Goal: Task Accomplishment & Management: Complete application form

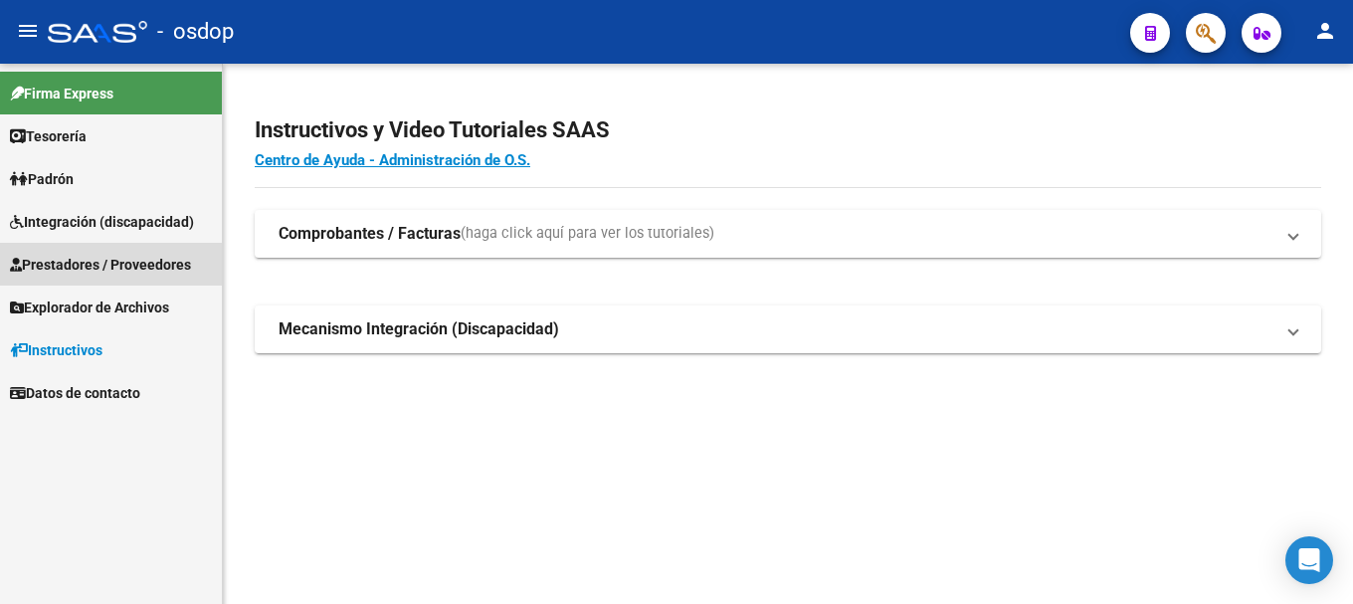
click at [120, 268] on span "Prestadores / Proveedores" at bounding box center [100, 265] width 181 height 22
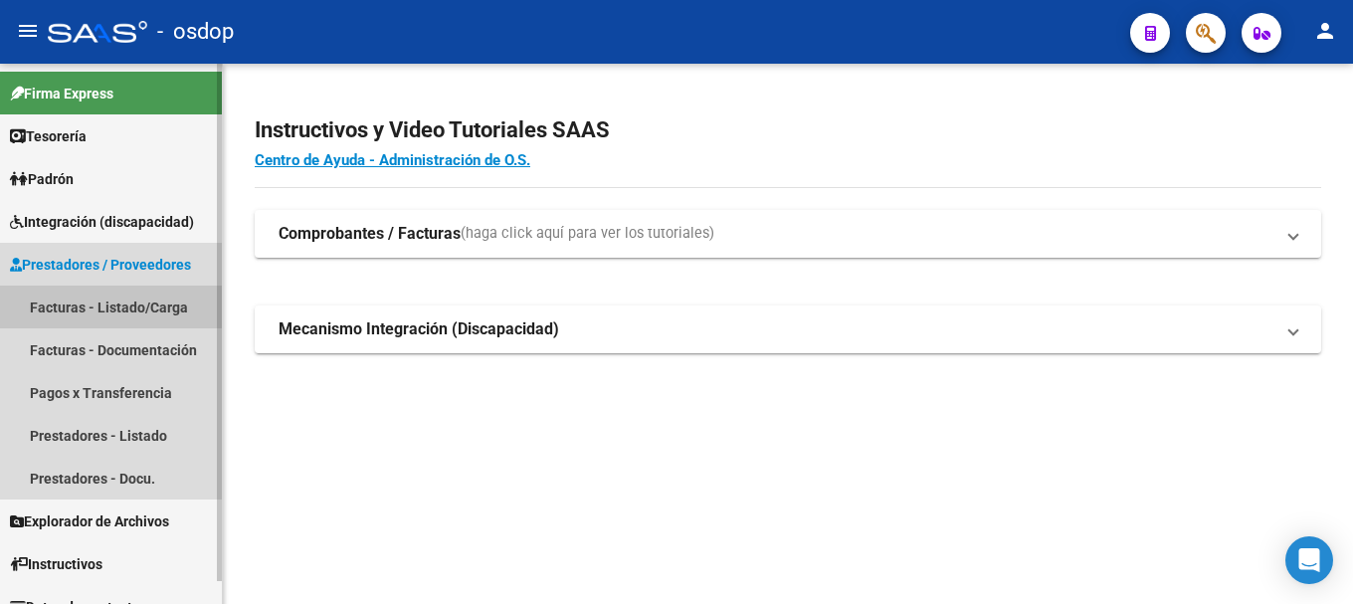
click at [131, 313] on link "Facturas - Listado/Carga" at bounding box center [111, 307] width 222 height 43
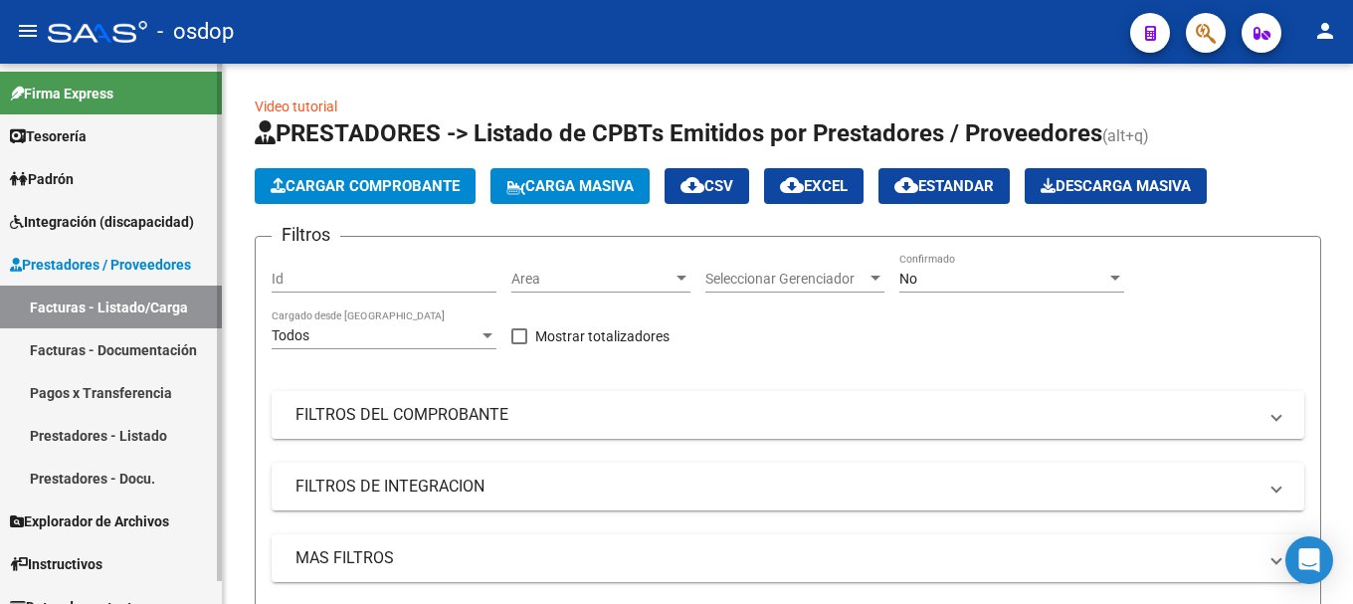
click at [143, 393] on link "Pagos x Transferencia" at bounding box center [111, 392] width 222 height 43
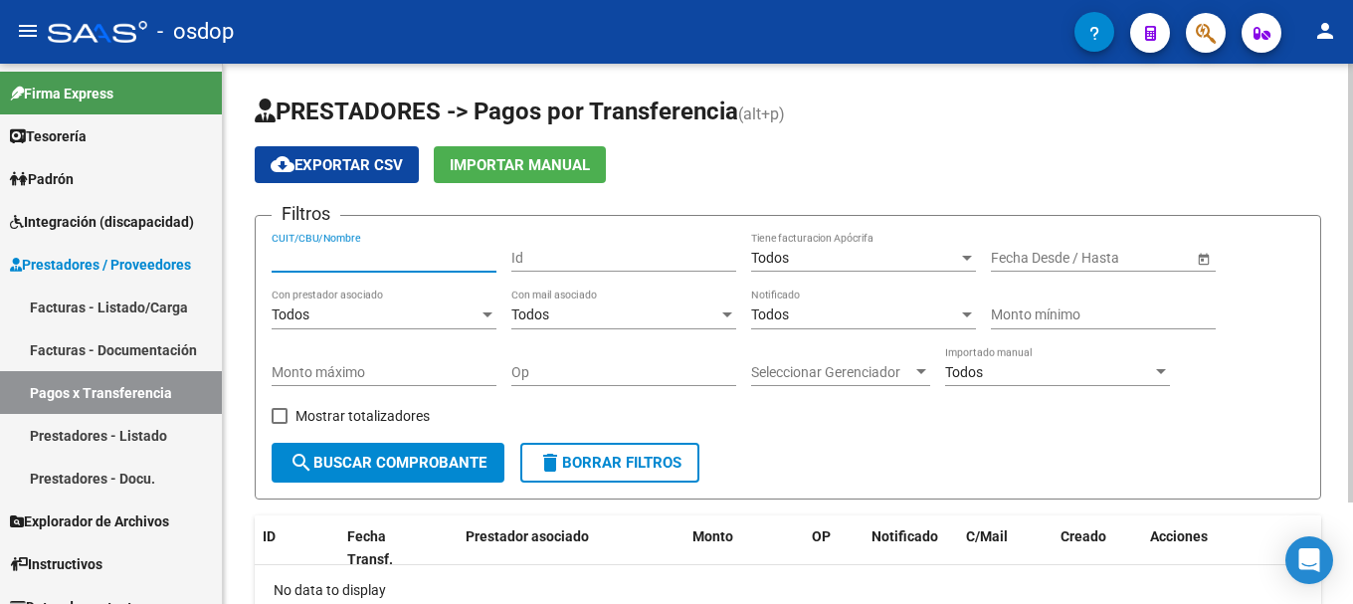
click at [362, 258] on input "CUIT/CBU/Nombre" at bounding box center [384, 258] width 225 height 17
type input "27309594997"
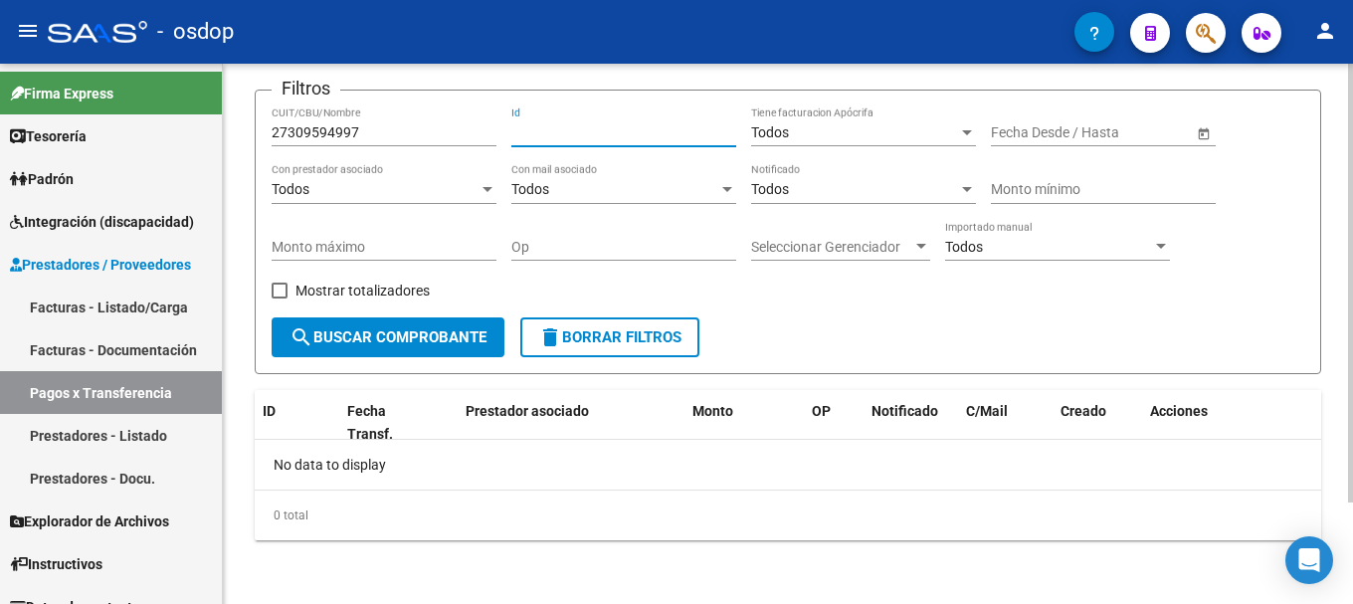
click at [406, 331] on span "search Buscar Comprobante" at bounding box center [388, 337] width 197 height 18
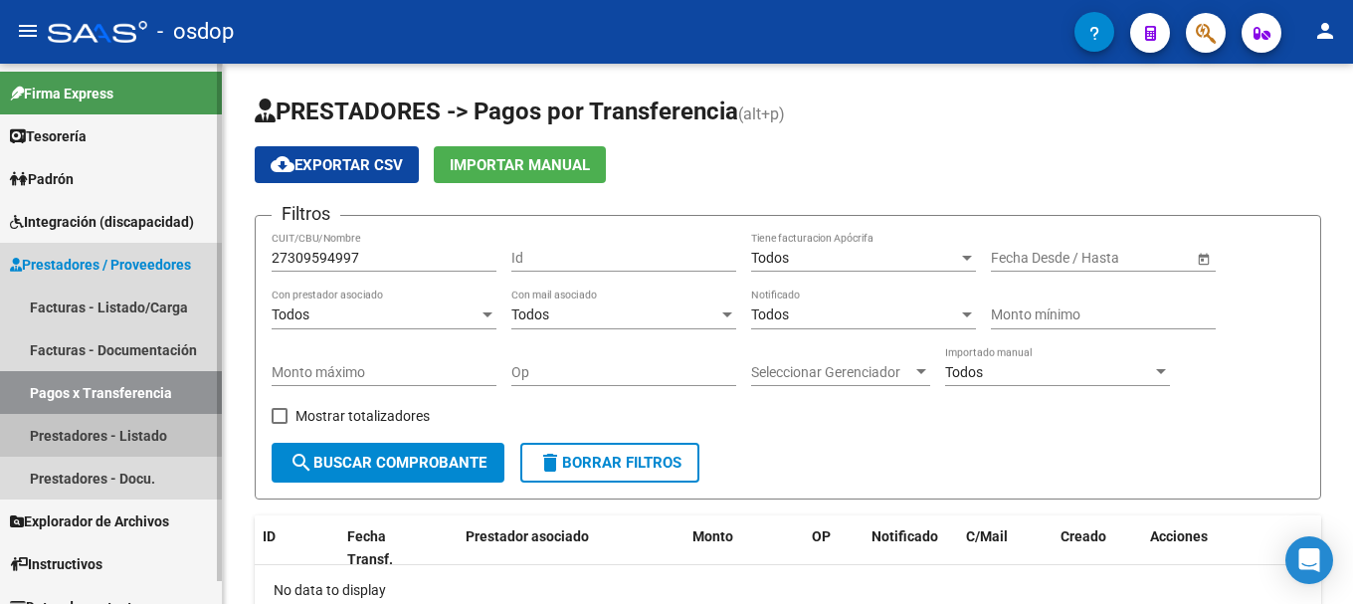
click at [116, 427] on link "Prestadores - Listado" at bounding box center [111, 435] width 222 height 43
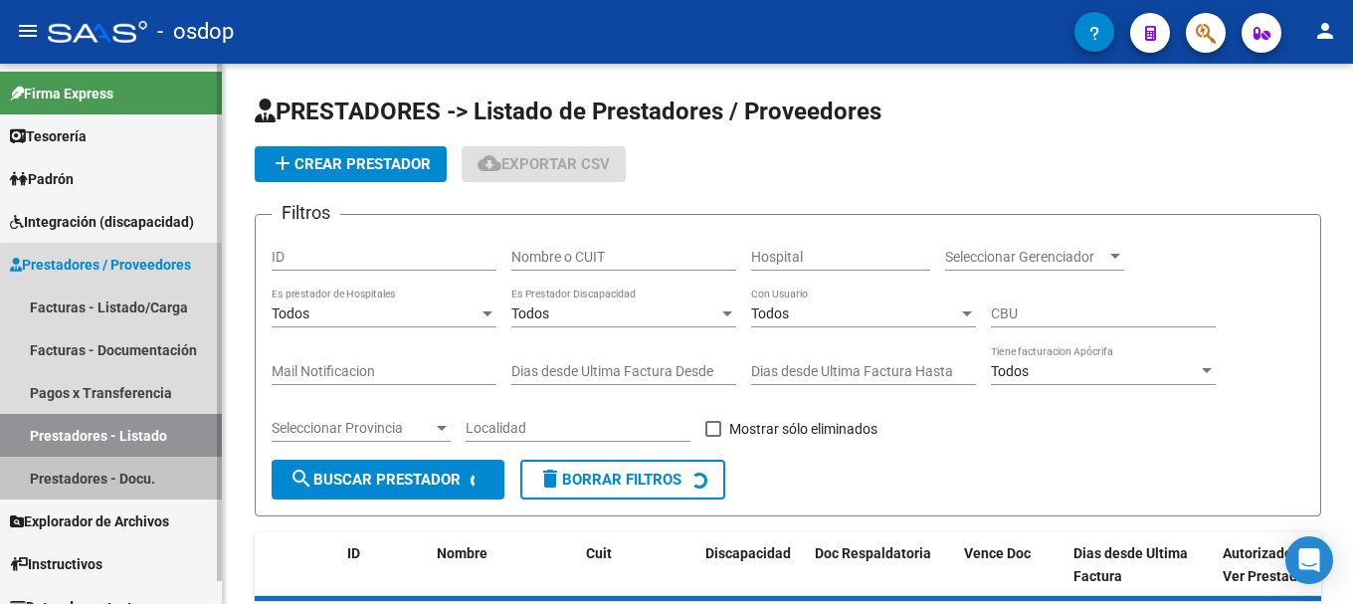
click at [122, 476] on link "Prestadores - Docu." at bounding box center [111, 478] width 222 height 43
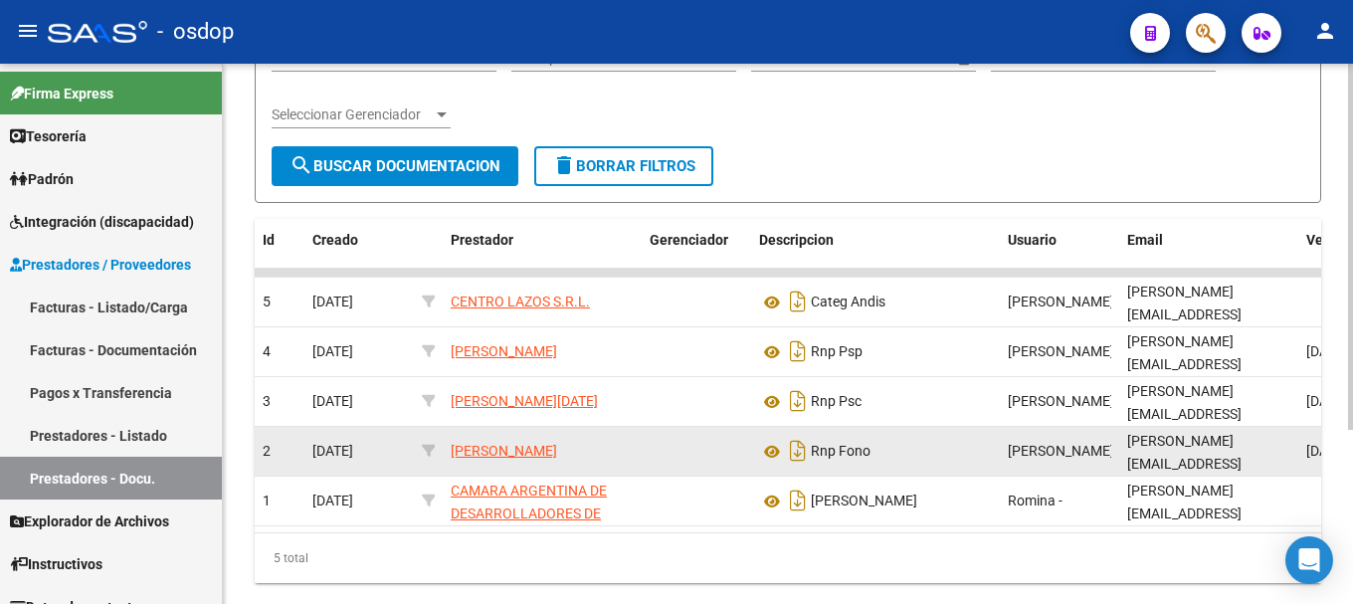
scroll to position [258, 0]
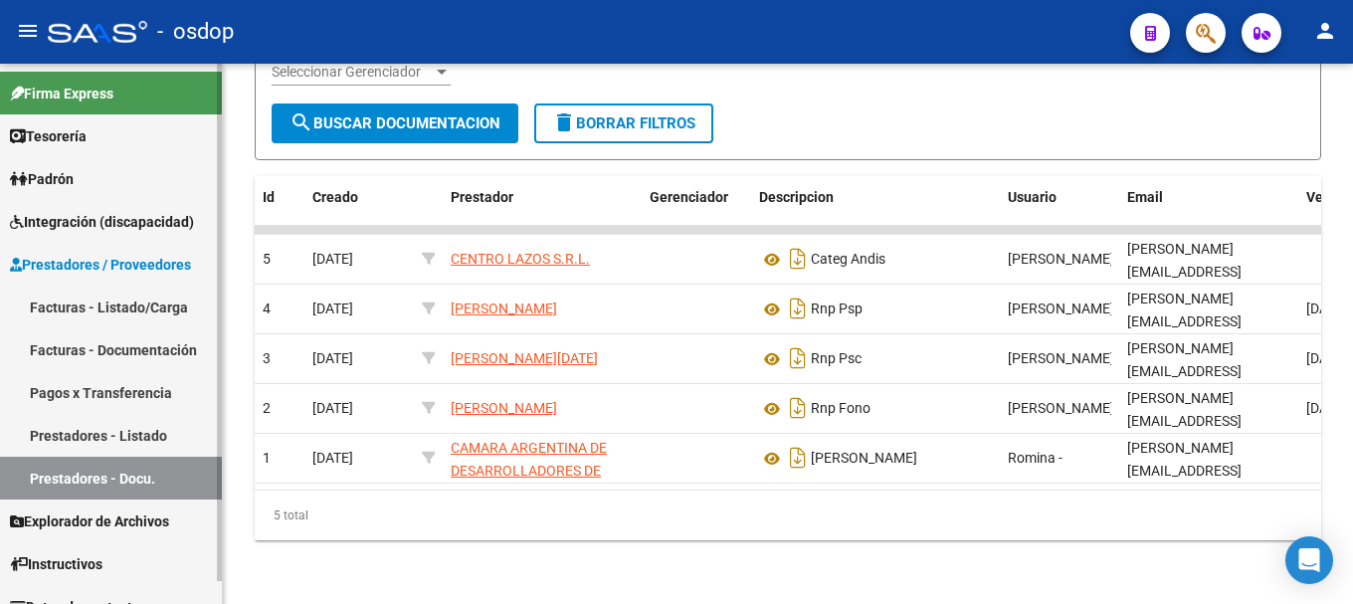
click at [98, 141] on link "Tesorería" at bounding box center [111, 135] width 222 height 43
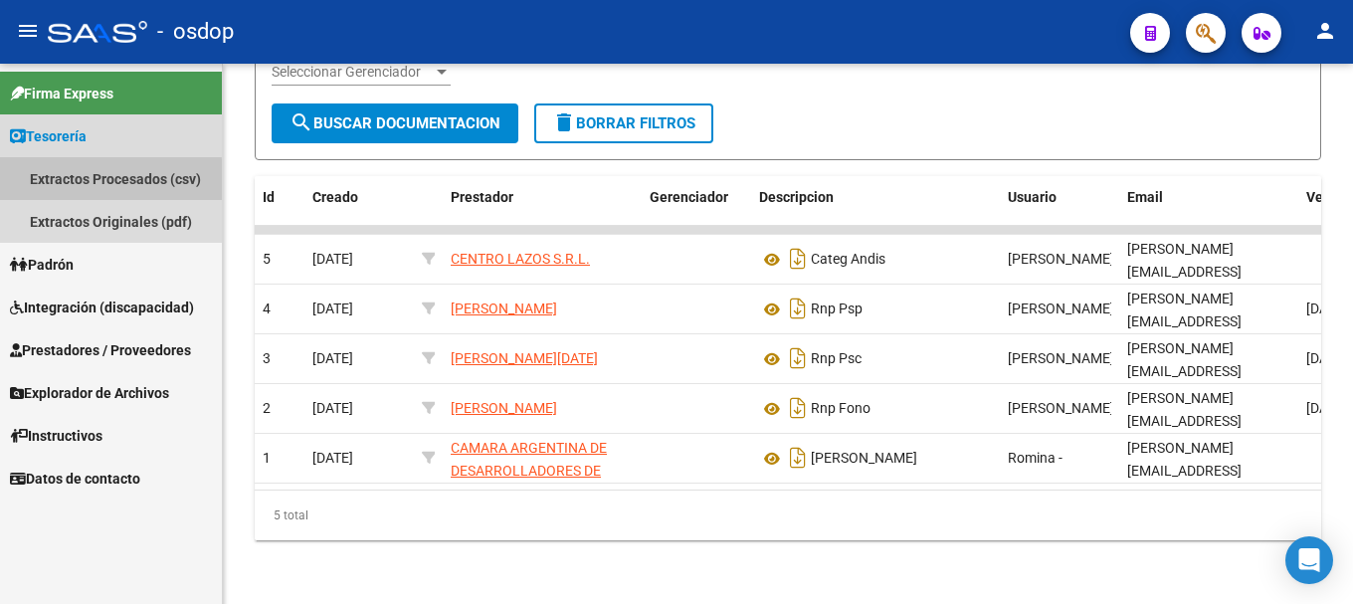
click at [108, 180] on link "Extractos Procesados (csv)" at bounding box center [111, 178] width 222 height 43
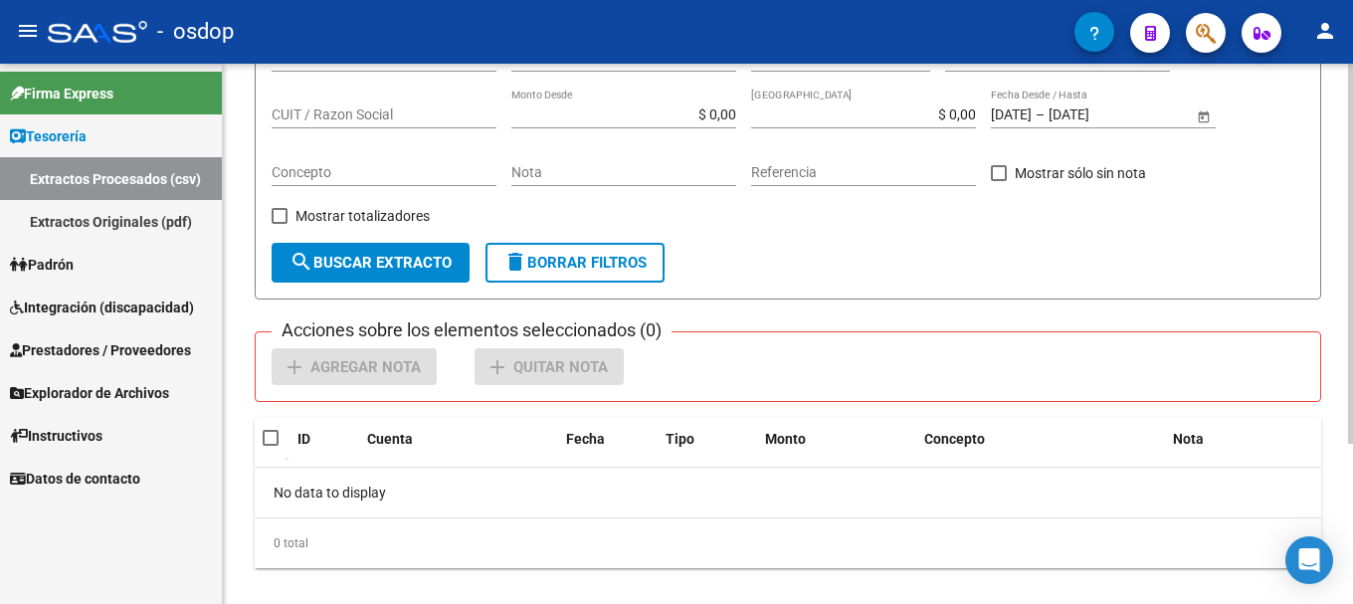
scroll to position [100, 0]
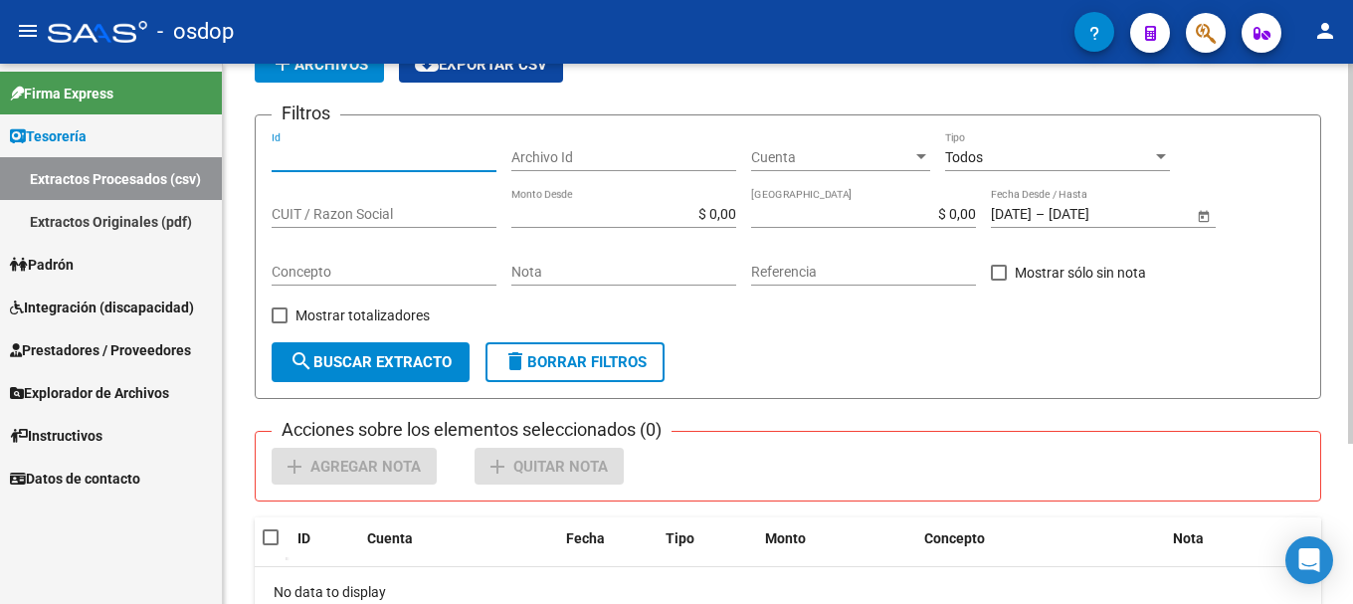
click at [337, 157] on input "Id" at bounding box center [384, 157] width 225 height 17
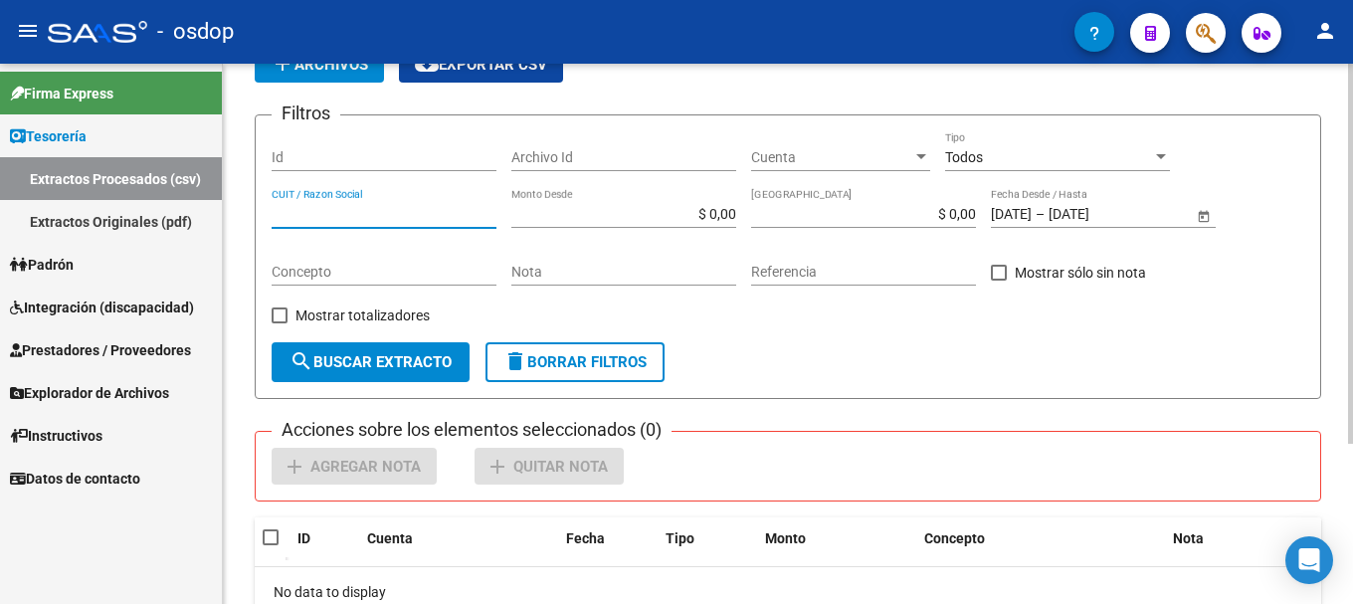
click at [350, 216] on input "CUIT / Razon Social" at bounding box center [384, 214] width 225 height 17
type input "27309594997"
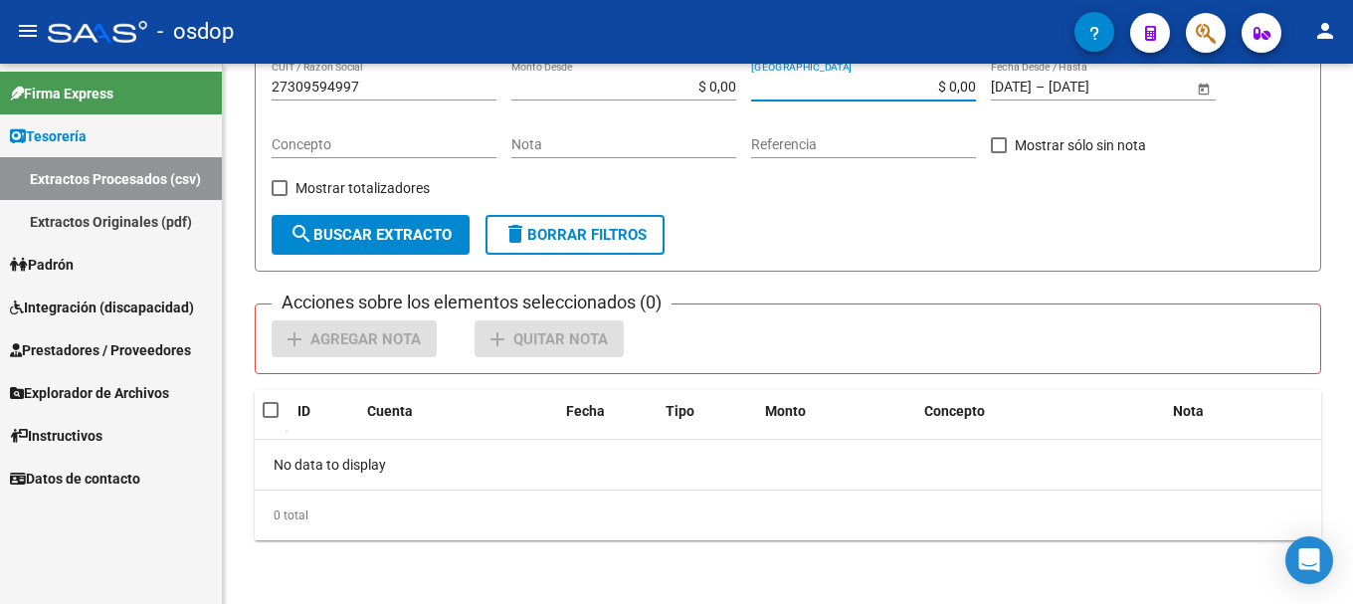
scroll to position [28, 0]
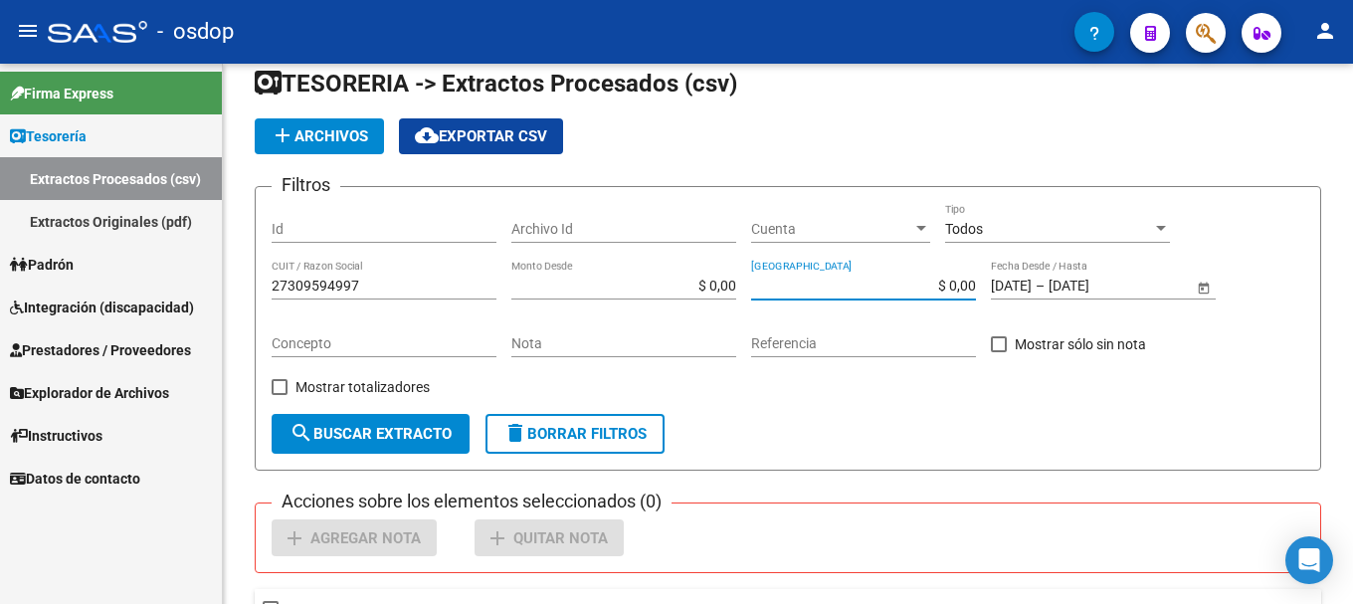
click at [81, 356] on span "Prestadores / Proveedores" at bounding box center [100, 350] width 181 height 22
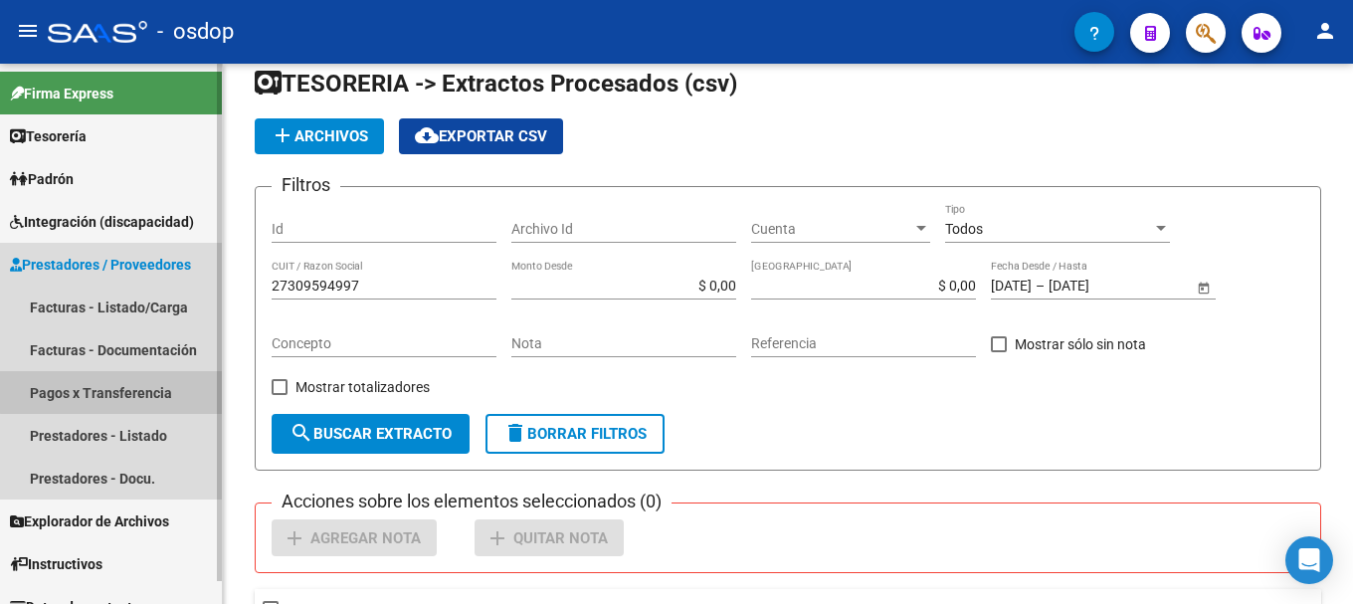
click at [112, 392] on link "Pagos x Transferencia" at bounding box center [111, 392] width 222 height 43
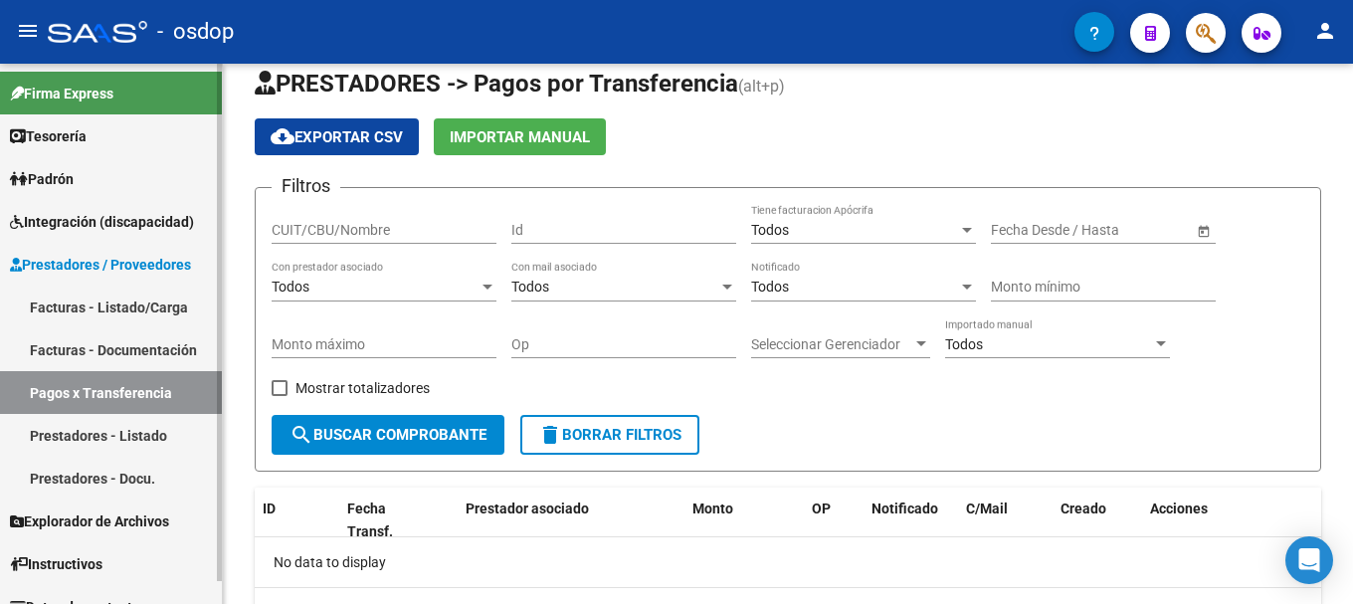
click at [119, 434] on link "Prestadores - Listado" at bounding box center [111, 435] width 222 height 43
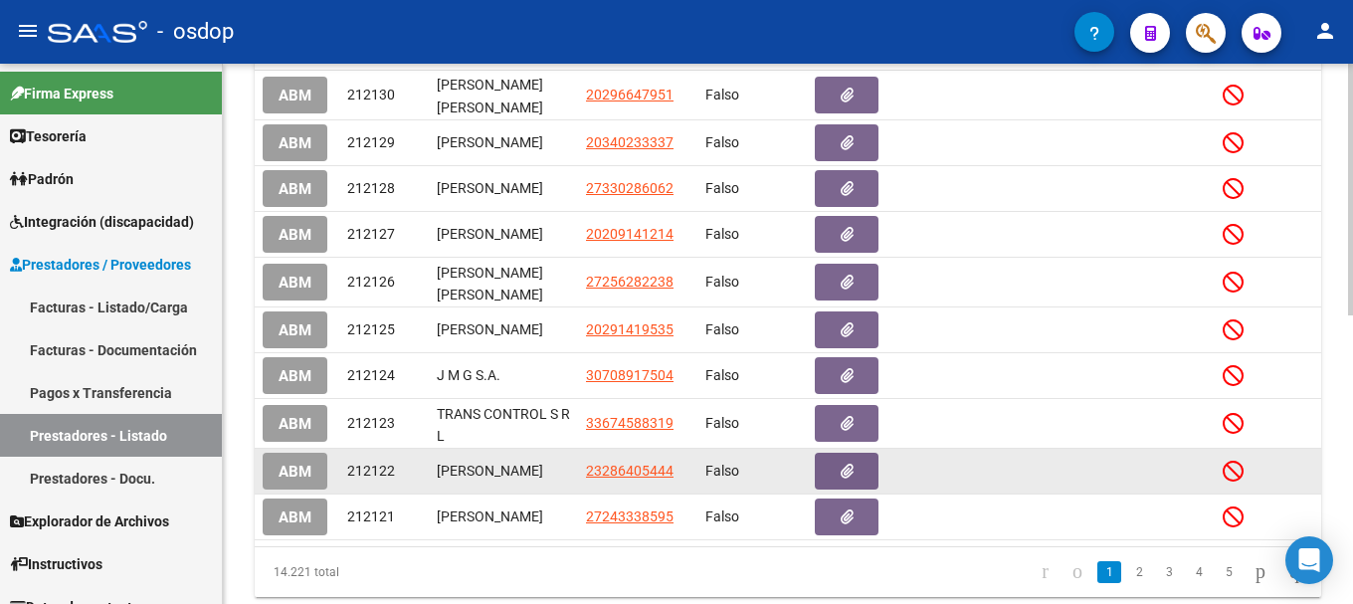
scroll to position [618, 0]
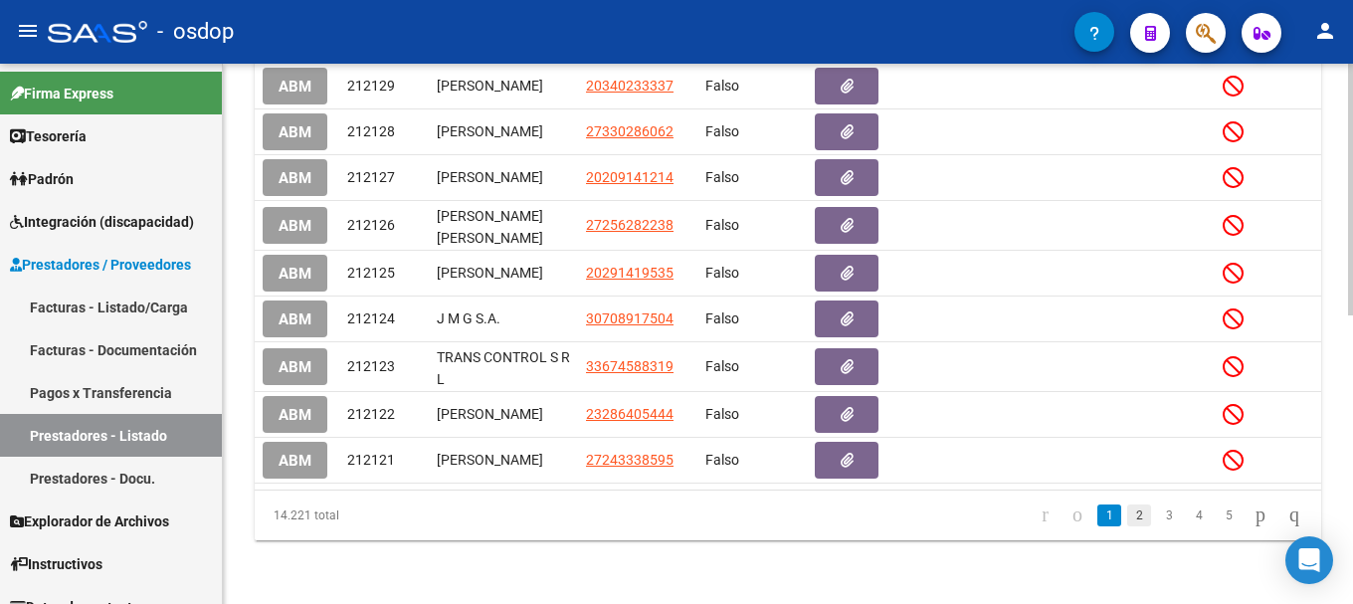
click at [1127, 515] on link "2" at bounding box center [1139, 515] width 24 height 22
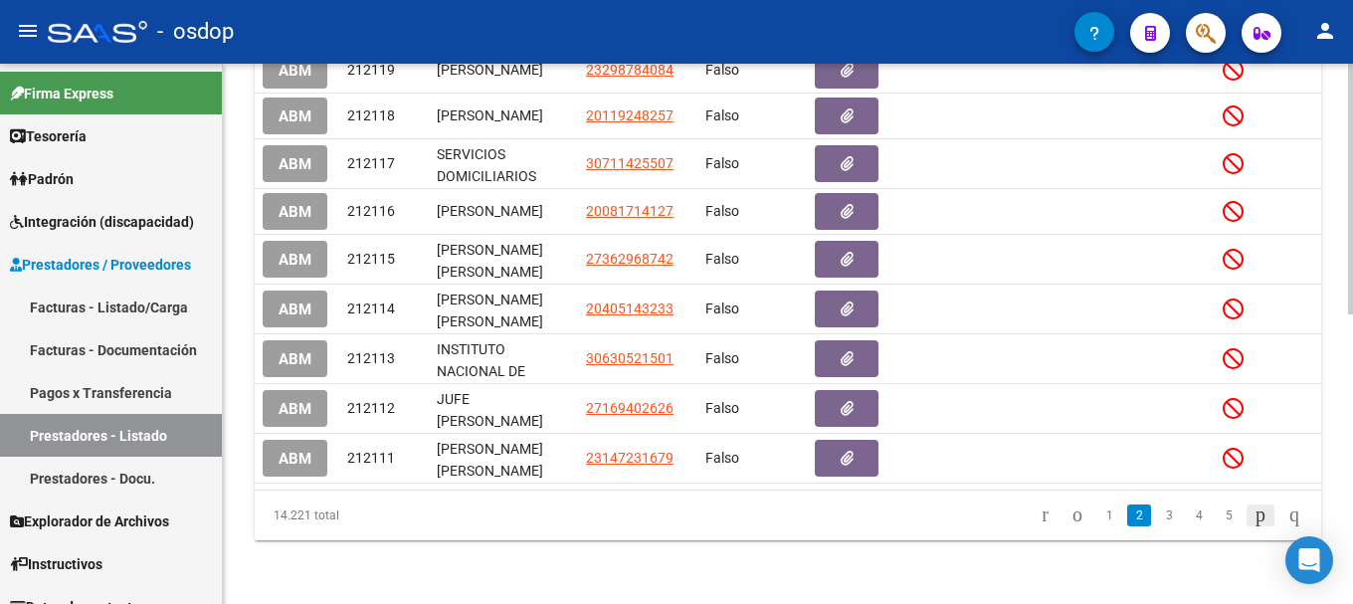
click at [1253, 514] on icon "go to next page" at bounding box center [1261, 514] width 16 height 24
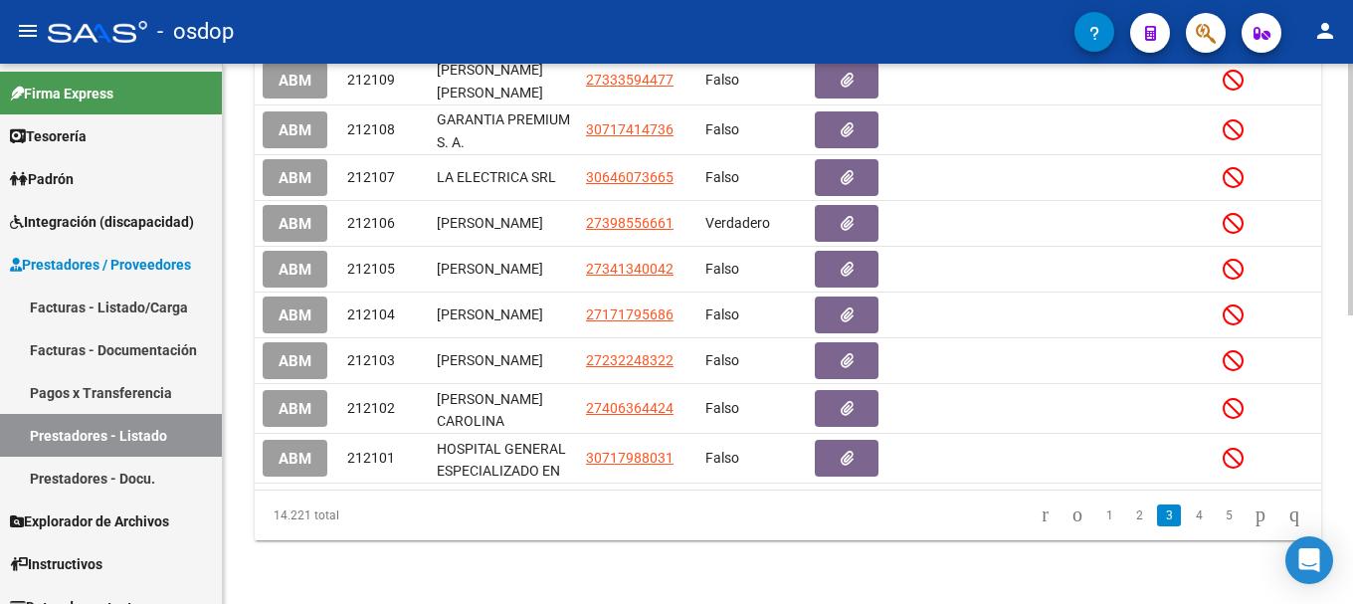
click at [1253, 514] on icon "go to next page" at bounding box center [1261, 514] width 16 height 24
click at [1248, 514] on div "14.221 total 2 3 4 5 6" at bounding box center [788, 516] width 1067 height 50
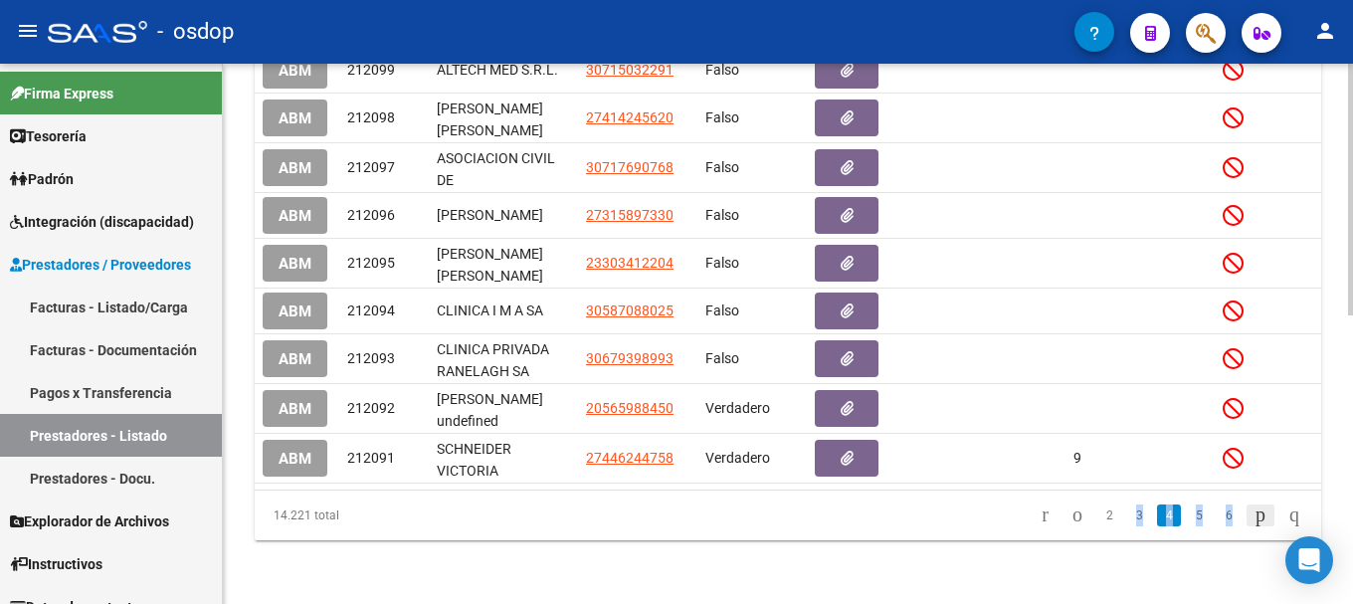
click at [1253, 514] on icon "go to next page" at bounding box center [1261, 514] width 16 height 24
click at [1205, 518] on div "14.221 total 3 4 5 6 7" at bounding box center [788, 516] width 1067 height 50
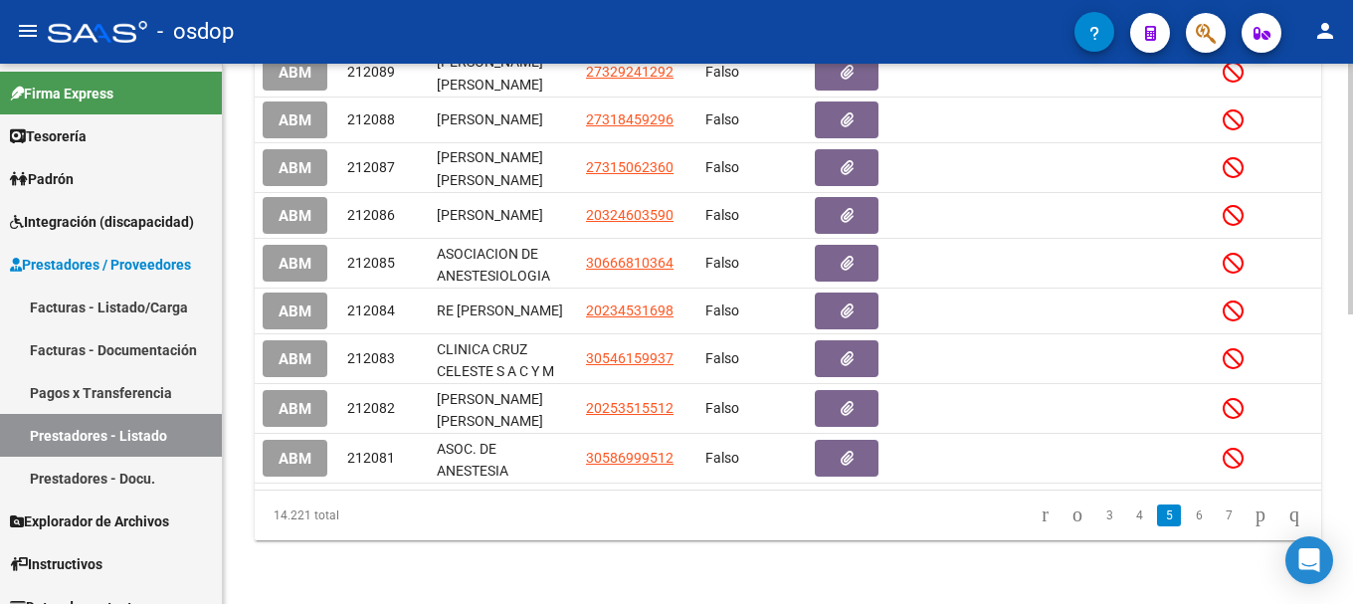
click at [1217, 518] on link "7" at bounding box center [1229, 515] width 24 height 22
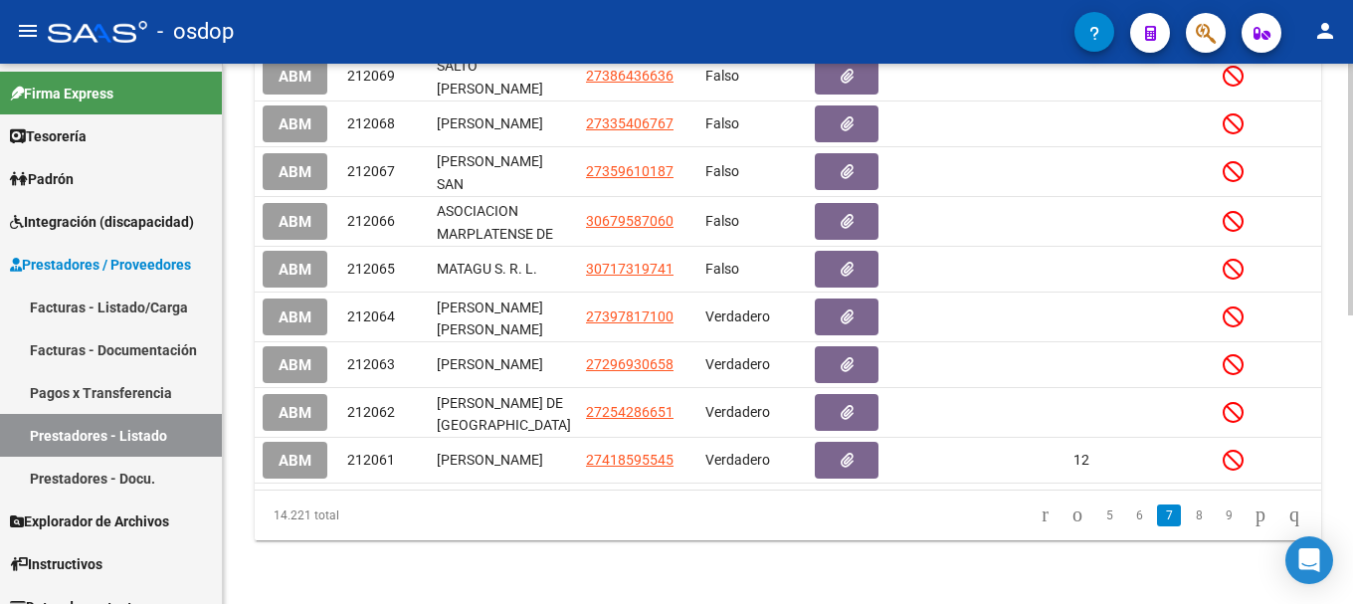
click at [1217, 518] on link "9" at bounding box center [1229, 515] width 24 height 22
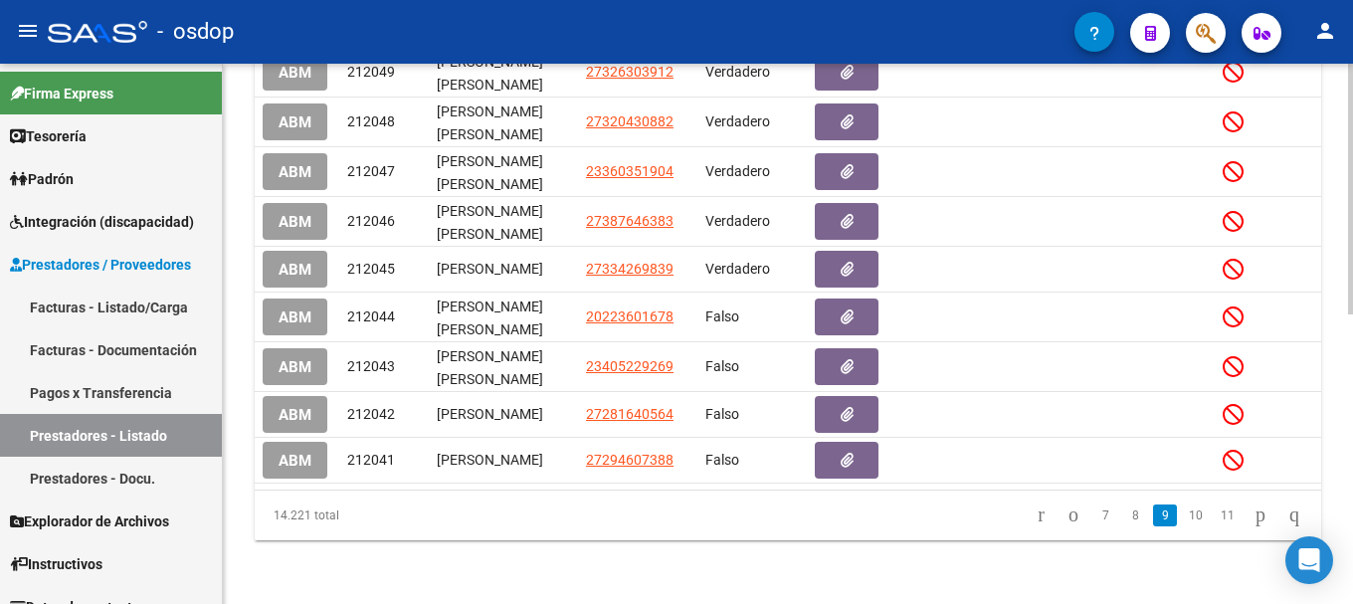
click at [1215, 518] on link "11" at bounding box center [1228, 515] width 26 height 22
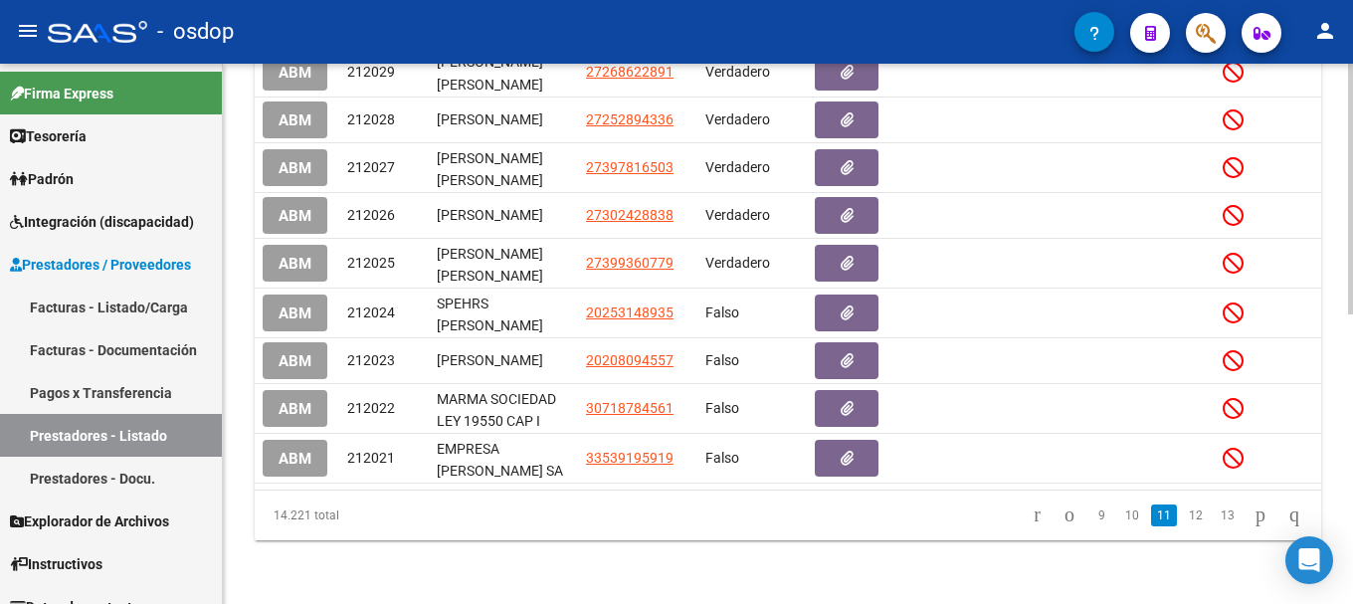
click at [1215, 518] on link "13" at bounding box center [1228, 515] width 26 height 22
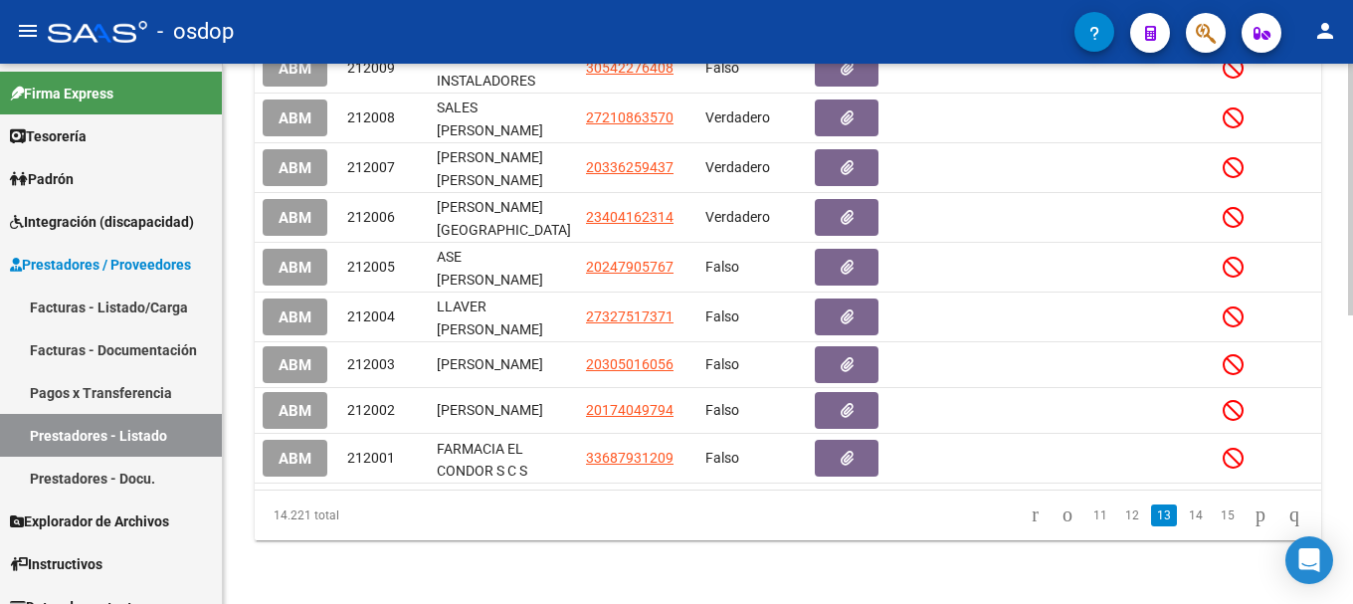
click at [1215, 518] on link "15" at bounding box center [1228, 515] width 26 height 22
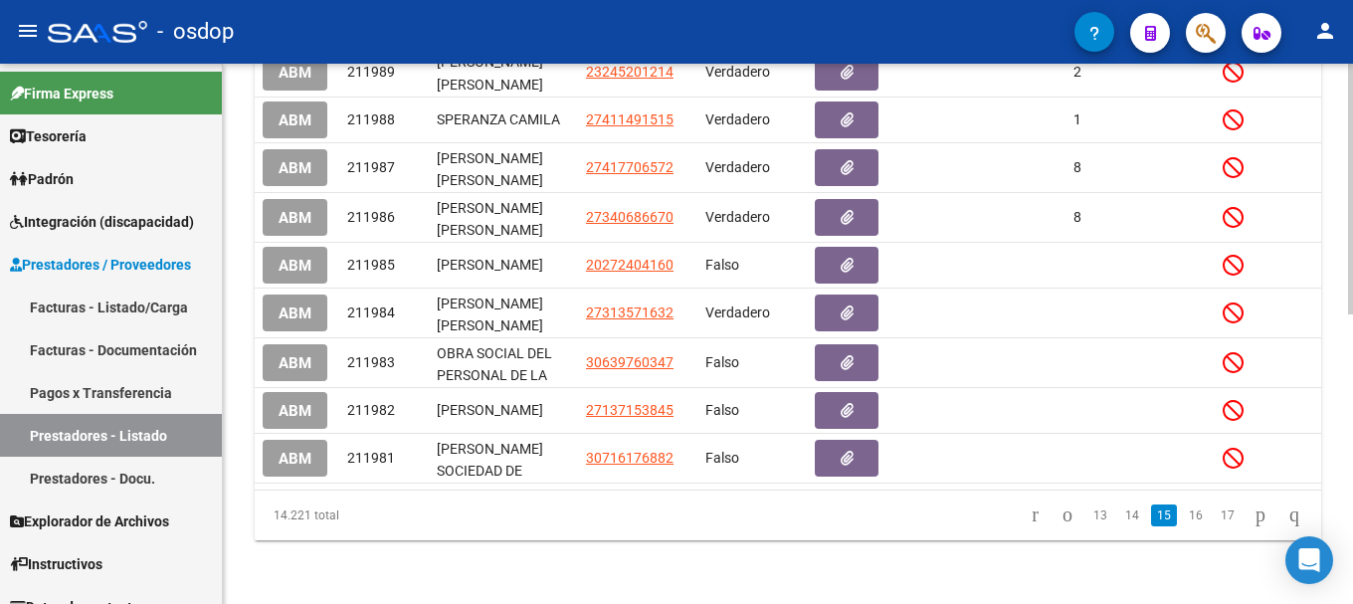
scroll to position [618, 0]
click at [1215, 518] on link "17" at bounding box center [1228, 515] width 26 height 22
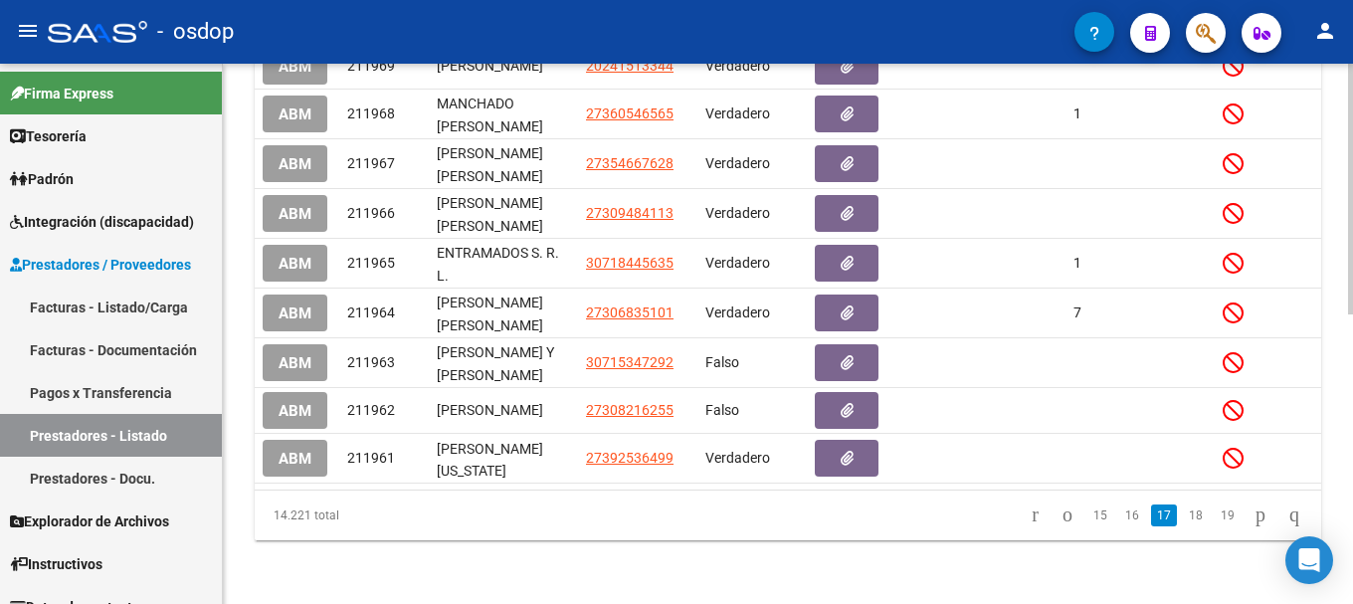
click at [1215, 518] on link "19" at bounding box center [1228, 515] width 26 height 22
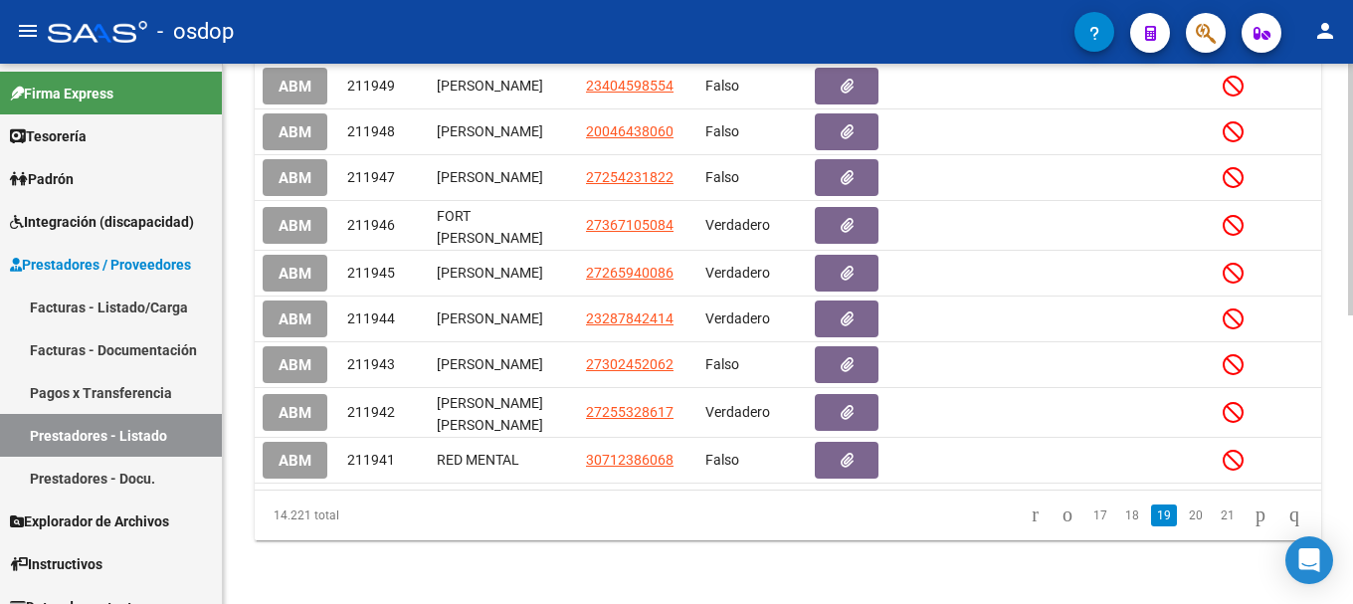
scroll to position [616, 0]
click at [1215, 518] on link "21" at bounding box center [1228, 515] width 26 height 22
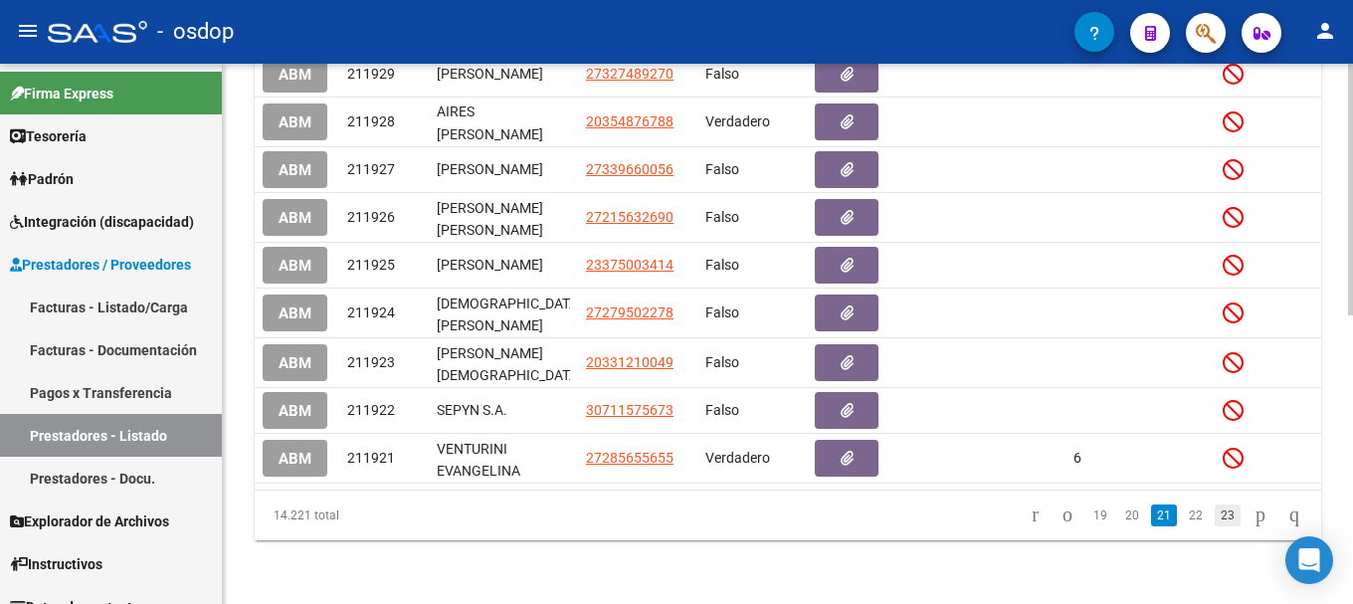
click at [1215, 512] on link "23" at bounding box center [1228, 515] width 26 height 22
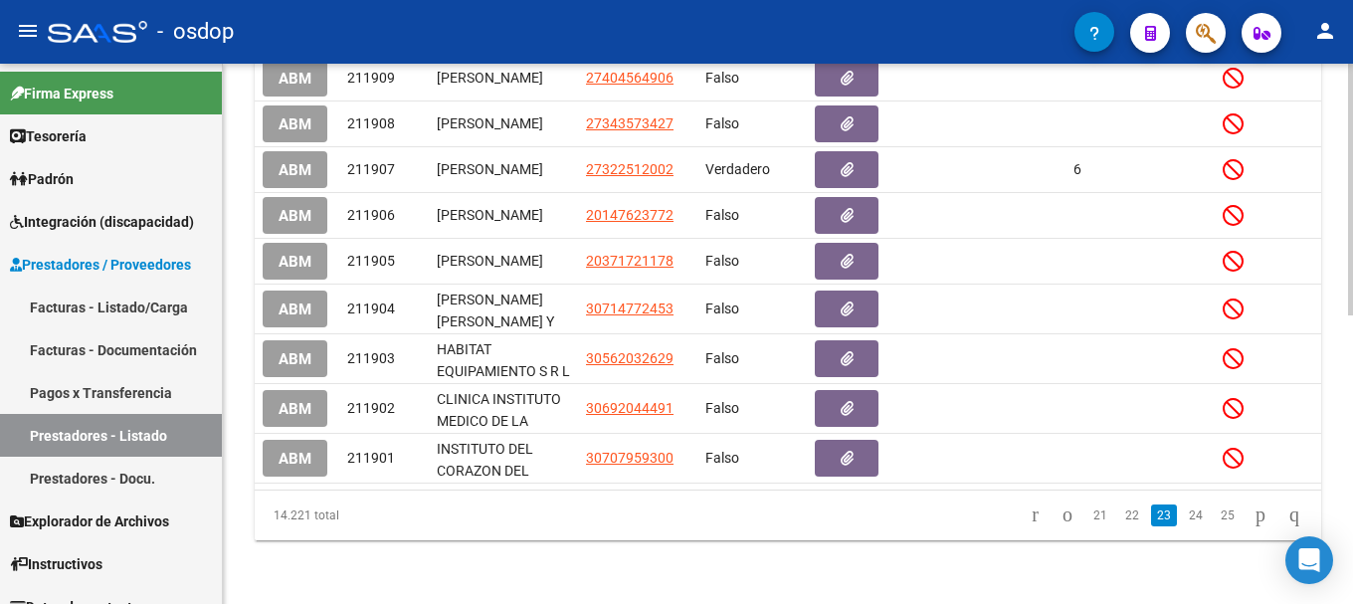
scroll to position [616, 0]
click at [1215, 512] on link "25" at bounding box center [1228, 515] width 26 height 22
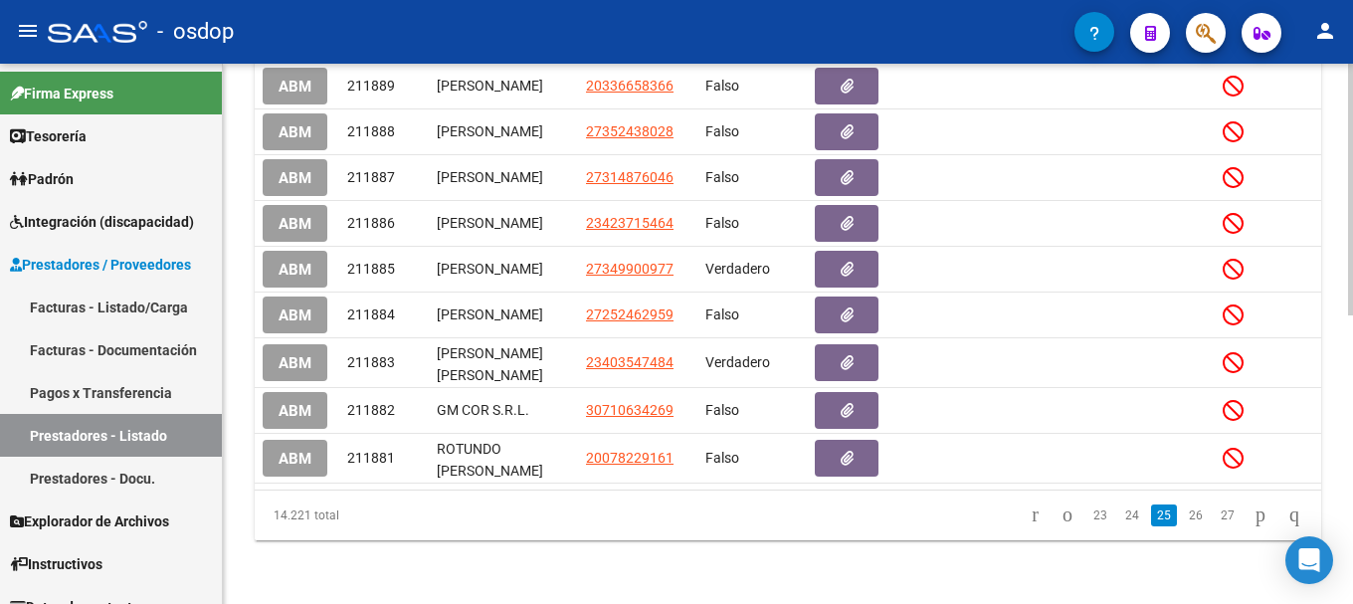
click at [1215, 512] on link "27" at bounding box center [1228, 515] width 26 height 22
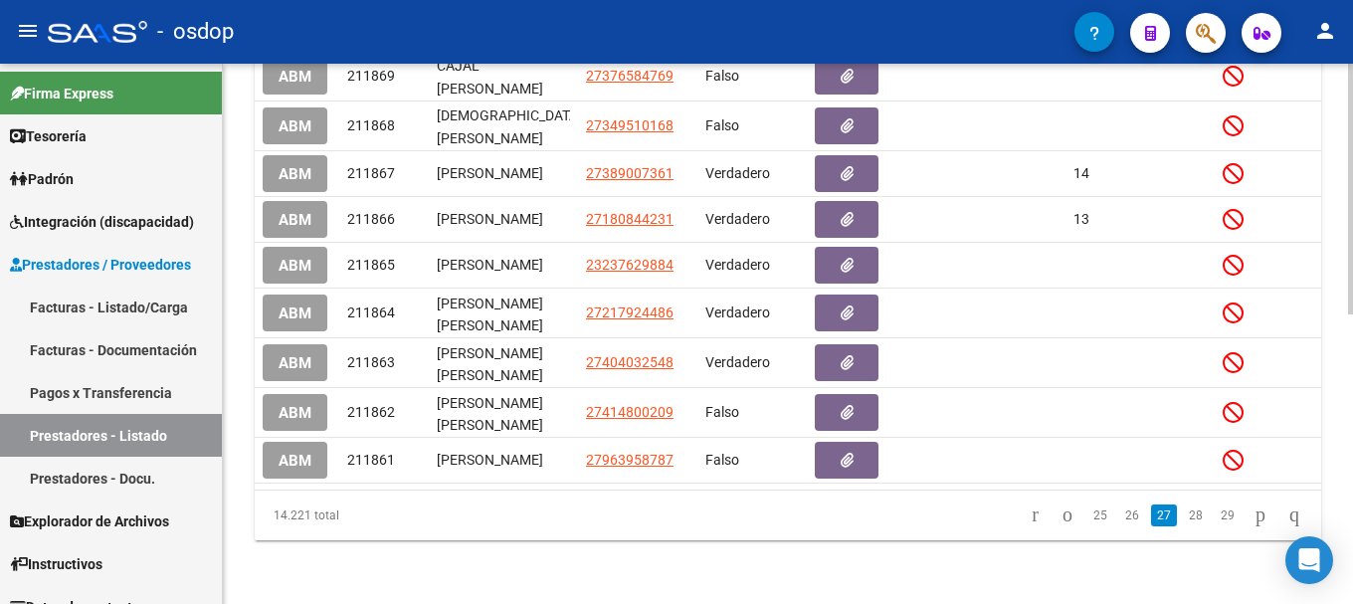
scroll to position [618, 0]
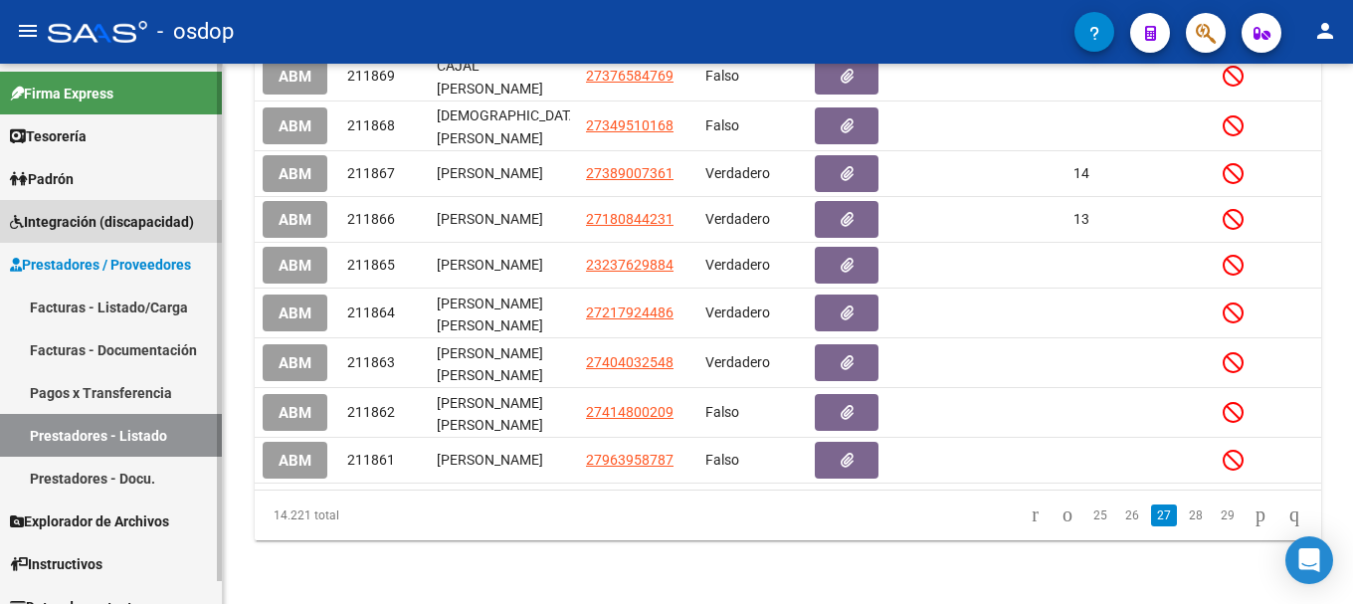
click at [103, 212] on span "Integración (discapacidad)" at bounding box center [102, 222] width 184 height 22
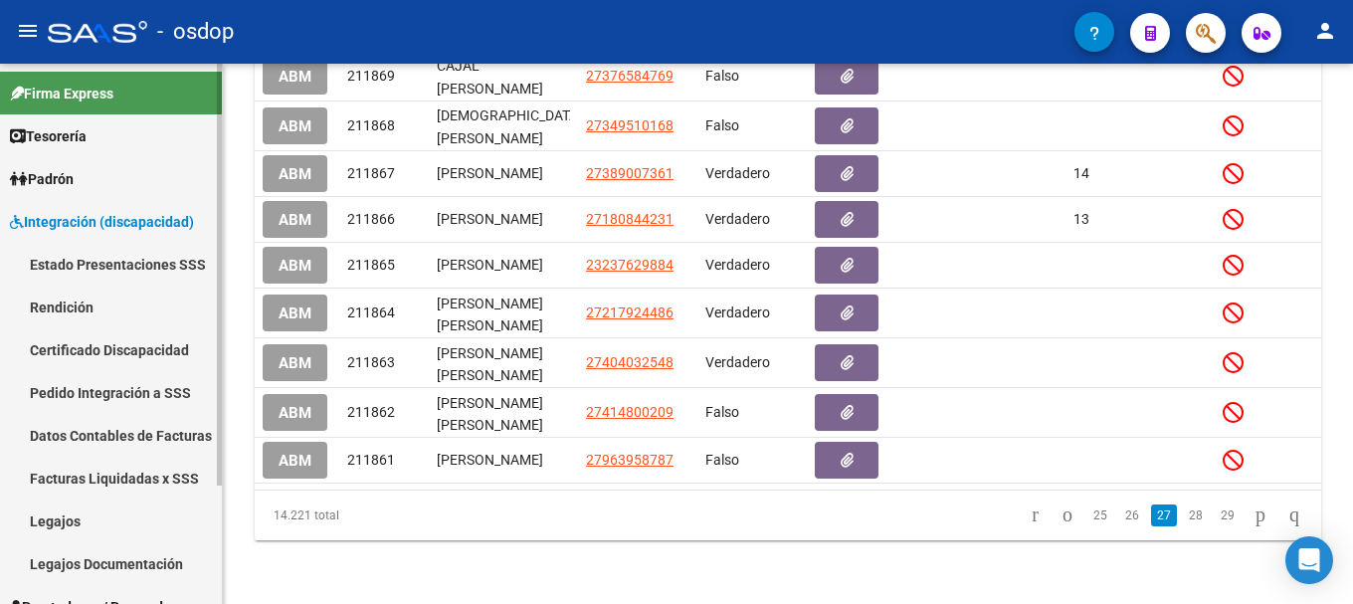
click at [110, 270] on link "Estado Presentaciones SSS" at bounding box center [111, 264] width 222 height 43
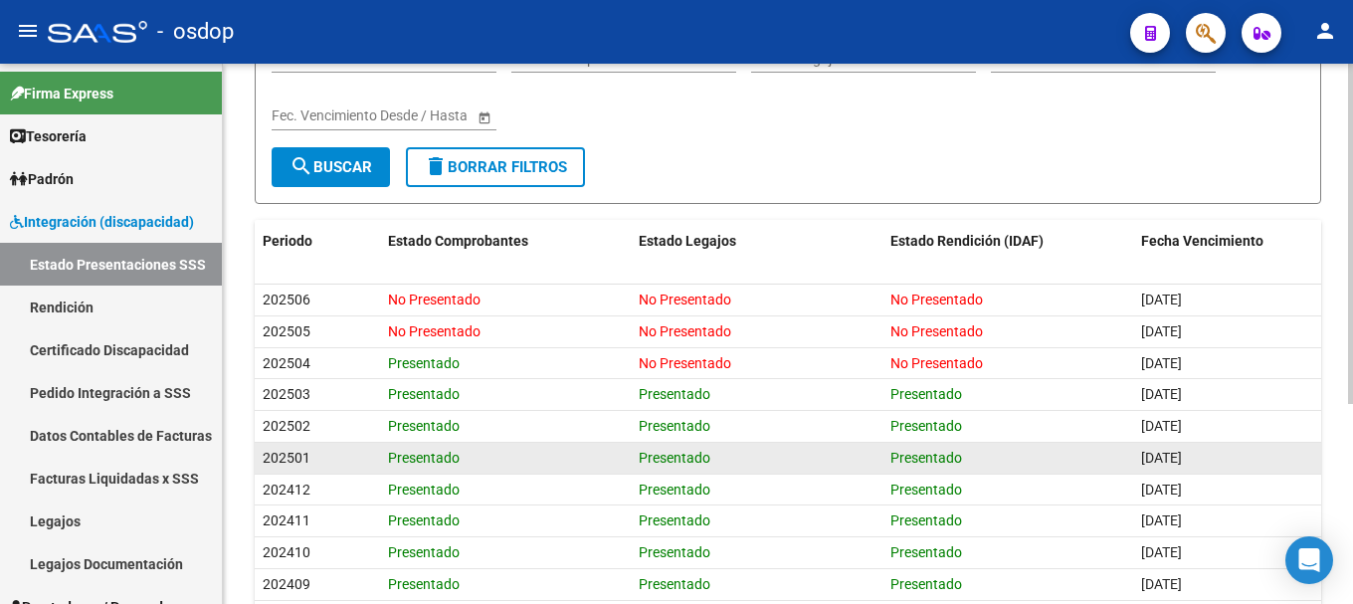
scroll to position [317, 0]
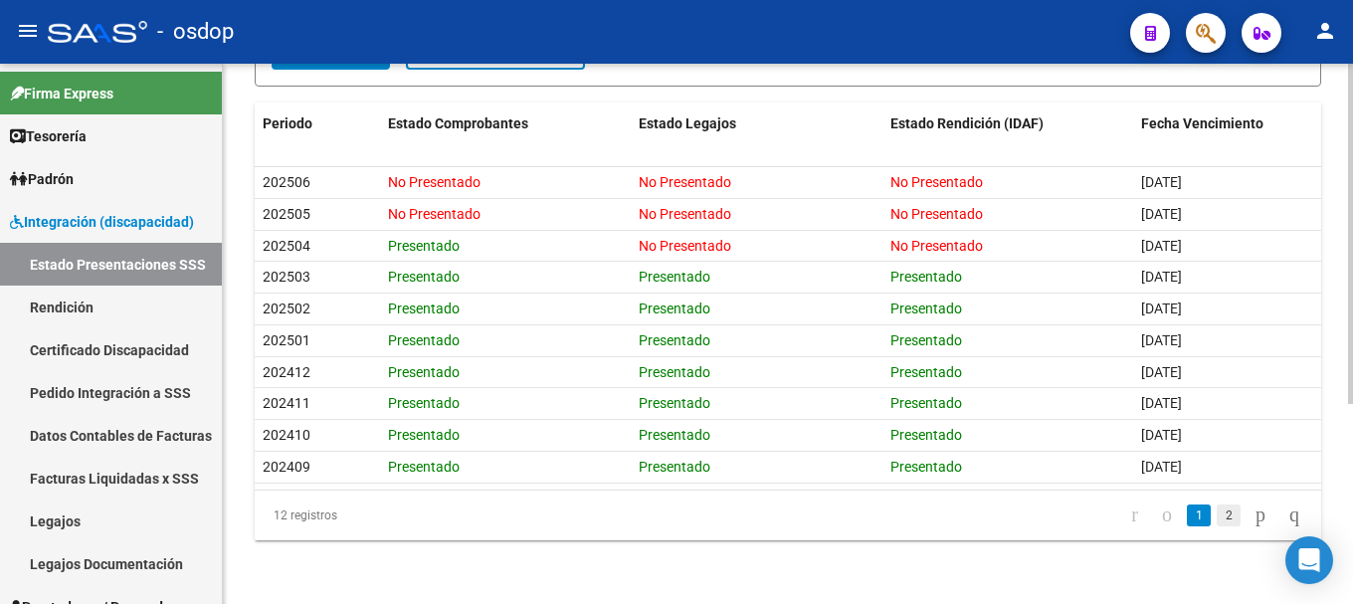
click at [1217, 518] on link "2" at bounding box center [1229, 515] width 24 height 22
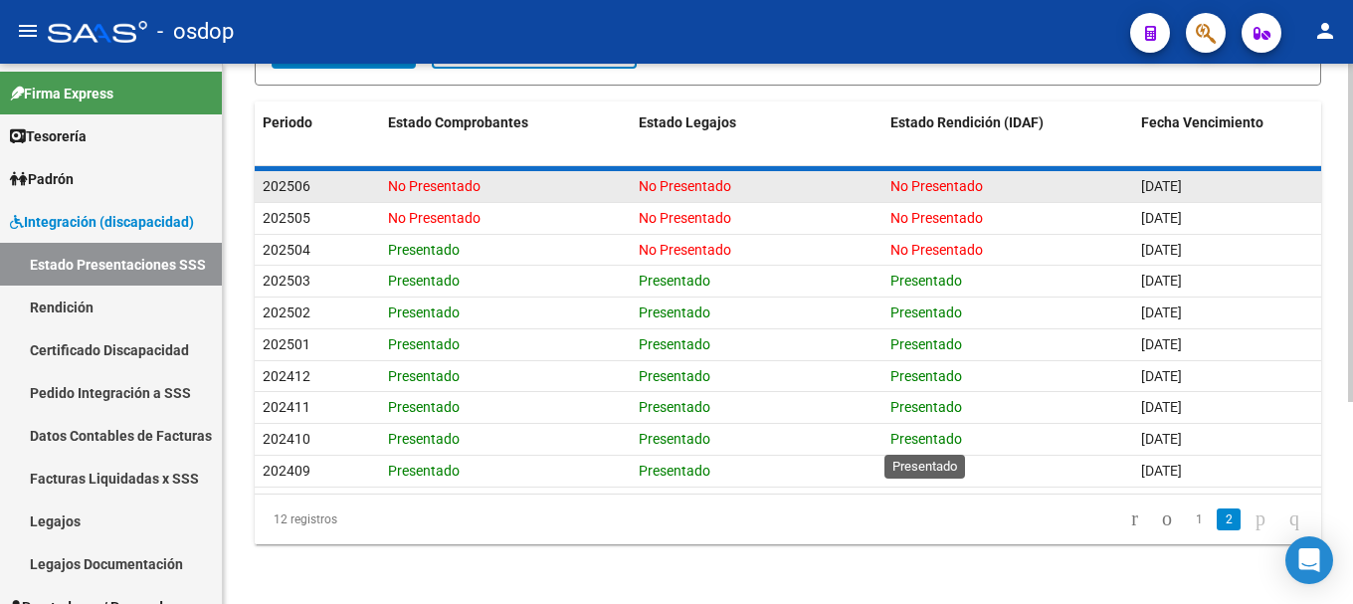
scroll to position [65, 0]
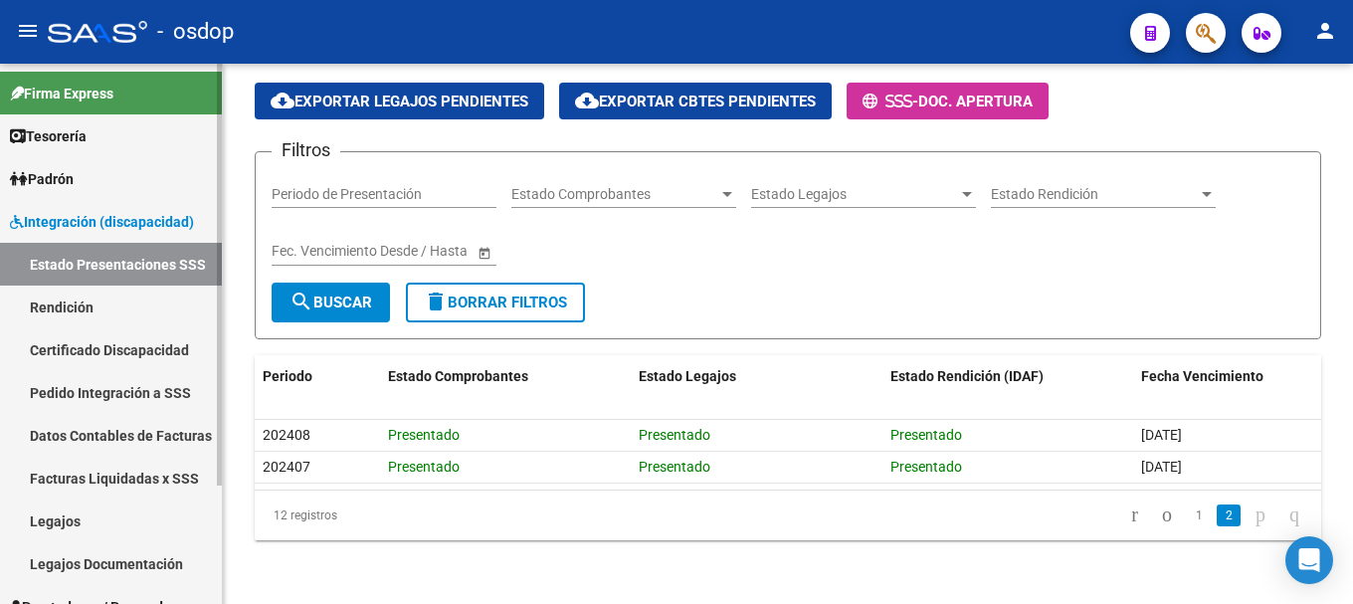
click at [82, 300] on link "Rendición" at bounding box center [111, 307] width 222 height 43
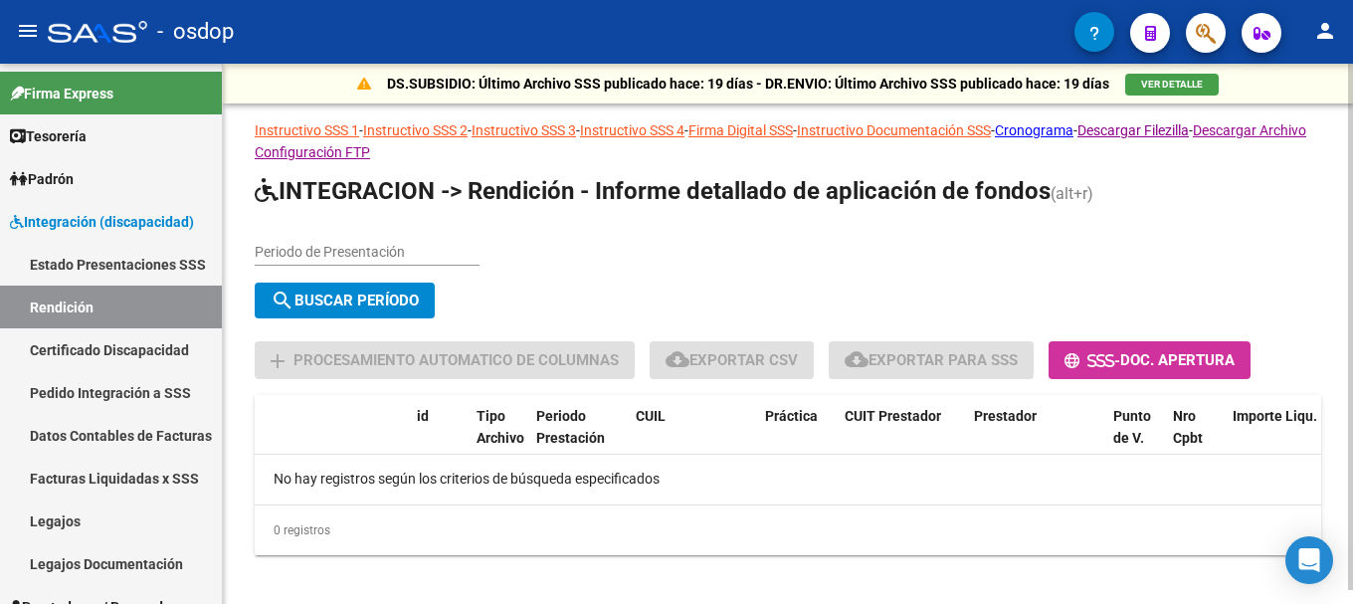
click at [320, 248] on input "Periodo de Presentación" at bounding box center [367, 252] width 225 height 17
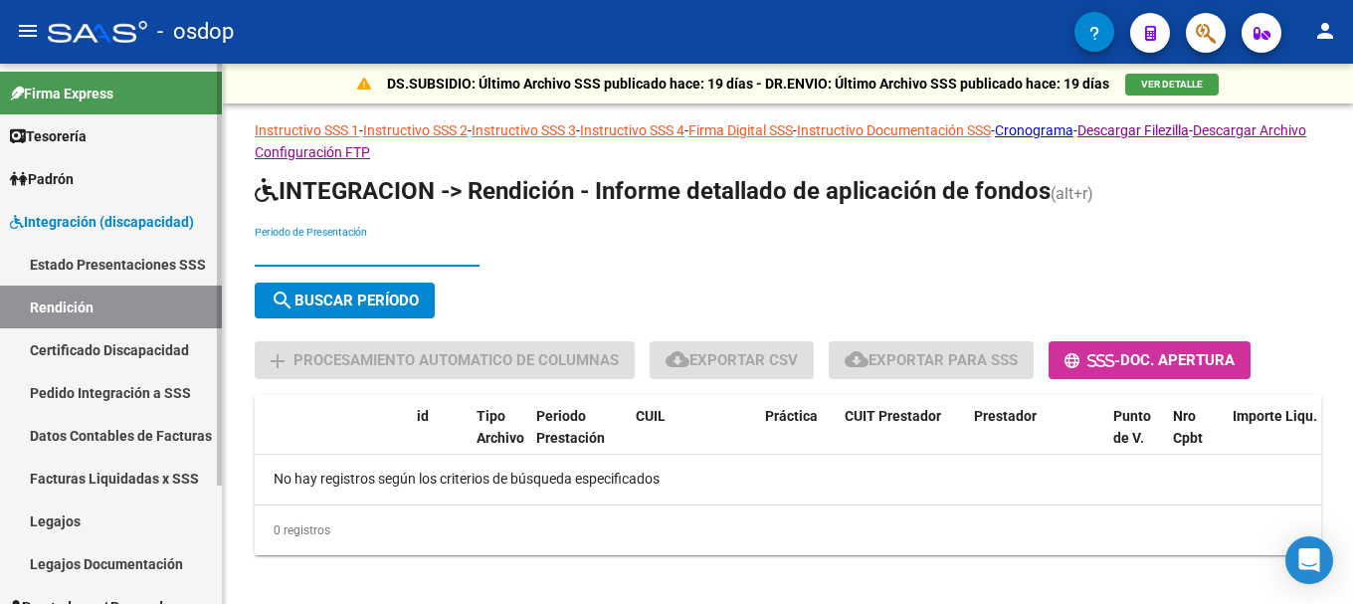
click at [72, 178] on span "Padrón" at bounding box center [42, 179] width 64 height 22
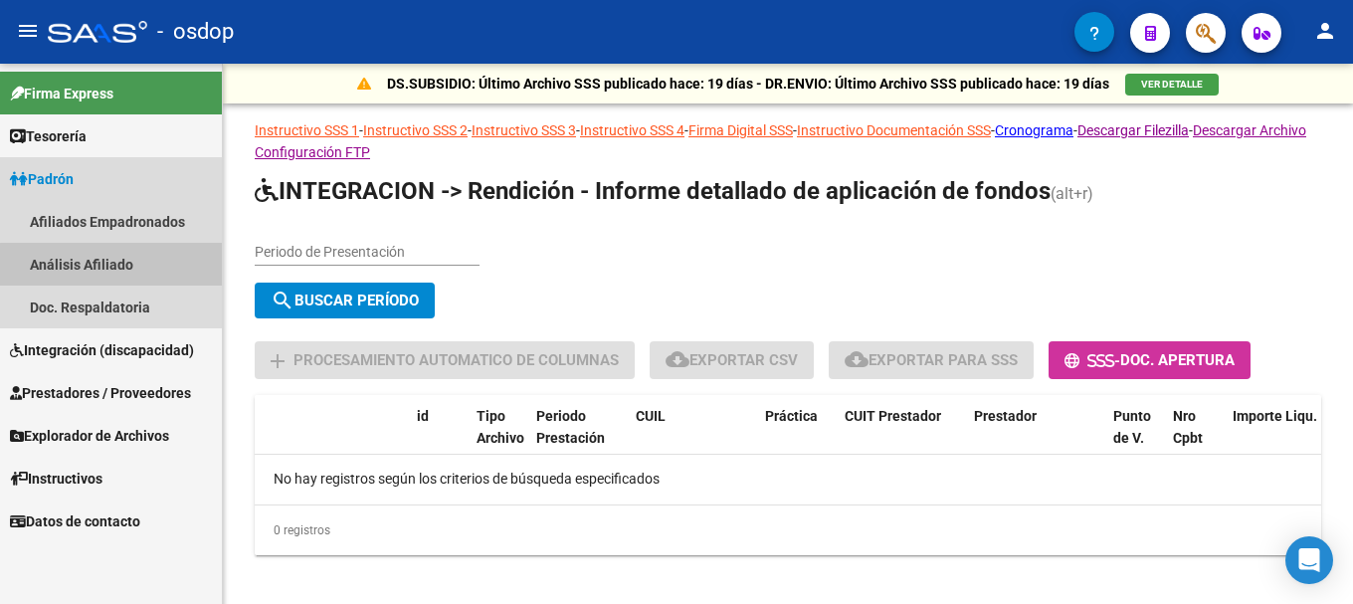
click at [118, 265] on link "Análisis Afiliado" at bounding box center [111, 264] width 222 height 43
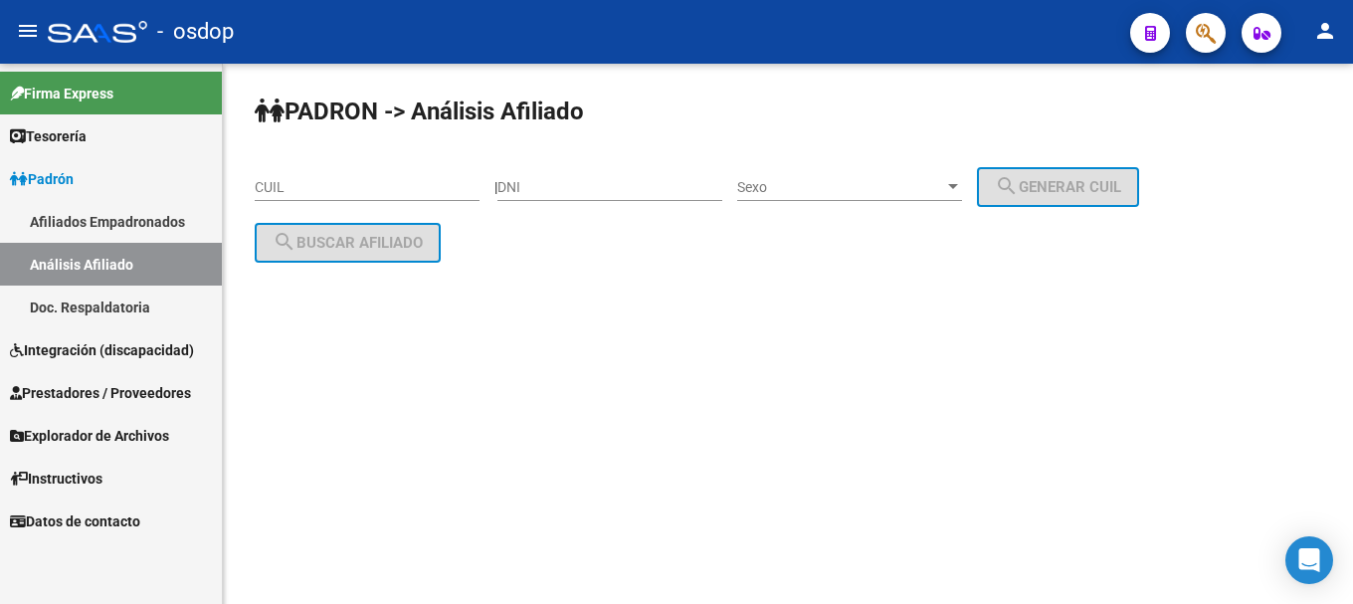
click at [346, 177] on div "CUIL" at bounding box center [367, 181] width 225 height 40
click at [561, 194] on input "DNI" at bounding box center [610, 187] width 225 height 17
click at [425, 194] on input "CUIL" at bounding box center [367, 187] width 225 height 17
paste input "20-53090614-1"
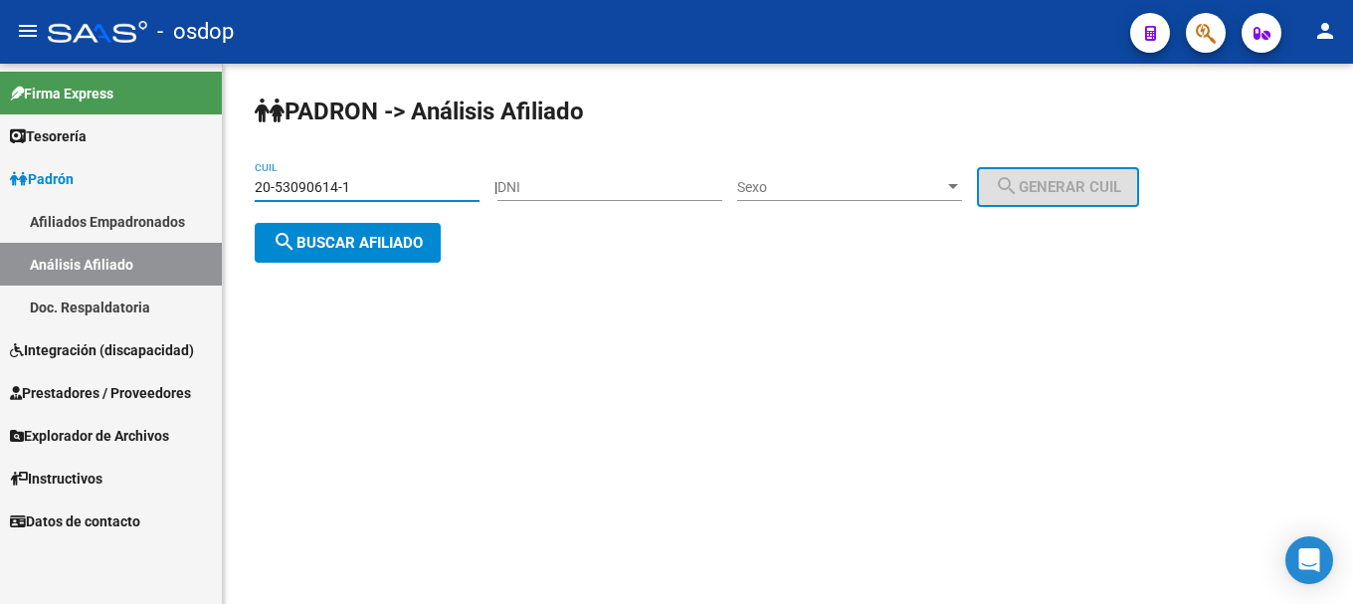
type input "20-53090614-1"
drag, startPoint x: 335, startPoint y: 183, endPoint x: 277, endPoint y: 183, distance: 58.7
click at [277, 183] on input "20-53090614-1" at bounding box center [367, 187] width 225 height 17
click at [632, 184] on input "DNI" at bounding box center [610, 187] width 225 height 17
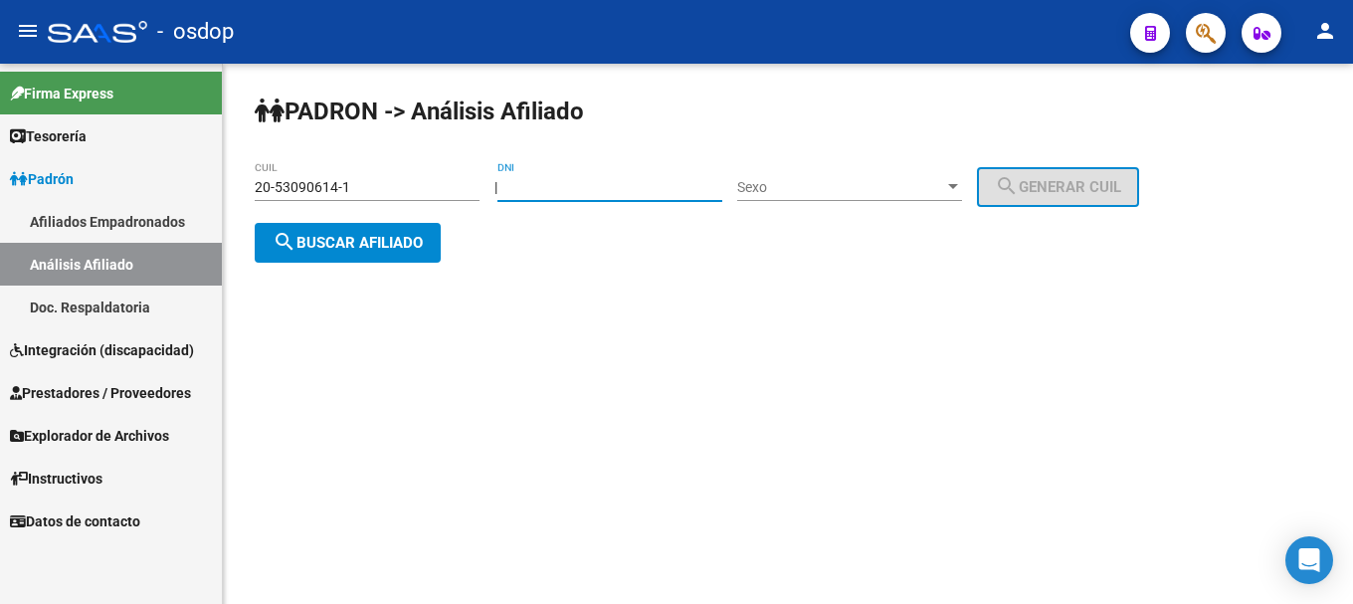
paste input "53090614"
type input "53090614"
click at [764, 183] on span "Sexo" at bounding box center [840, 187] width 207 height 17
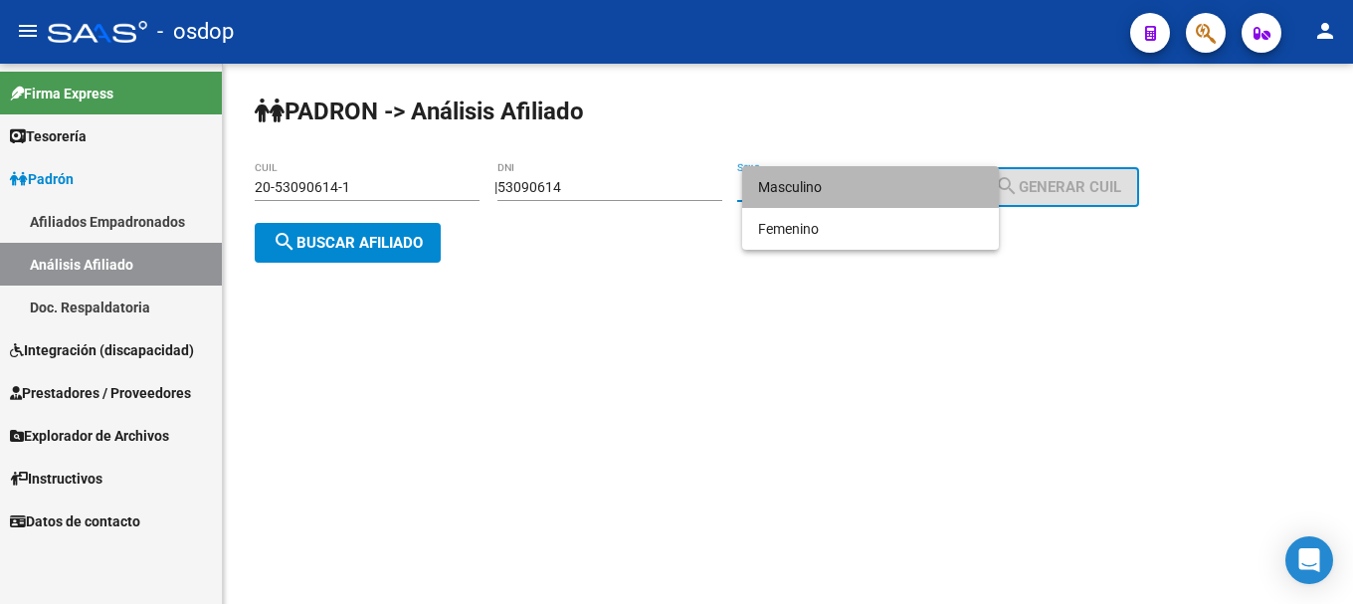
drag, startPoint x: 804, startPoint y: 187, endPoint x: 713, endPoint y: 212, distance: 93.9
click at [802, 186] on span "Masculino" at bounding box center [870, 187] width 225 height 42
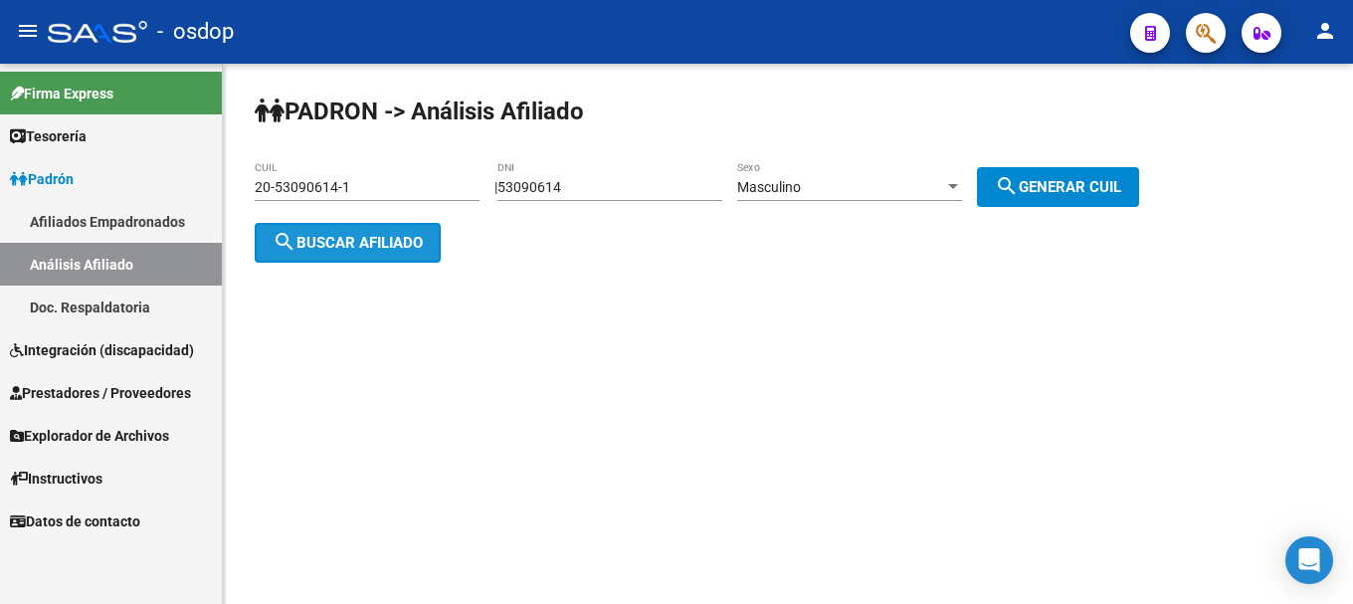
click at [340, 248] on span "search Buscar afiliado" at bounding box center [348, 243] width 150 height 18
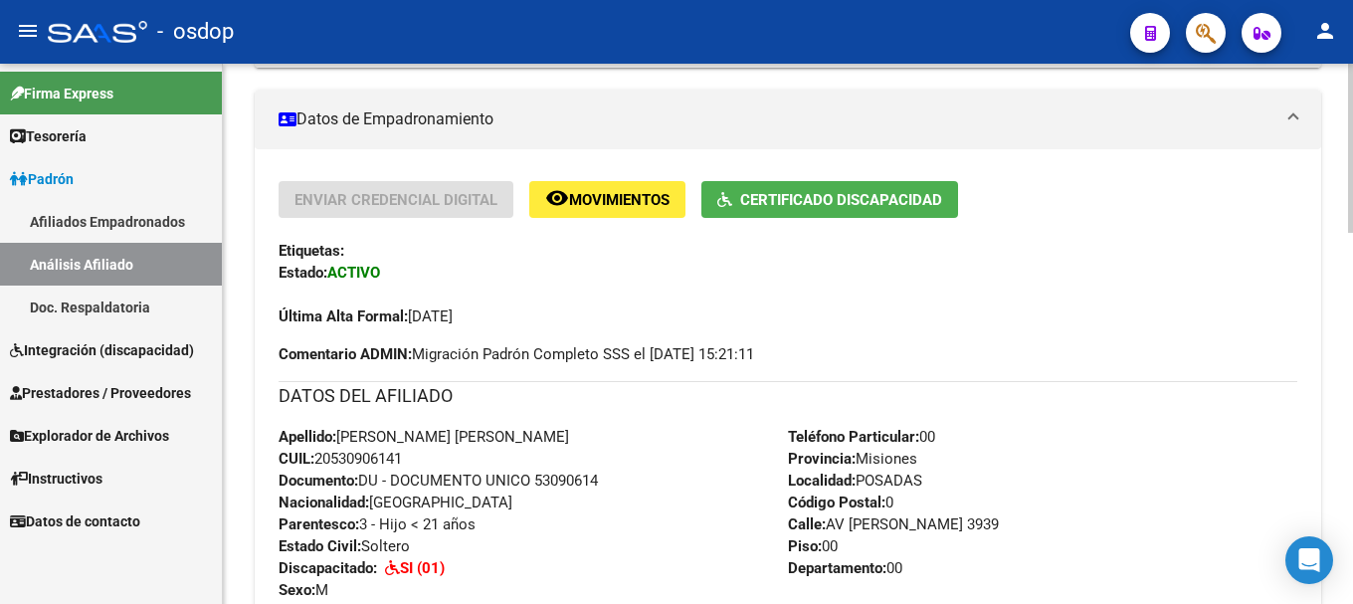
scroll to position [293, 0]
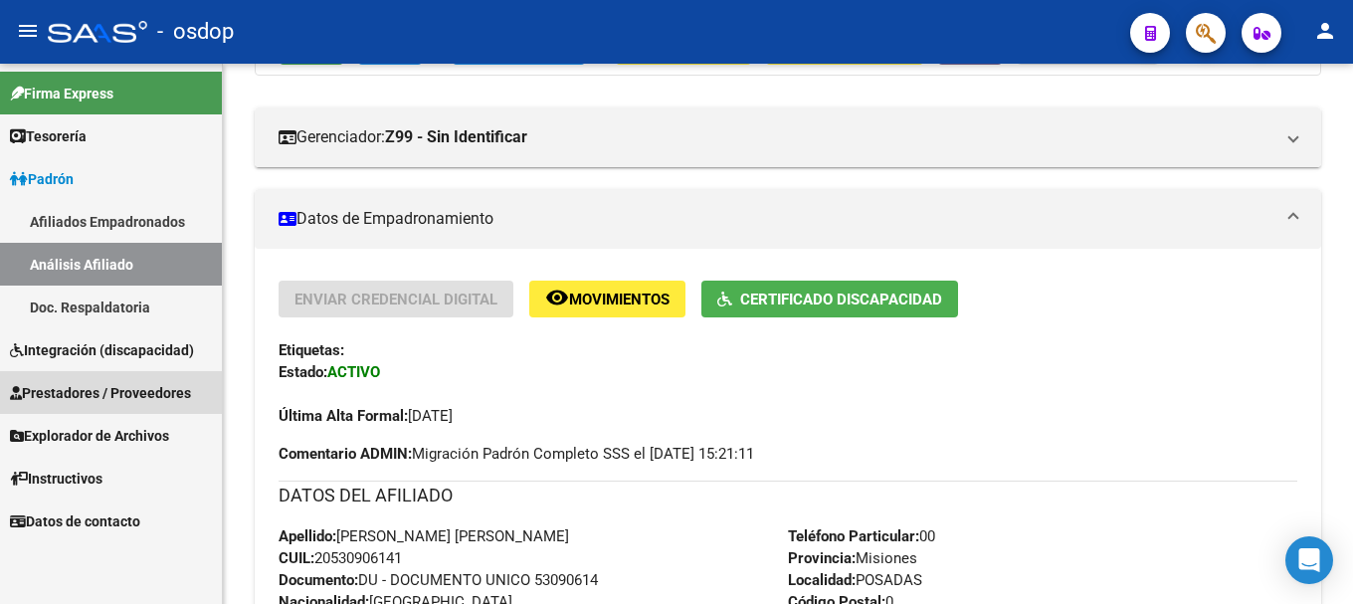
click at [146, 385] on span "Prestadores / Proveedores" at bounding box center [100, 393] width 181 height 22
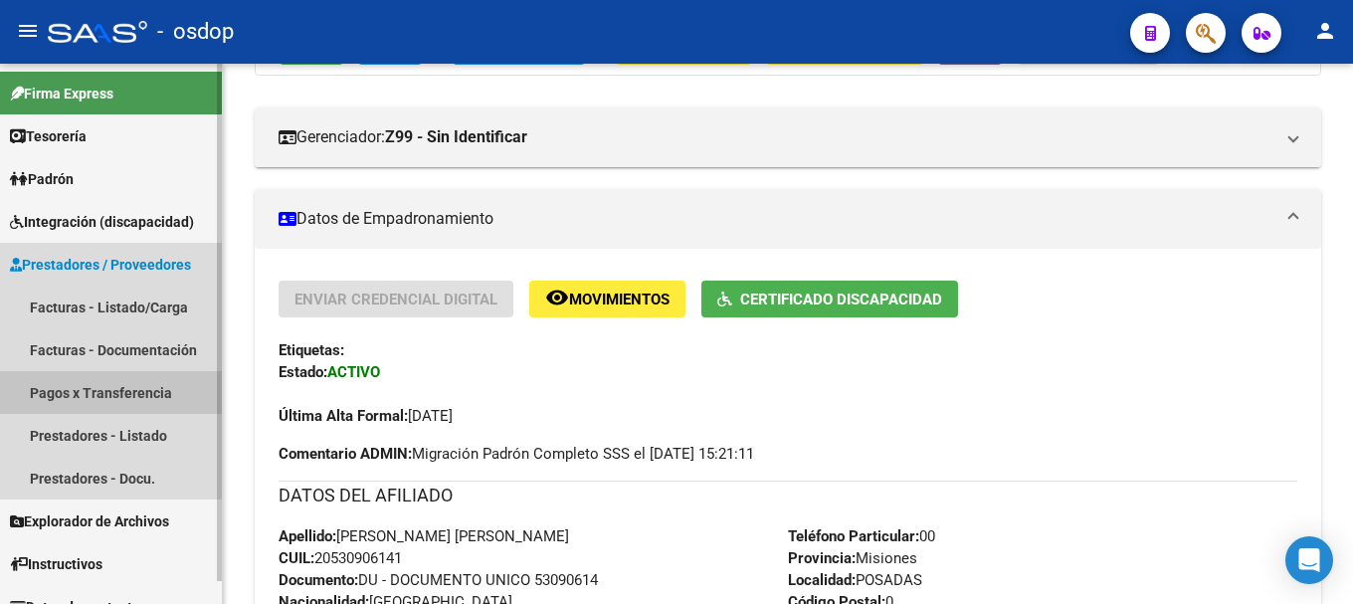
click at [124, 386] on link "Pagos x Transferencia" at bounding box center [111, 392] width 222 height 43
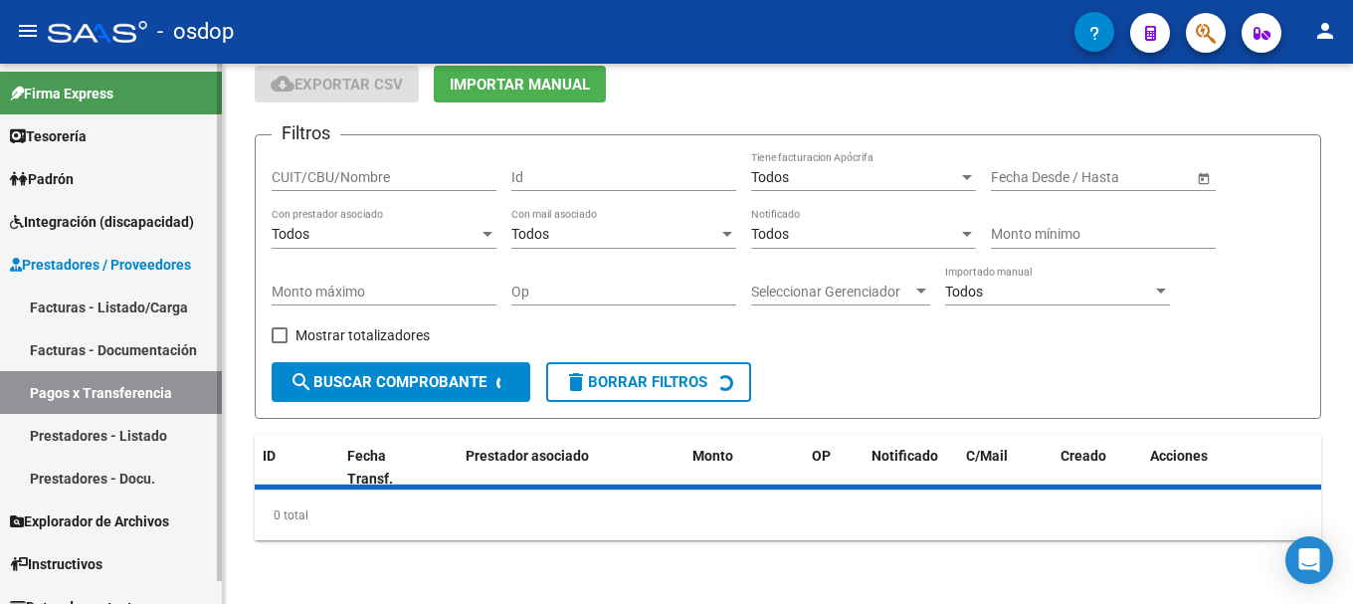
scroll to position [125, 0]
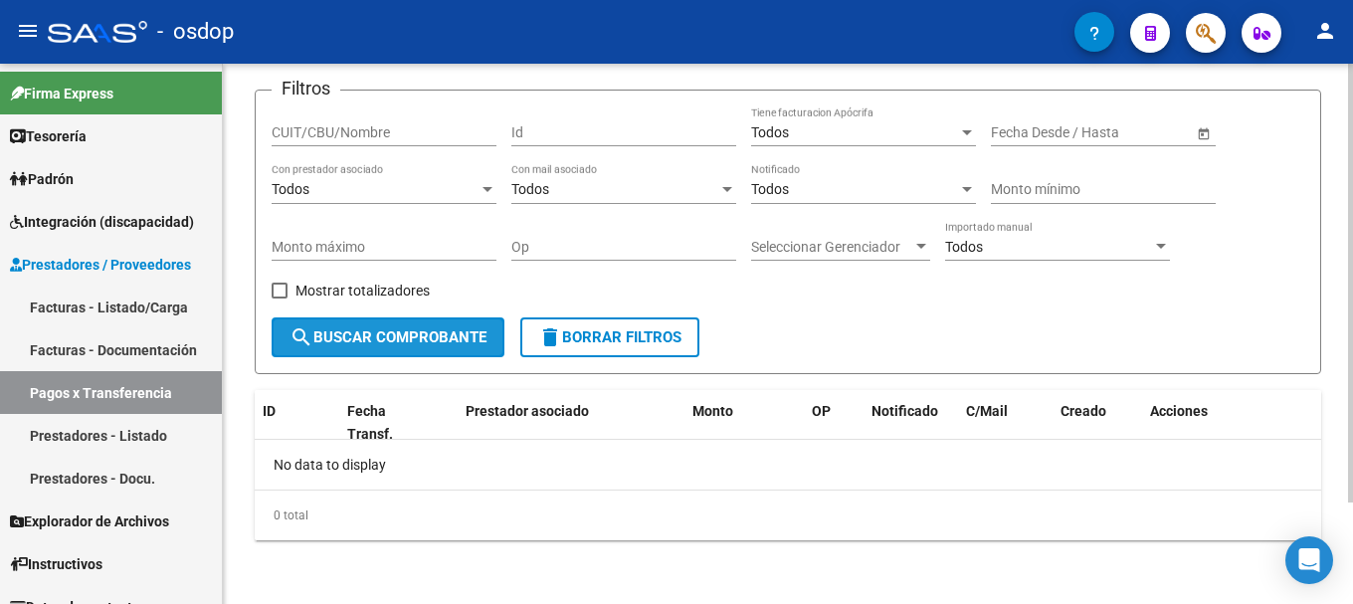
click at [366, 338] on span "search Buscar Comprobante" at bounding box center [388, 337] width 197 height 18
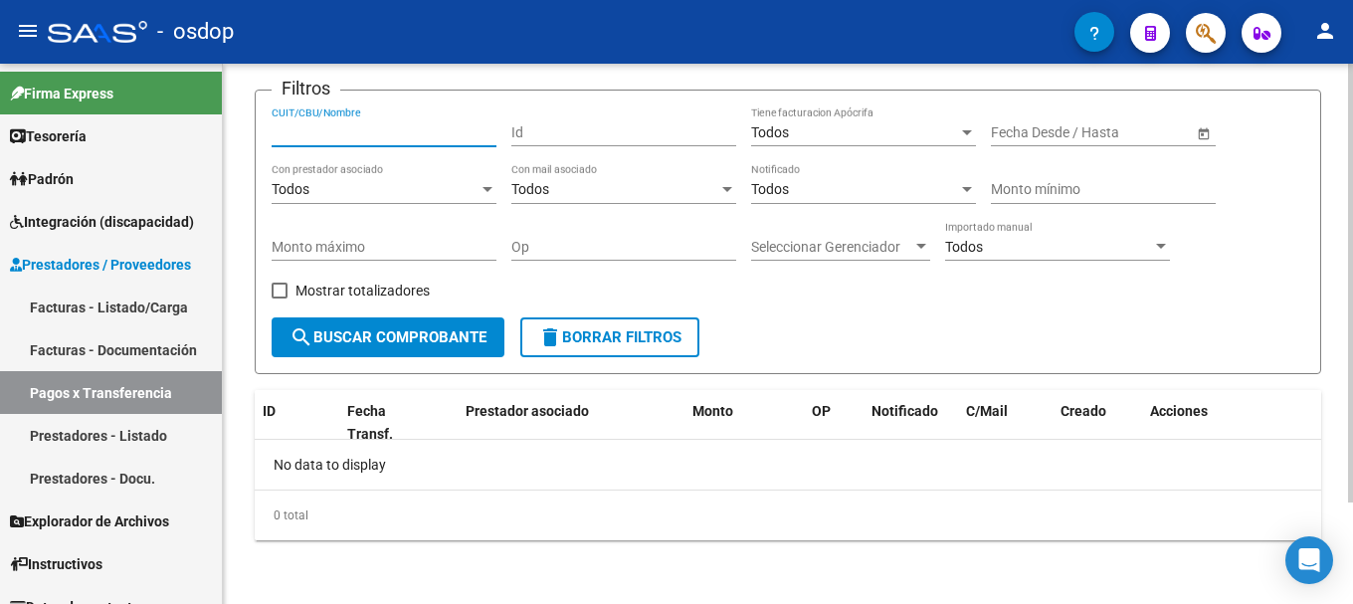
click at [365, 129] on input "CUIT/CBU/Nombre" at bounding box center [384, 132] width 225 height 17
type input "27309594997"
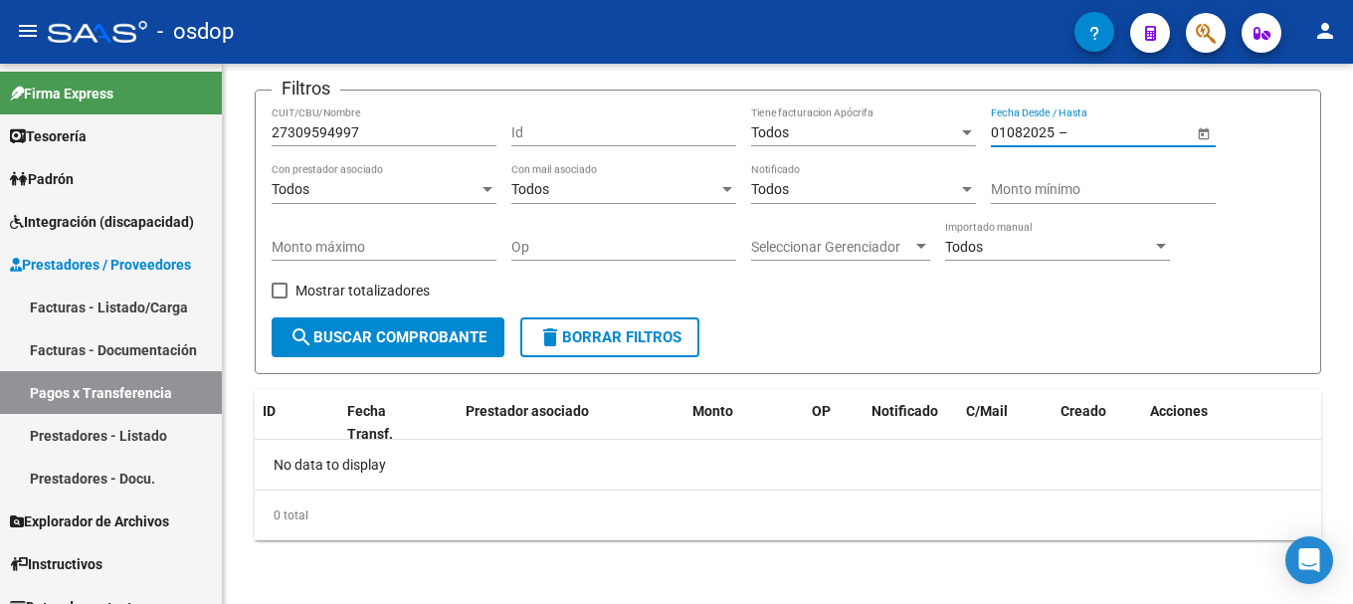
type input "[DATE]"
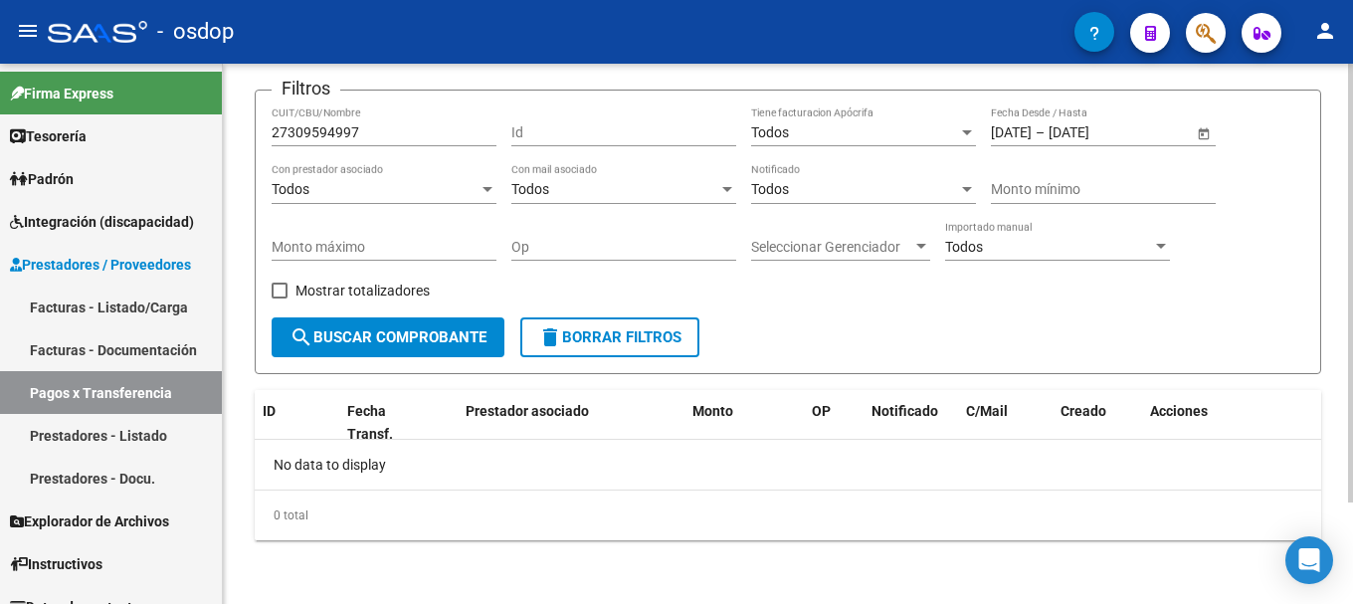
click at [393, 325] on button "search Buscar Comprobante" at bounding box center [388, 337] width 233 height 40
click at [1019, 128] on input "[DATE]" at bounding box center [1011, 132] width 41 height 17
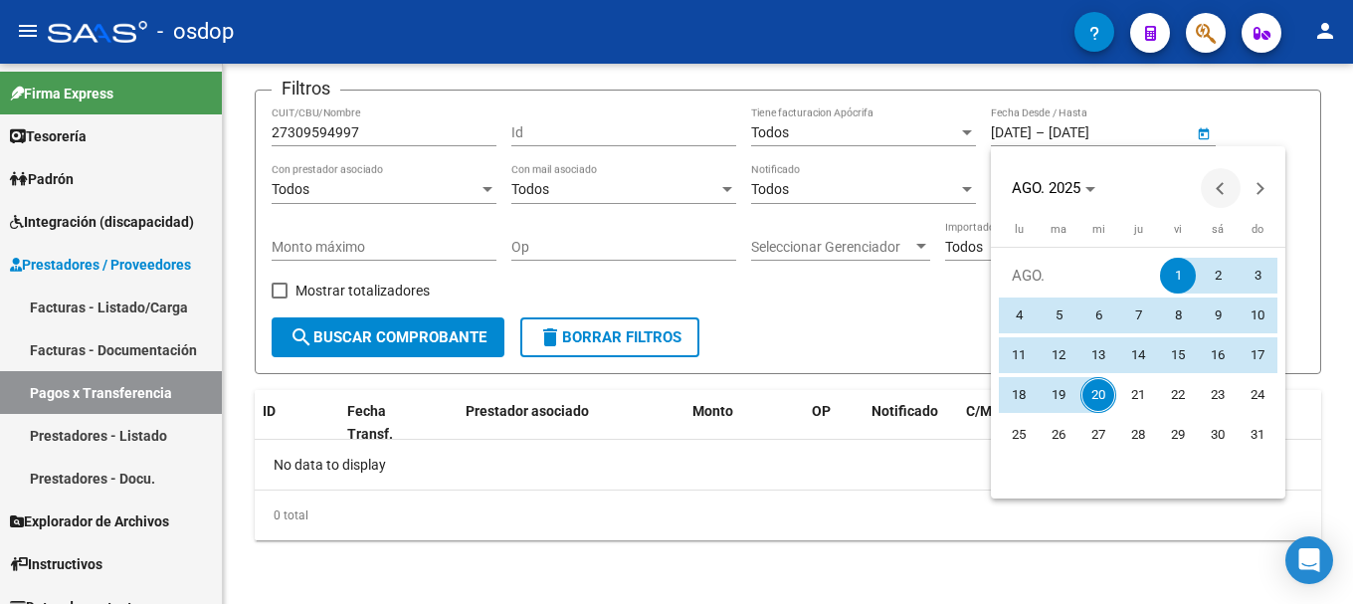
click at [1211, 183] on span "Previous month" at bounding box center [1221, 188] width 40 height 40
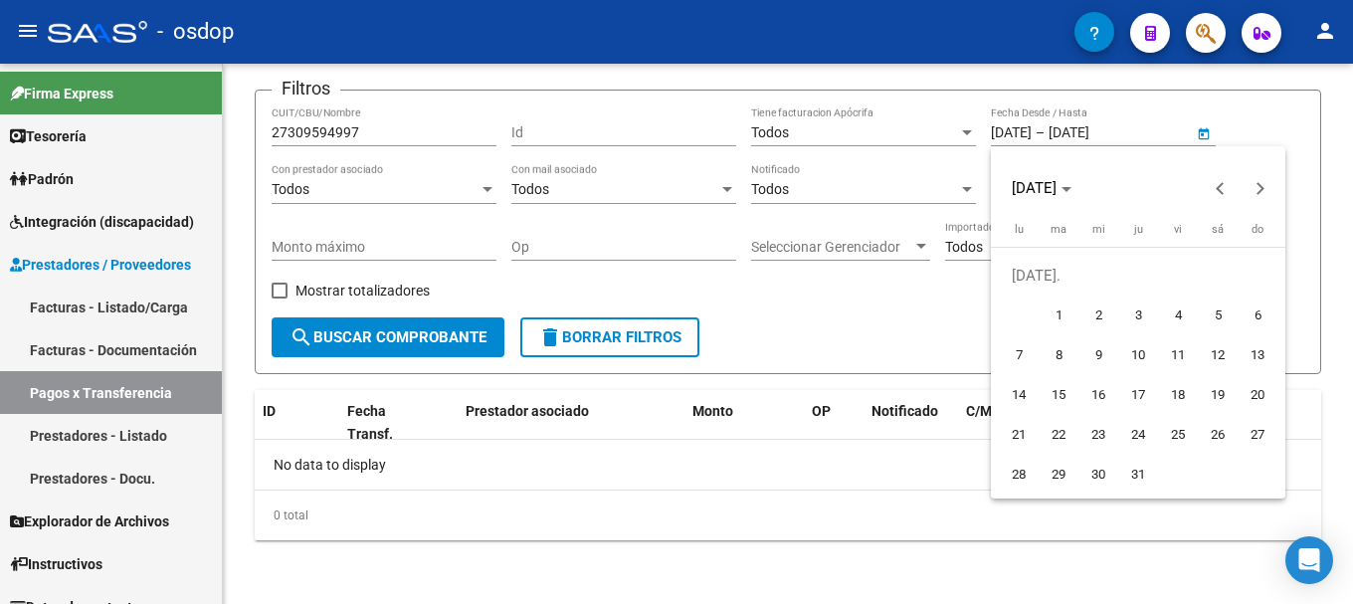
click at [1058, 323] on span "1" at bounding box center [1059, 316] width 36 height 36
type input "[DATE]"
click at [344, 341] on div at bounding box center [676, 302] width 1353 height 604
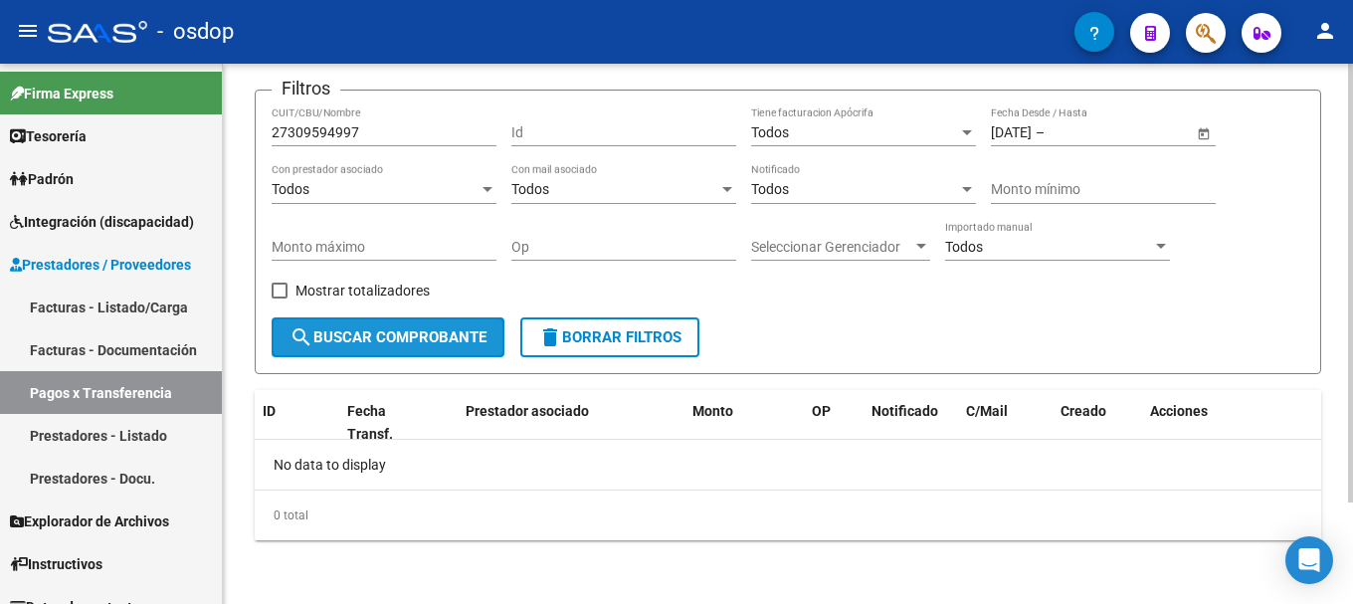
click at [347, 333] on span "search Buscar Comprobante" at bounding box center [388, 337] width 197 height 18
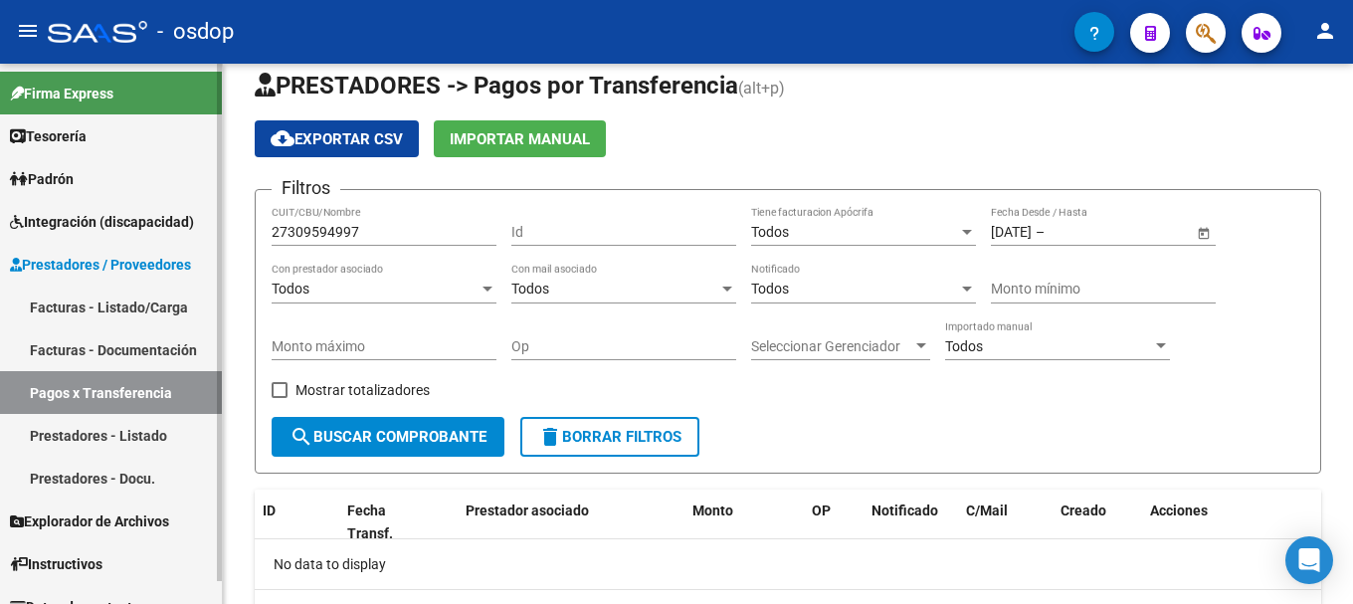
click at [110, 437] on link "Prestadores - Listado" at bounding box center [111, 435] width 222 height 43
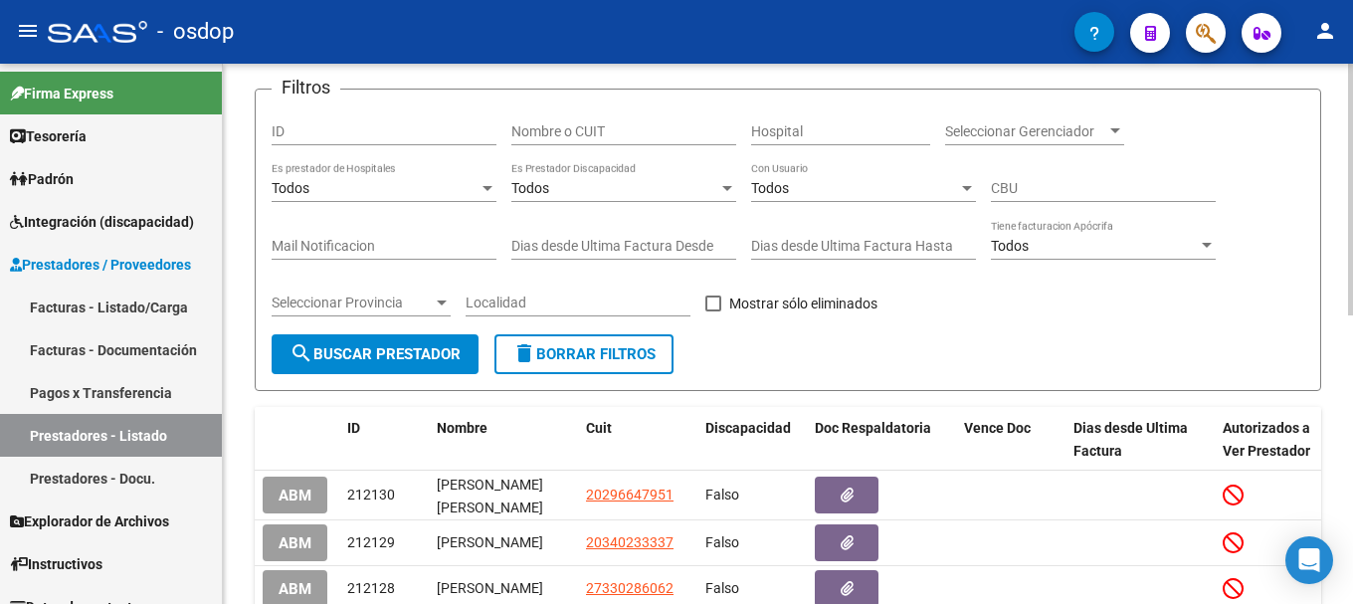
scroll to position [26, 0]
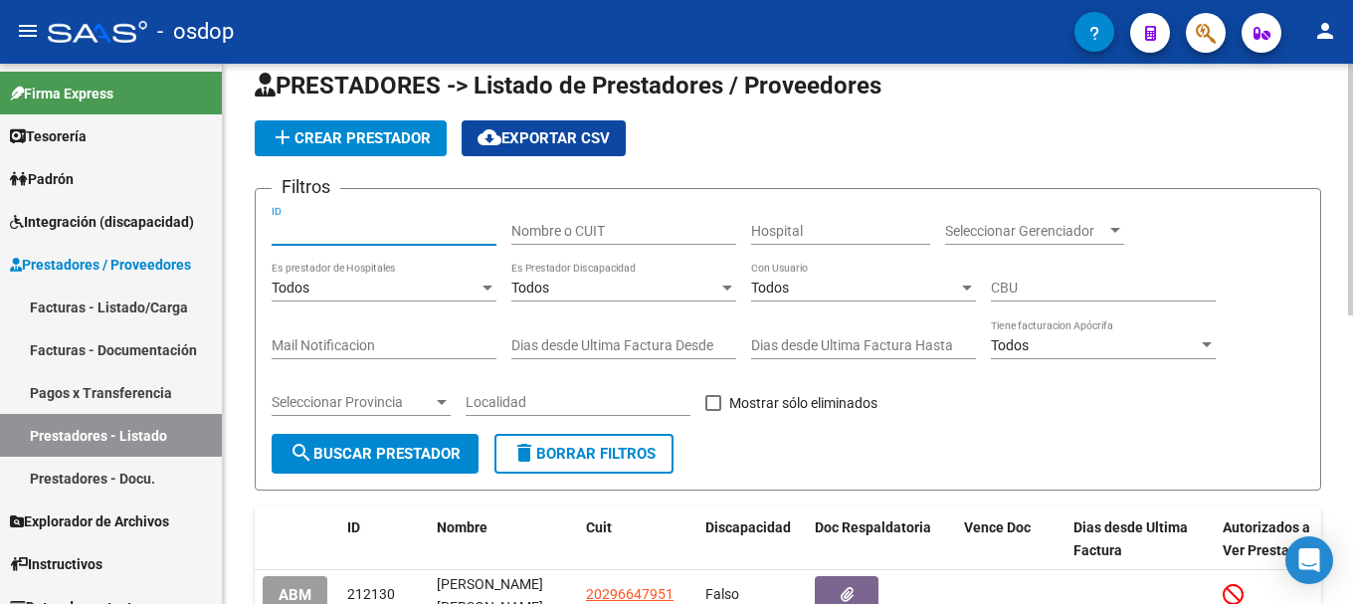
click at [311, 233] on input "ID" at bounding box center [384, 231] width 225 height 17
click at [536, 241] on div "Nombre o CUIT" at bounding box center [623, 225] width 225 height 40
type input "3"
type input "27309594997"
click at [1022, 242] on div "Seleccionar Gerenciador Seleccionar Gerenciador" at bounding box center [1034, 225] width 179 height 40
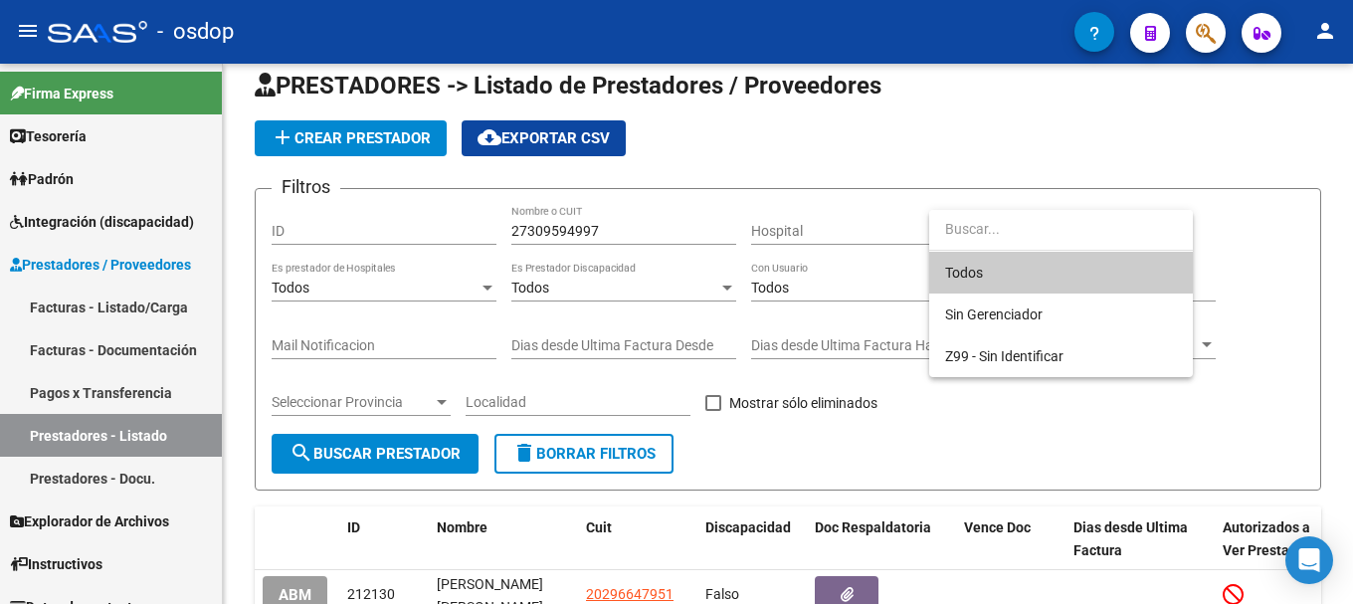
click at [357, 454] on div at bounding box center [676, 302] width 1353 height 604
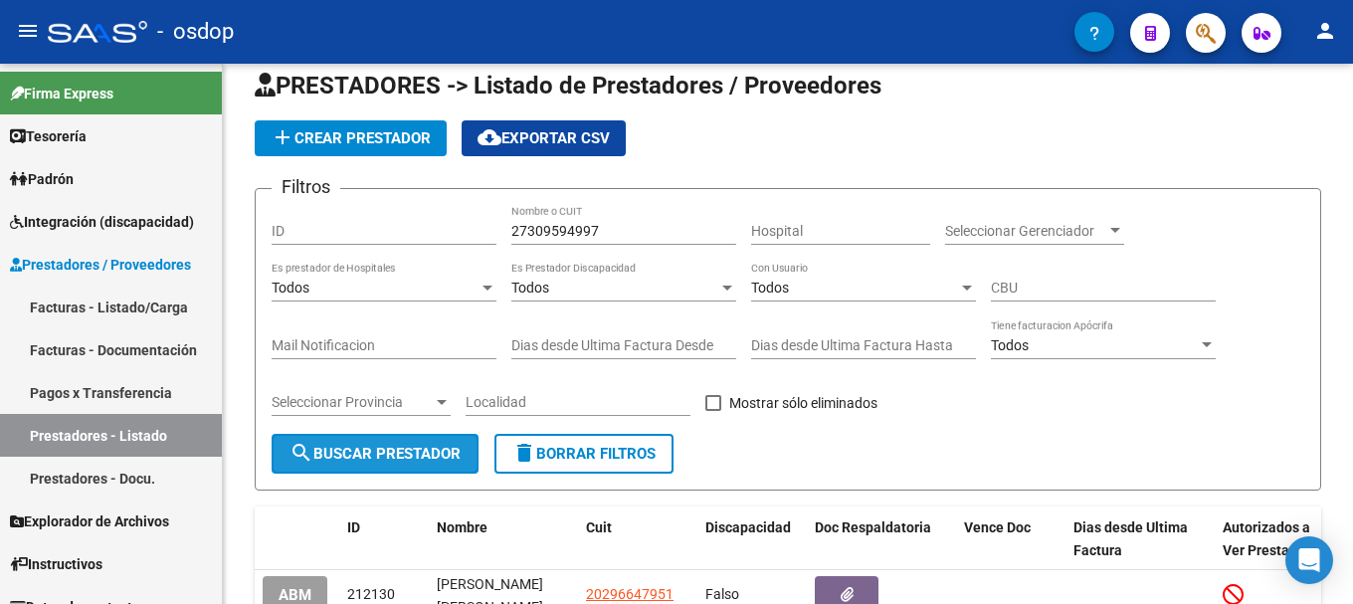
click at [357, 454] on span "search Buscar Prestador" at bounding box center [375, 454] width 171 height 18
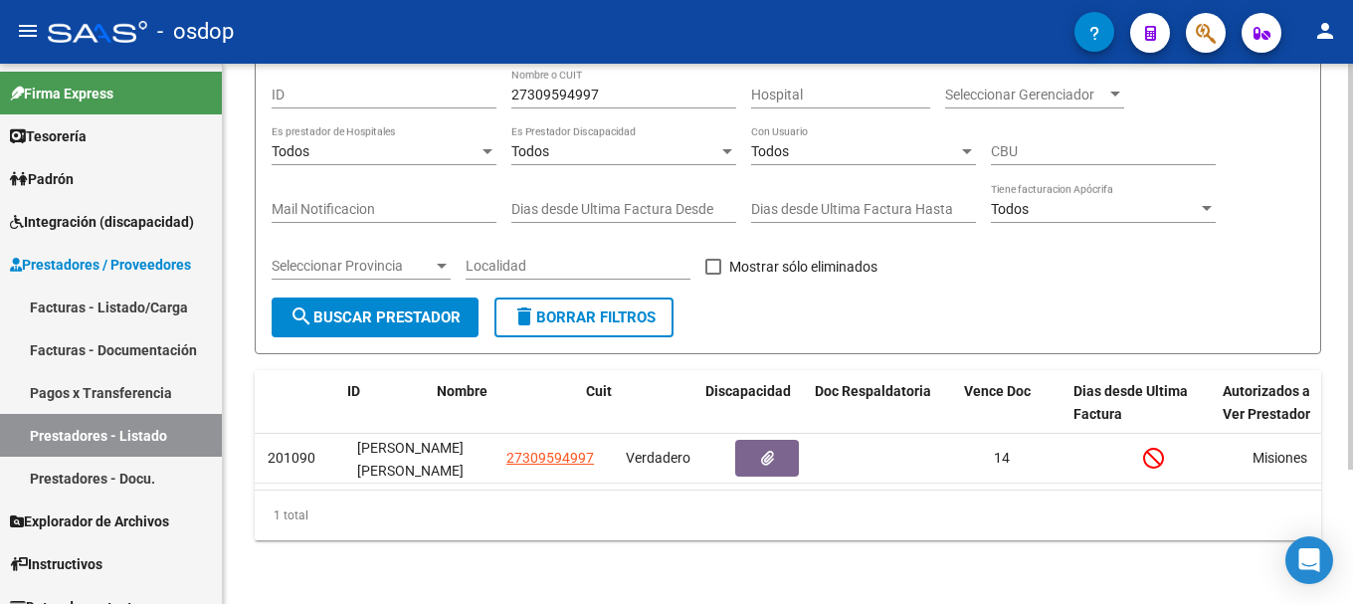
scroll to position [0, 0]
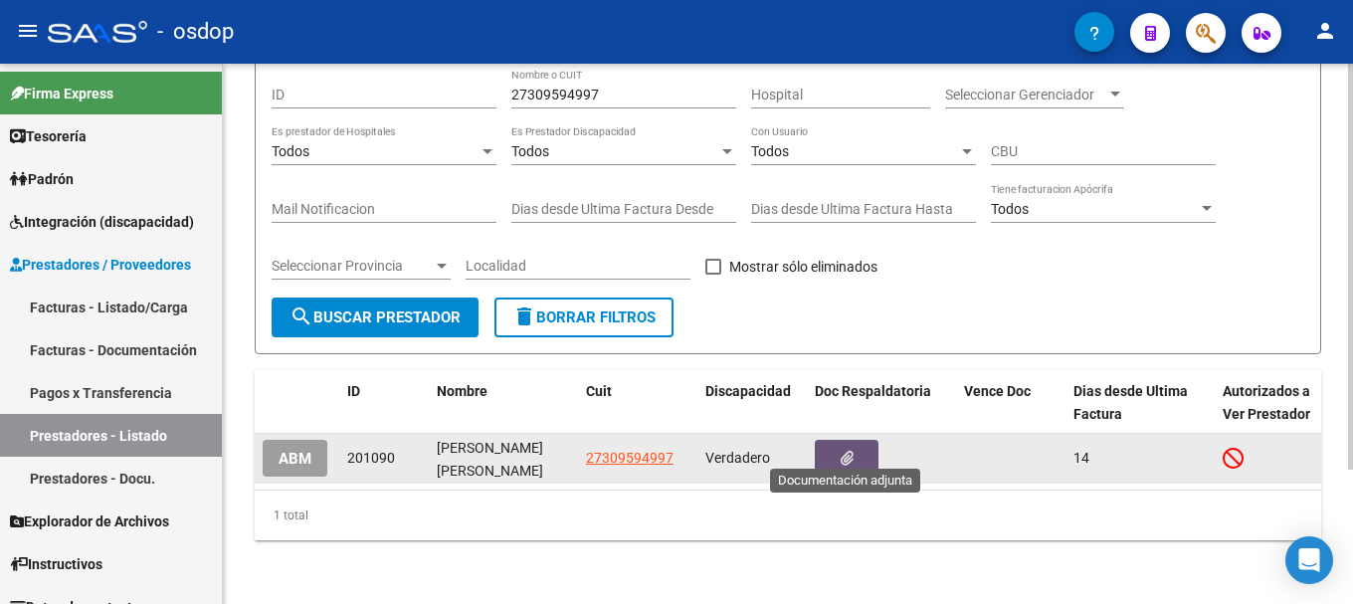
click at [839, 440] on button "button" at bounding box center [847, 458] width 64 height 37
click at [282, 450] on span "ABM" at bounding box center [295, 459] width 33 height 18
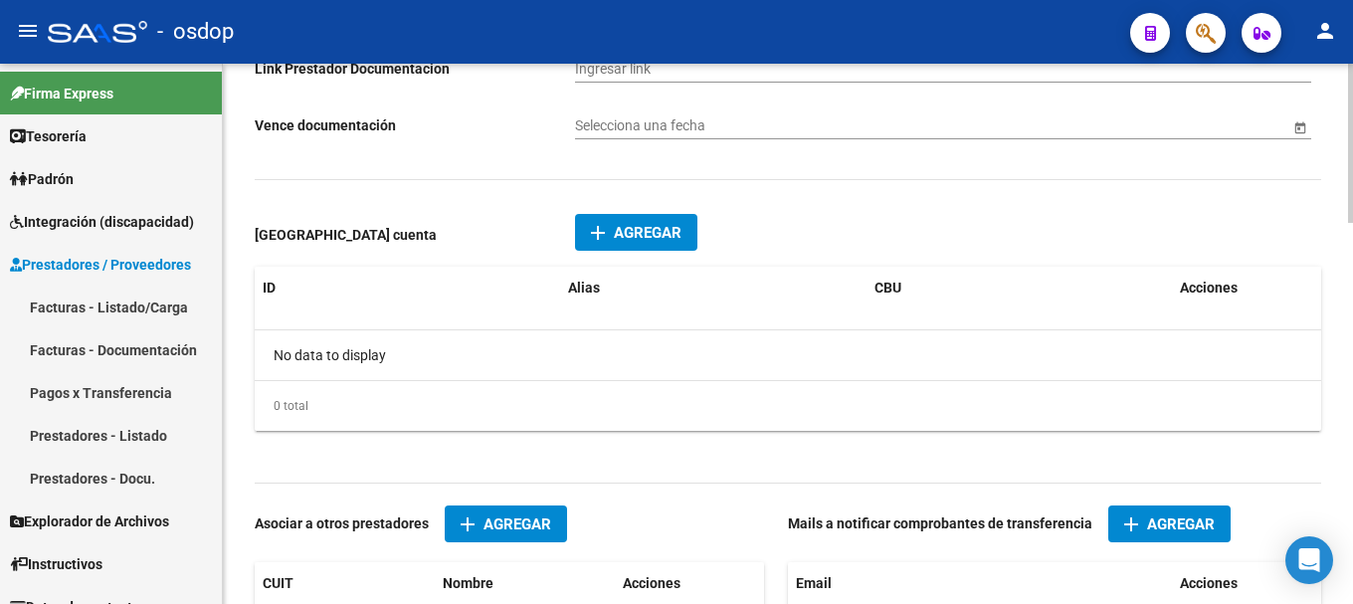
scroll to position [698, 0]
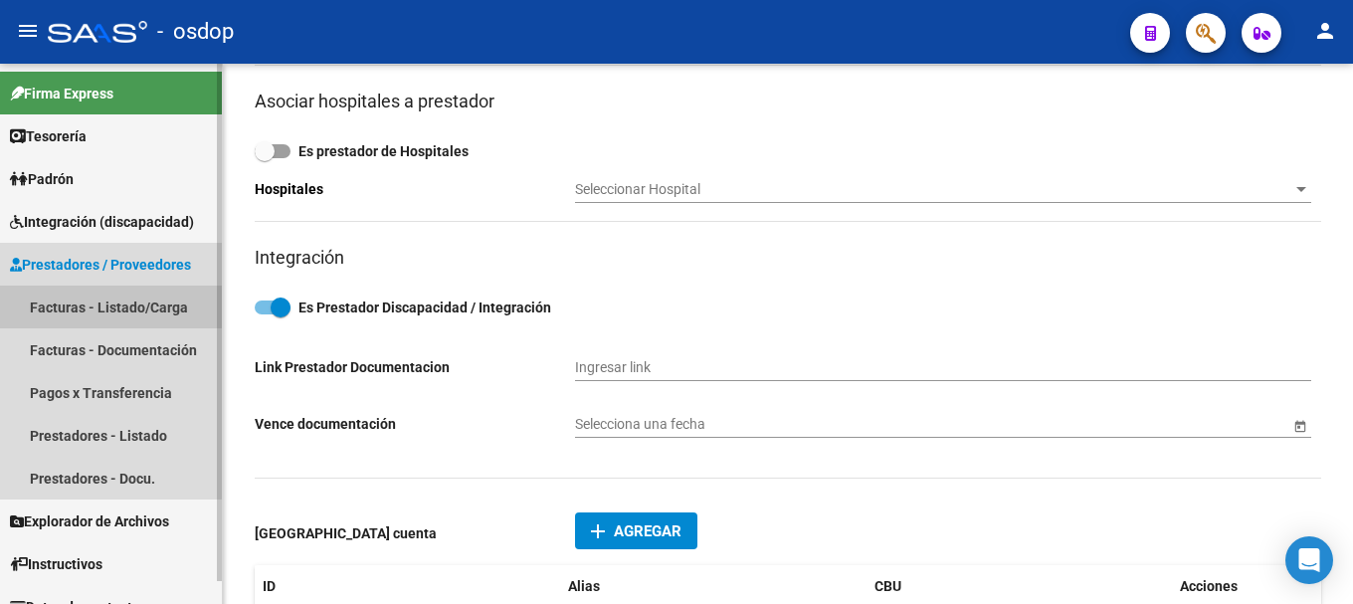
click at [92, 301] on link "Facturas - Listado/Carga" at bounding box center [111, 307] width 222 height 43
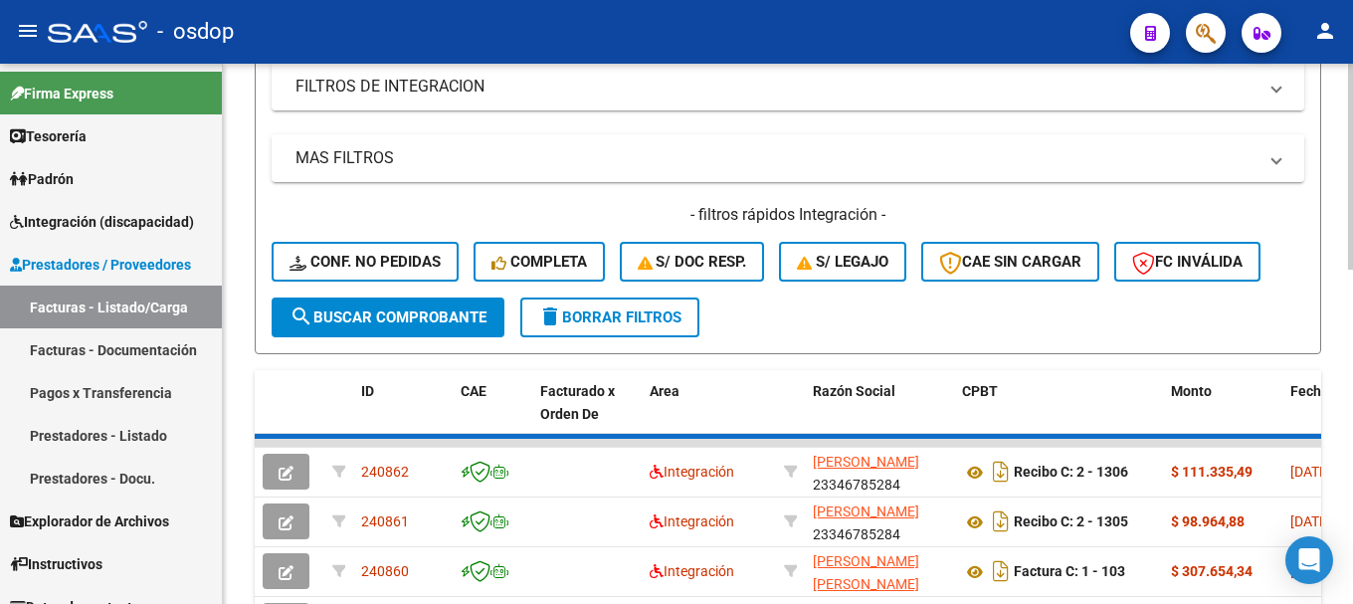
scroll to position [300, 0]
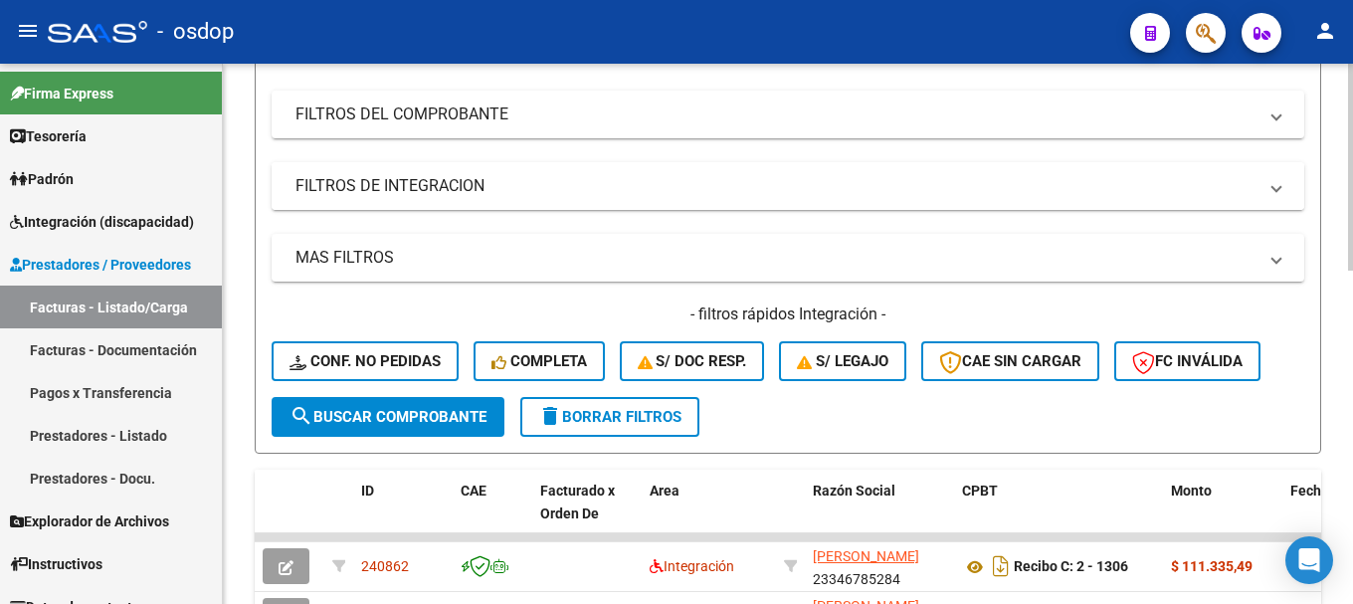
click at [419, 181] on mat-panel-title "FILTROS DE INTEGRACION" at bounding box center [776, 186] width 961 height 22
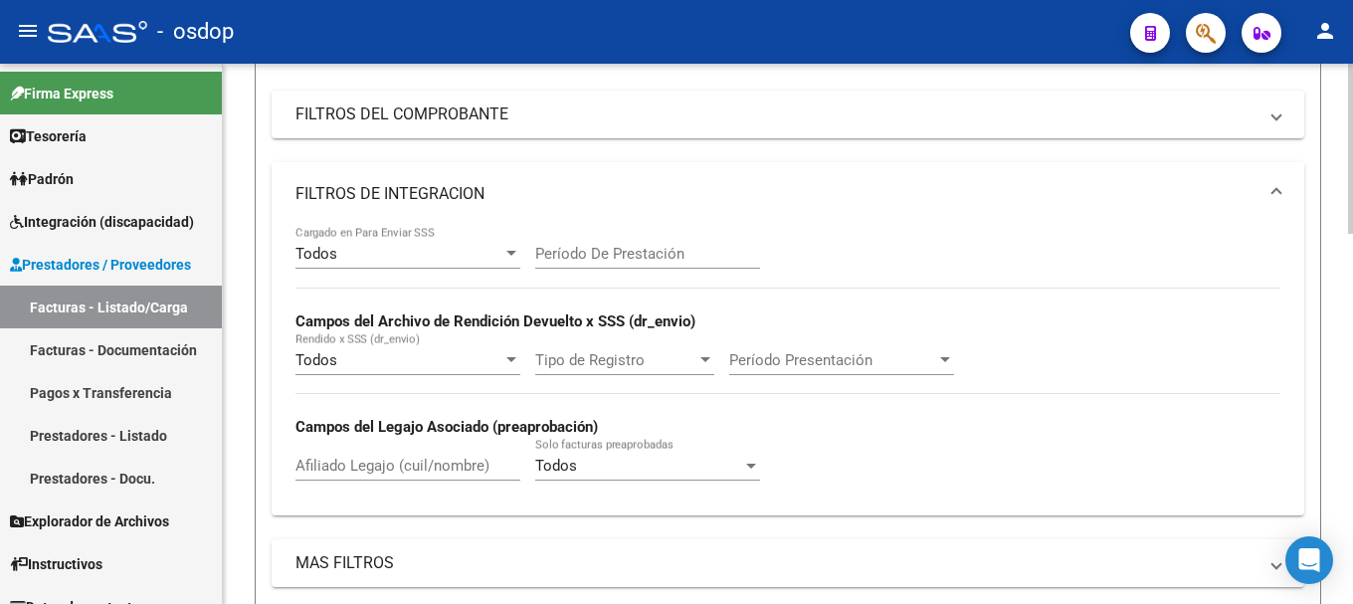
click at [419, 181] on mat-expansion-panel-header "FILTROS DE INTEGRACION" at bounding box center [788, 194] width 1033 height 64
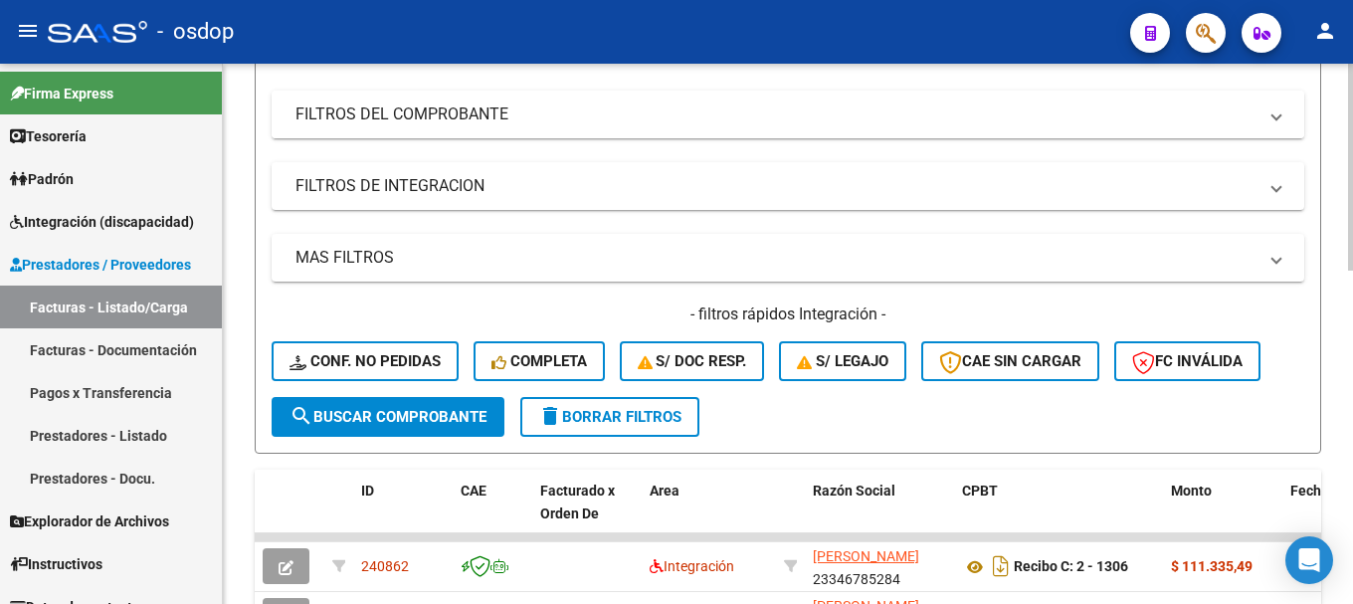
click at [419, 110] on mat-panel-title "FILTROS DEL COMPROBANTE" at bounding box center [776, 114] width 961 height 22
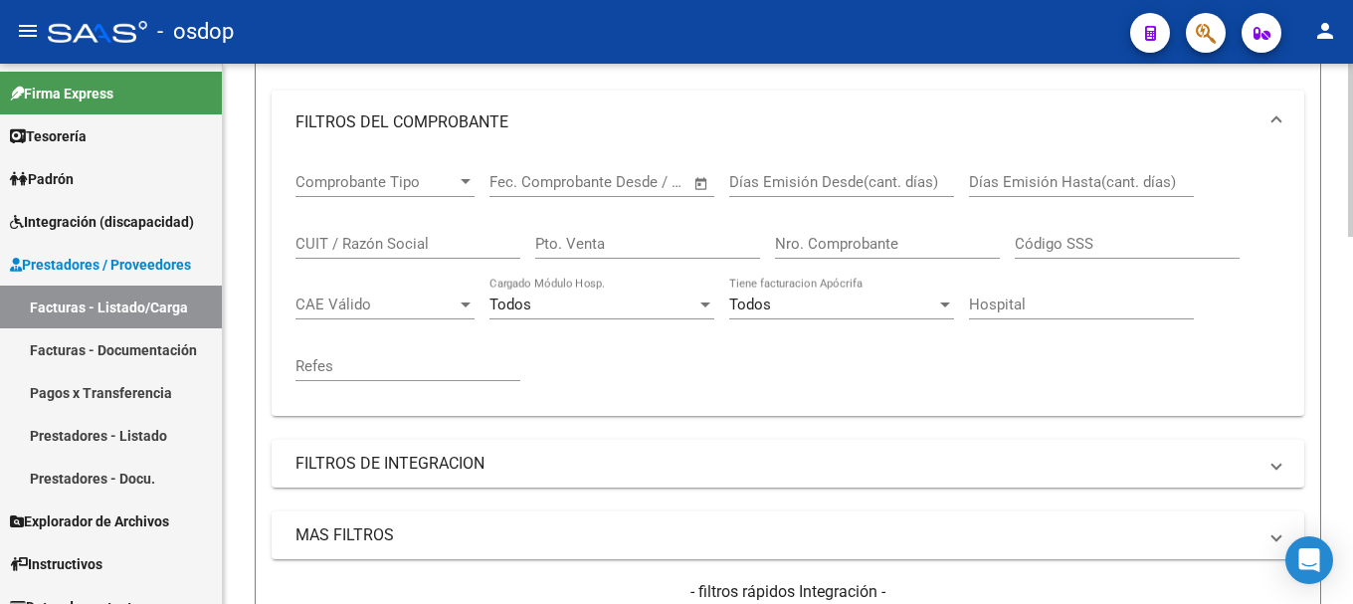
click at [419, 111] on mat-panel-title "FILTROS DEL COMPROBANTE" at bounding box center [776, 122] width 961 height 22
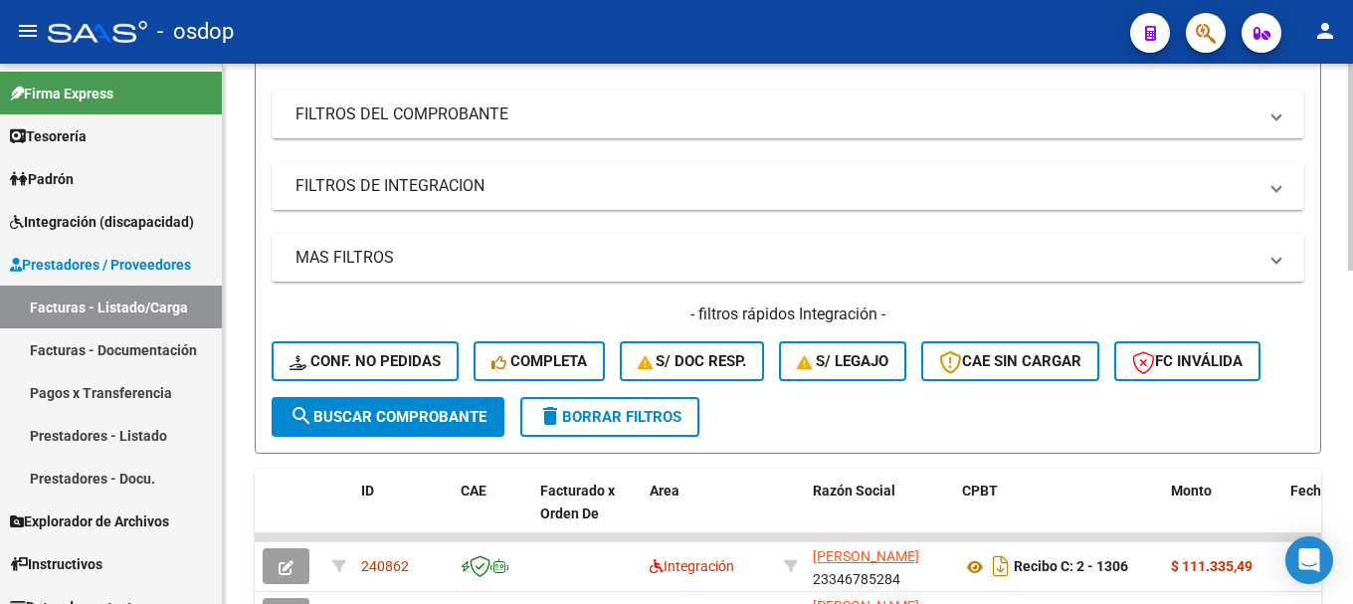
click at [418, 182] on mat-panel-title "FILTROS DE INTEGRACION" at bounding box center [776, 186] width 961 height 22
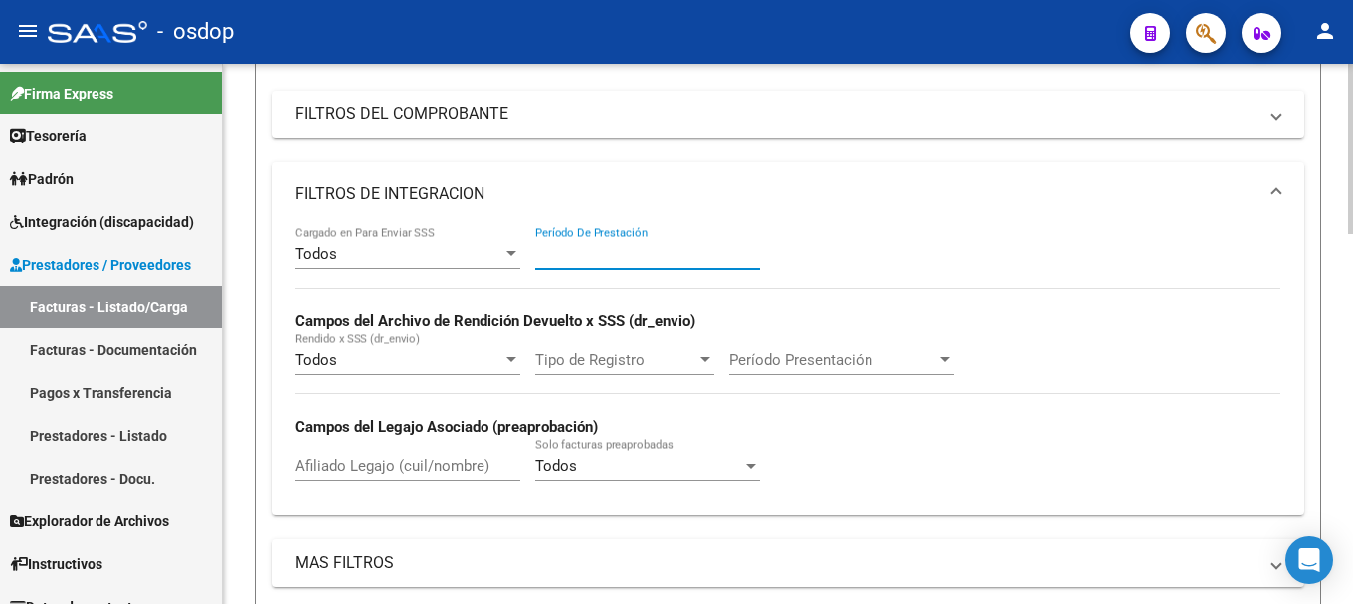
click at [651, 262] on input "Período De Prestación" at bounding box center [647, 254] width 225 height 18
click at [415, 196] on mat-panel-title "FILTROS DE INTEGRACION" at bounding box center [776, 194] width 961 height 22
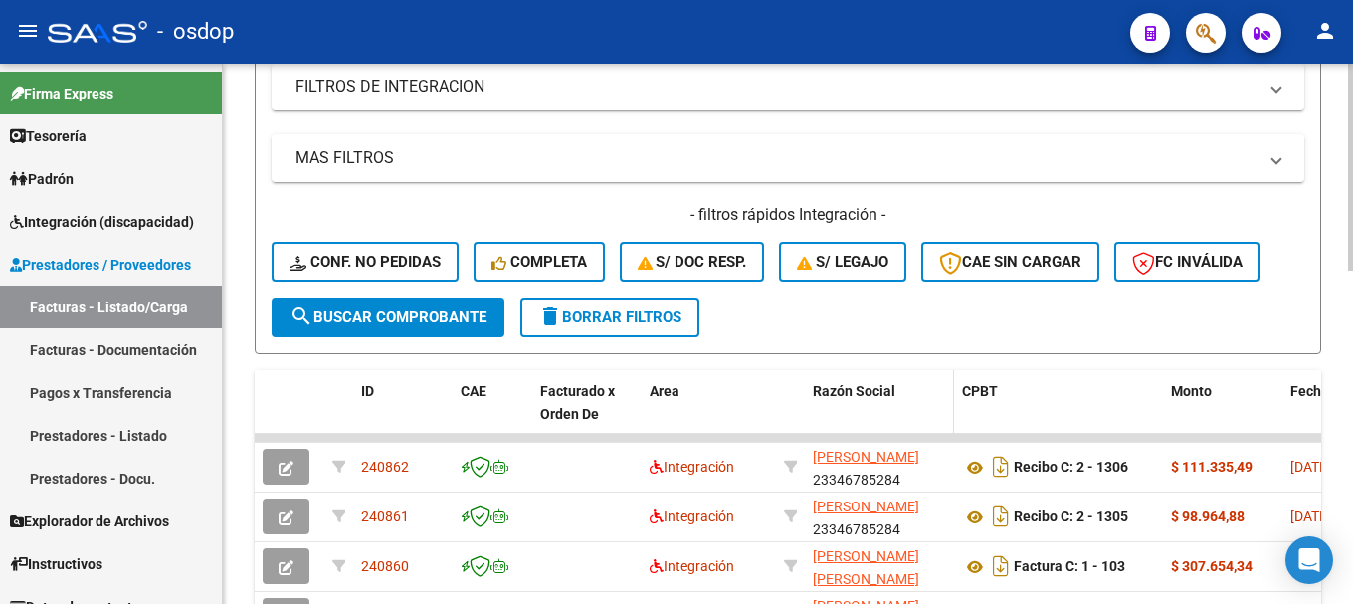
scroll to position [499, 0]
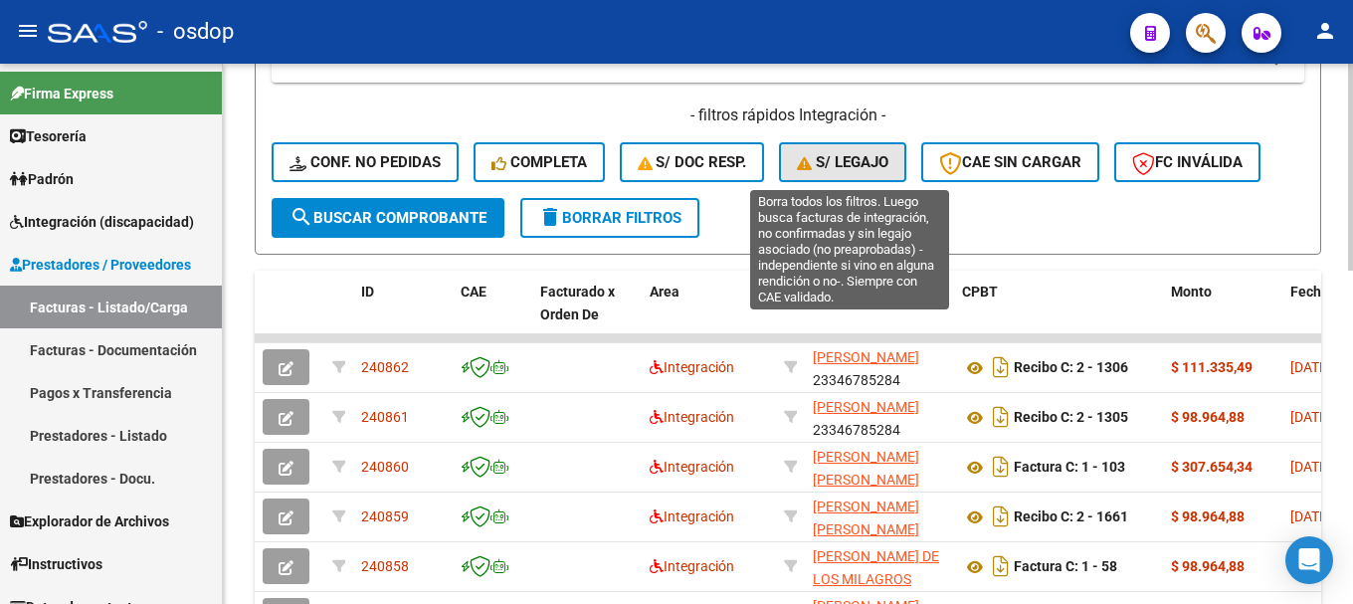
click at [840, 154] on span "S/ legajo" at bounding box center [843, 162] width 92 height 18
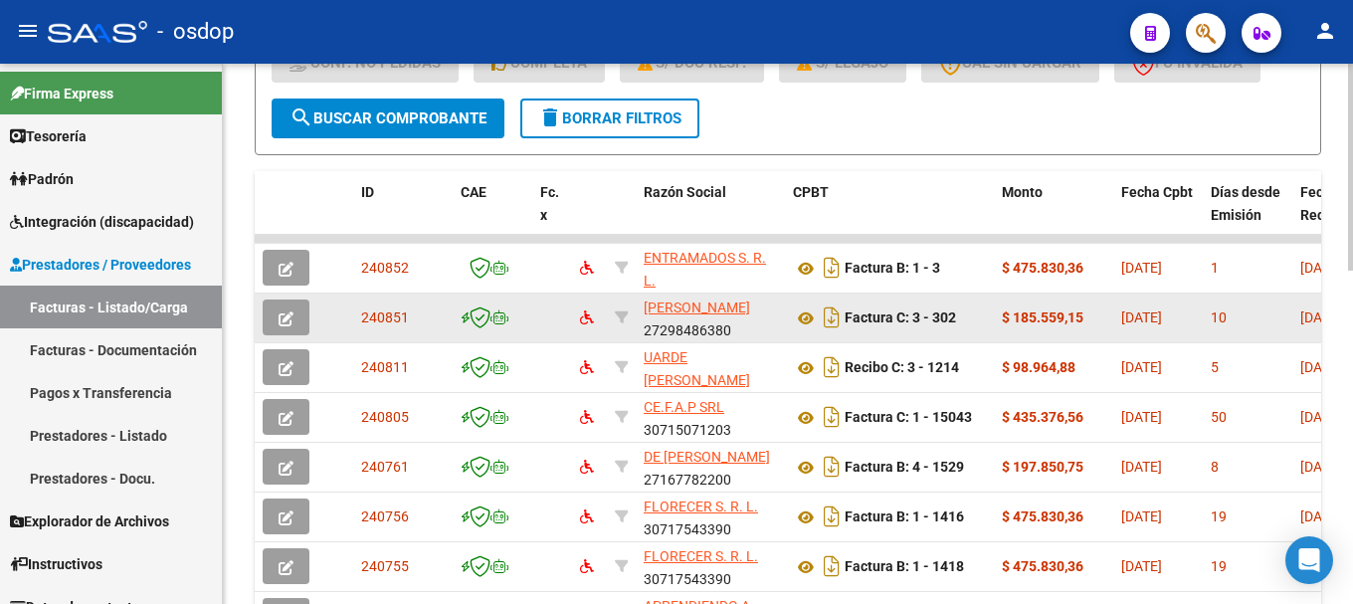
scroll to position [26, 0]
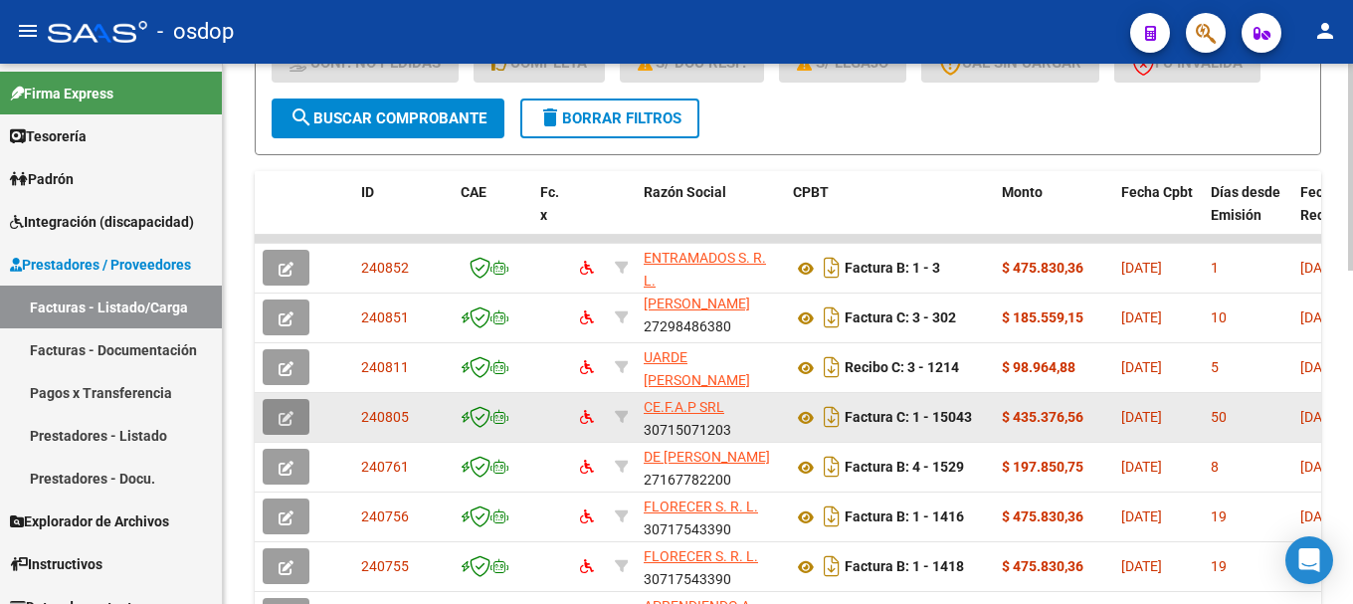
click at [294, 419] on button "button" at bounding box center [286, 417] width 47 height 36
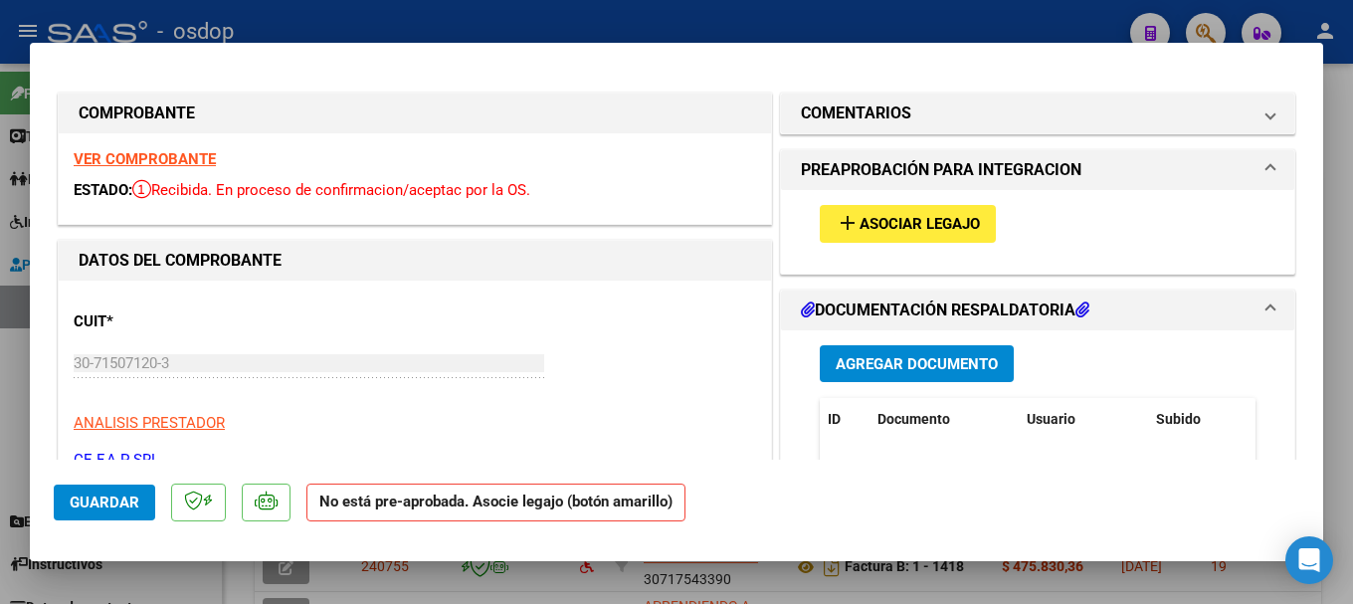
click at [916, 232] on span "Asociar Legajo" at bounding box center [920, 225] width 120 height 18
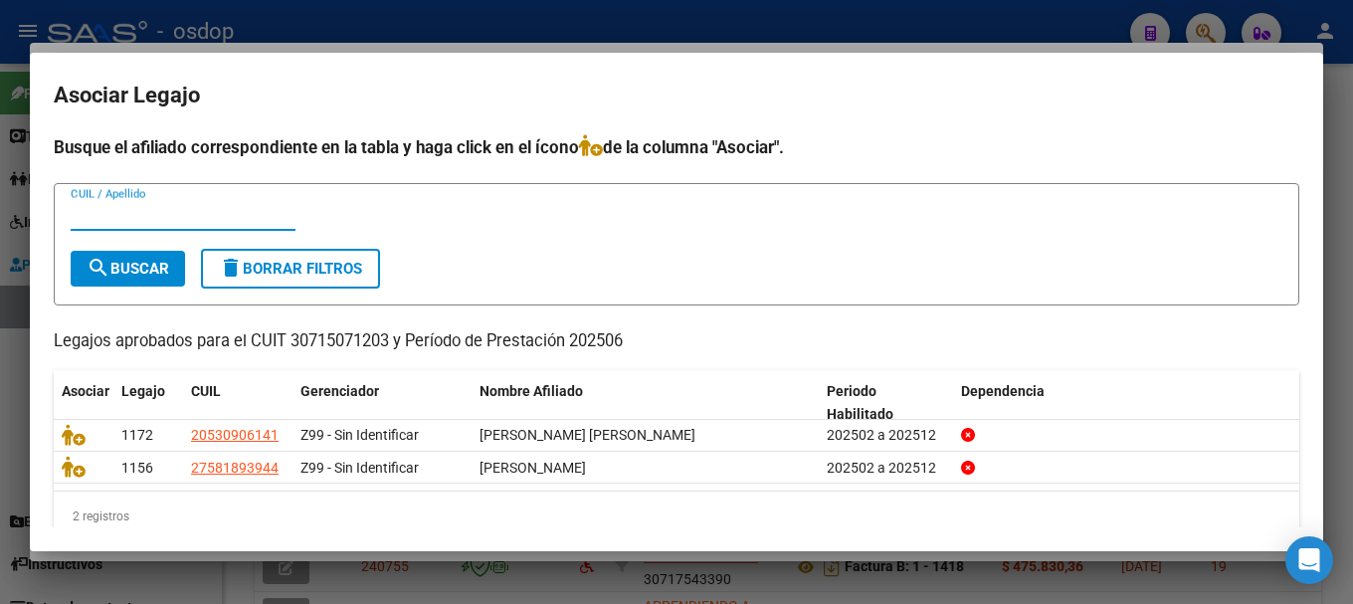
click at [1065, 20] on div at bounding box center [676, 302] width 1353 height 604
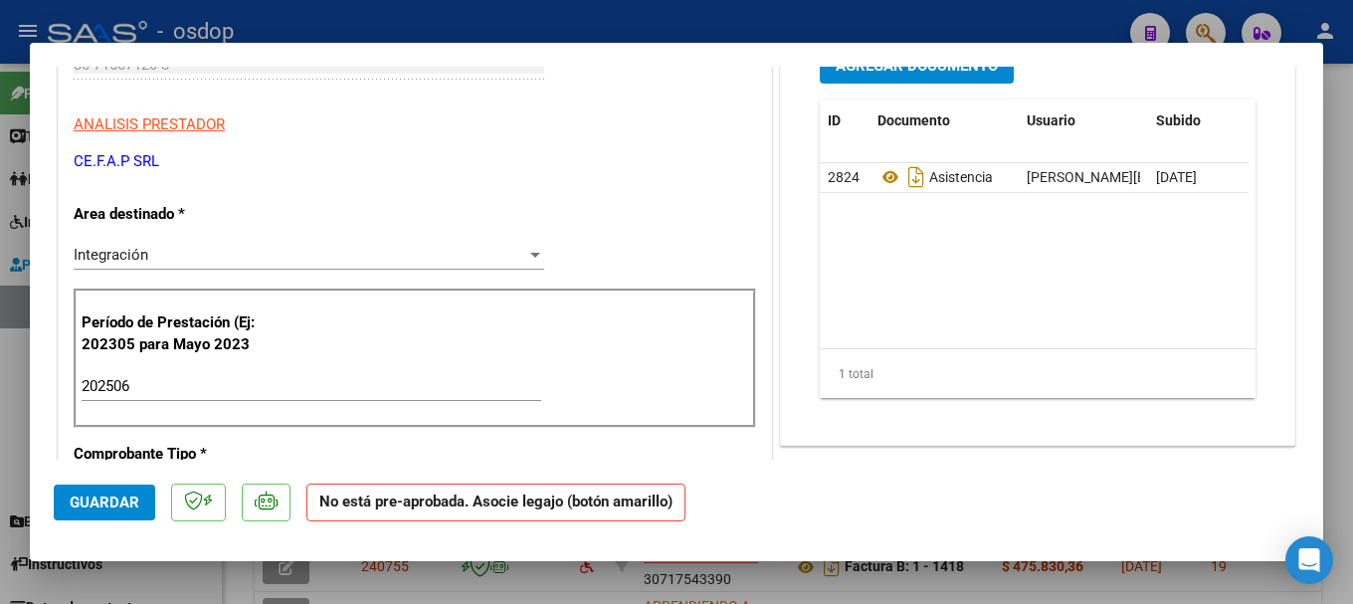
scroll to position [0, 0]
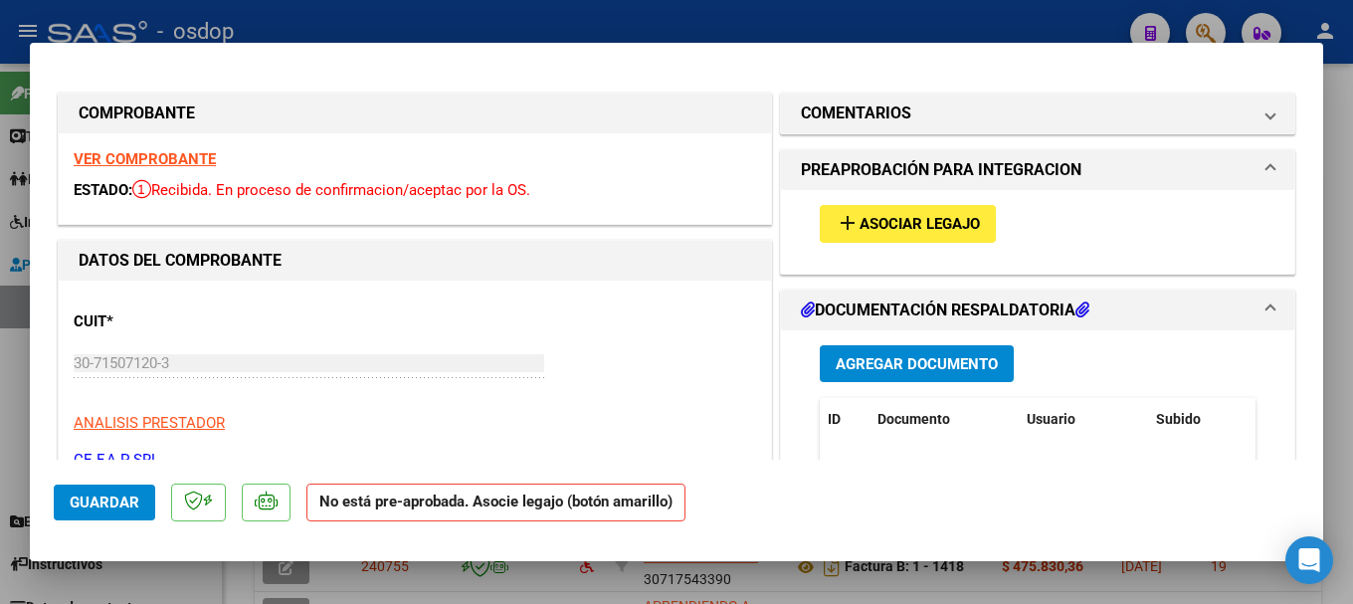
click at [165, 154] on strong "VER COMPROBANTE" at bounding box center [145, 159] width 142 height 18
click at [847, 211] on mat-icon "add" at bounding box center [848, 223] width 24 height 24
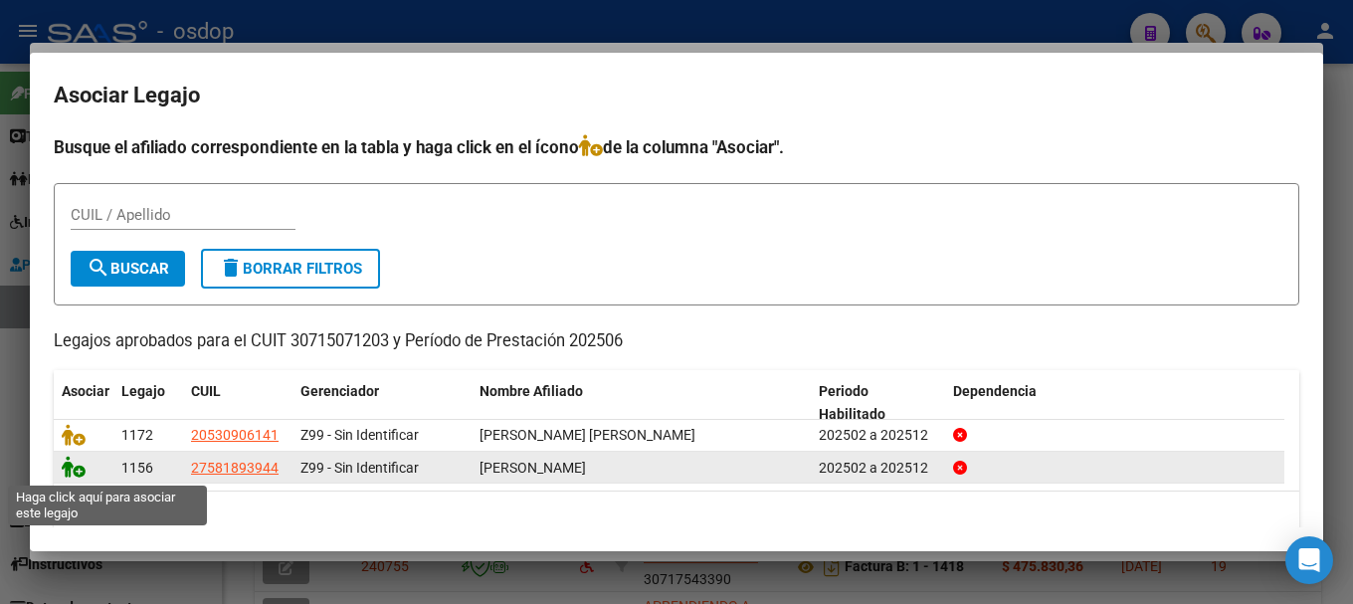
click at [81, 471] on icon at bounding box center [74, 467] width 24 height 22
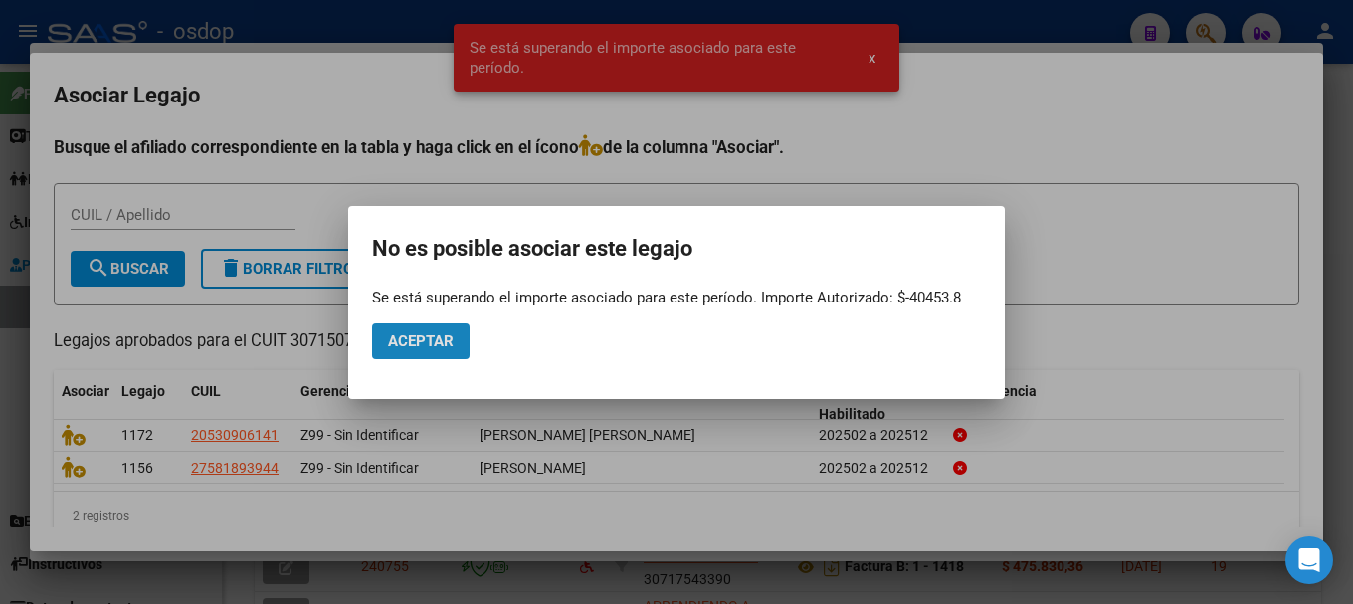
click at [421, 342] on span "Aceptar" at bounding box center [421, 341] width 66 height 18
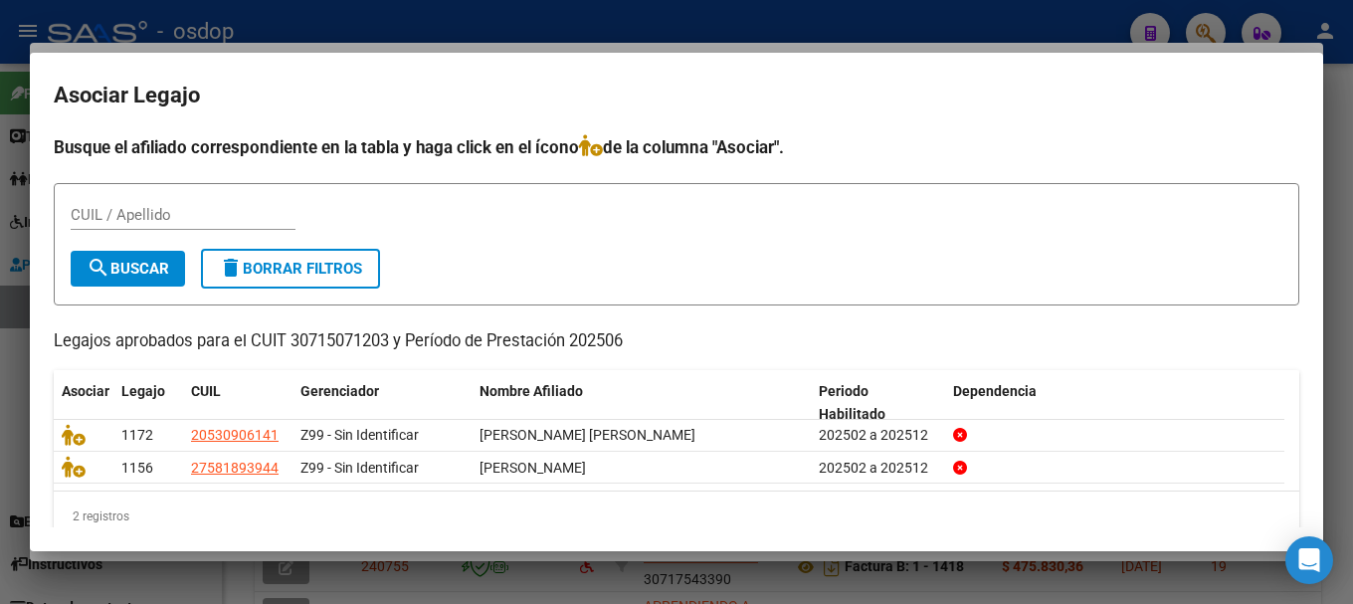
click at [332, 23] on div at bounding box center [676, 302] width 1353 height 604
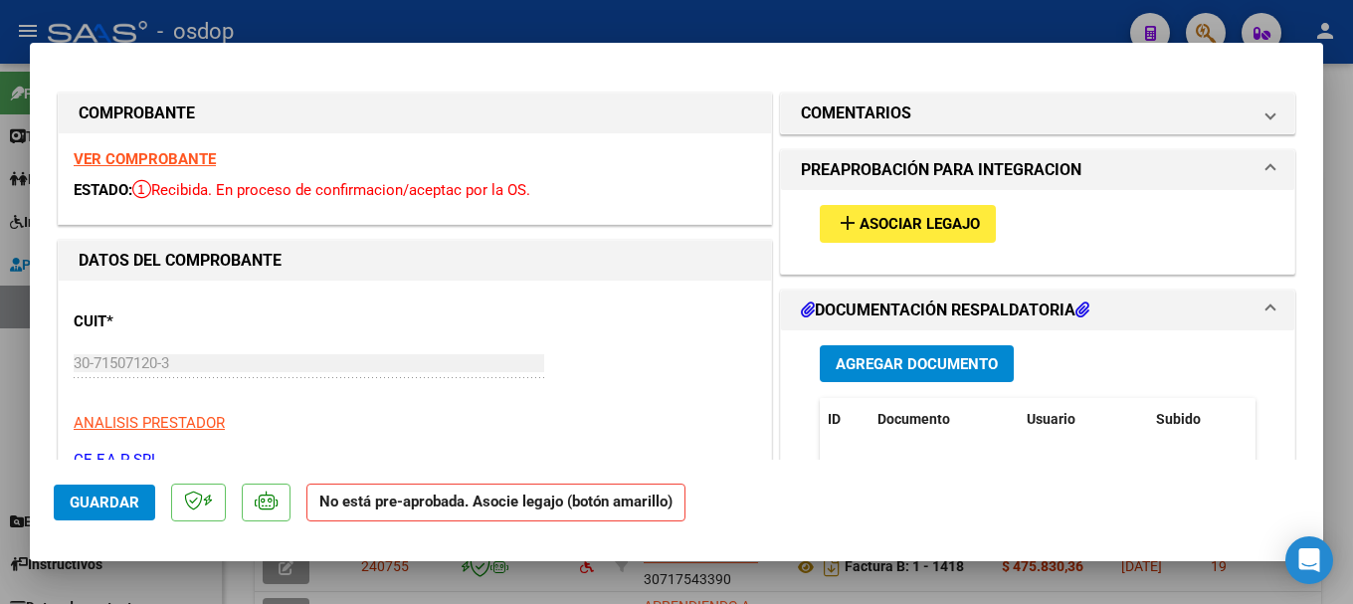
click at [1044, 7] on div at bounding box center [676, 302] width 1353 height 604
type input "$ 0,00"
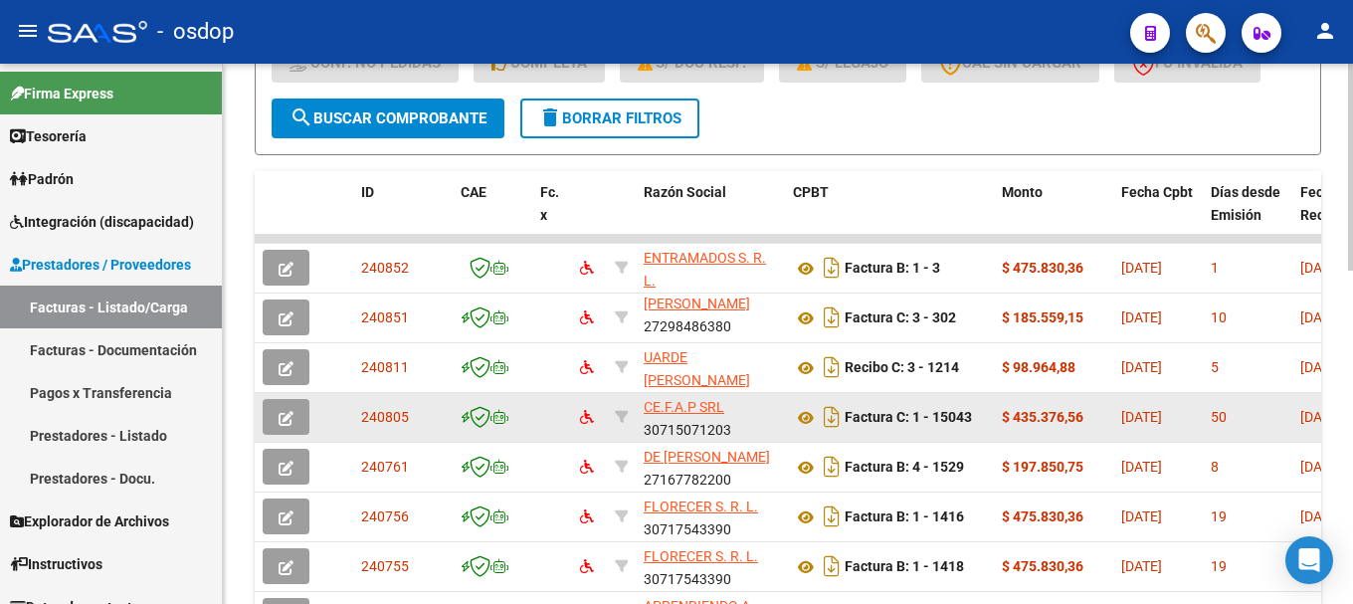
scroll to position [4, 0]
click at [292, 417] on icon "button" at bounding box center [286, 418] width 15 height 15
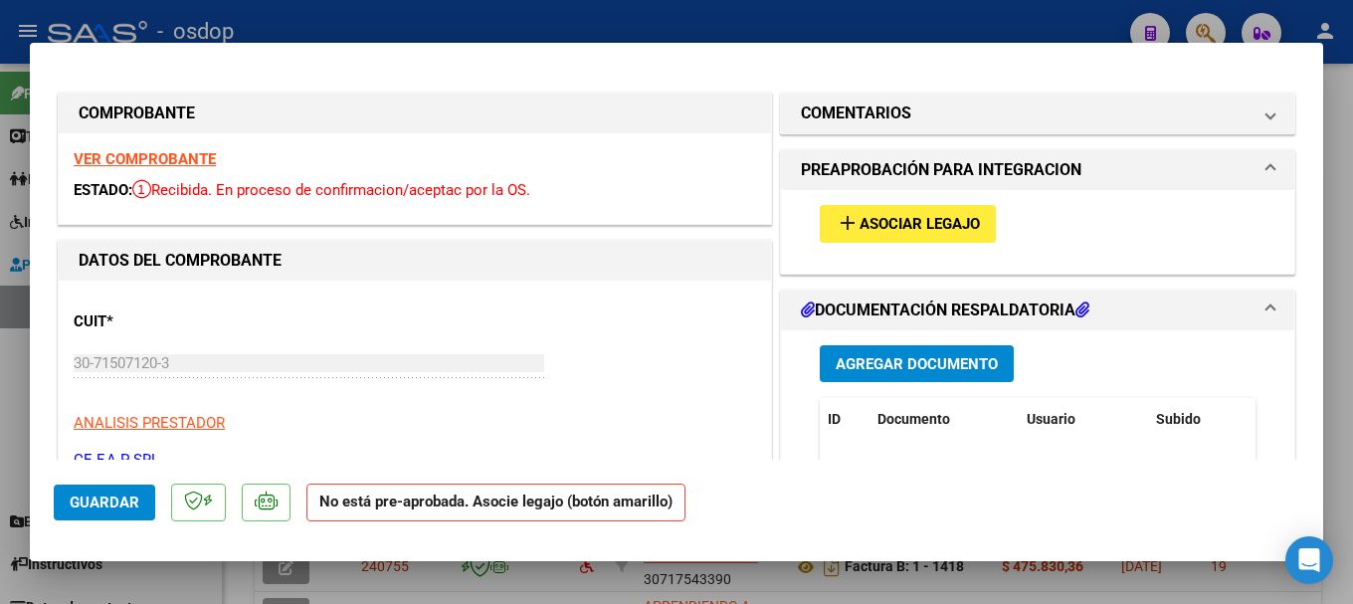
click at [196, 156] on strong "VER COMPROBANTE" at bounding box center [145, 159] width 142 height 18
click at [177, 160] on strong "VER COMPROBANTE" at bounding box center [145, 159] width 142 height 18
